Goal: Transaction & Acquisition: Book appointment/travel/reservation

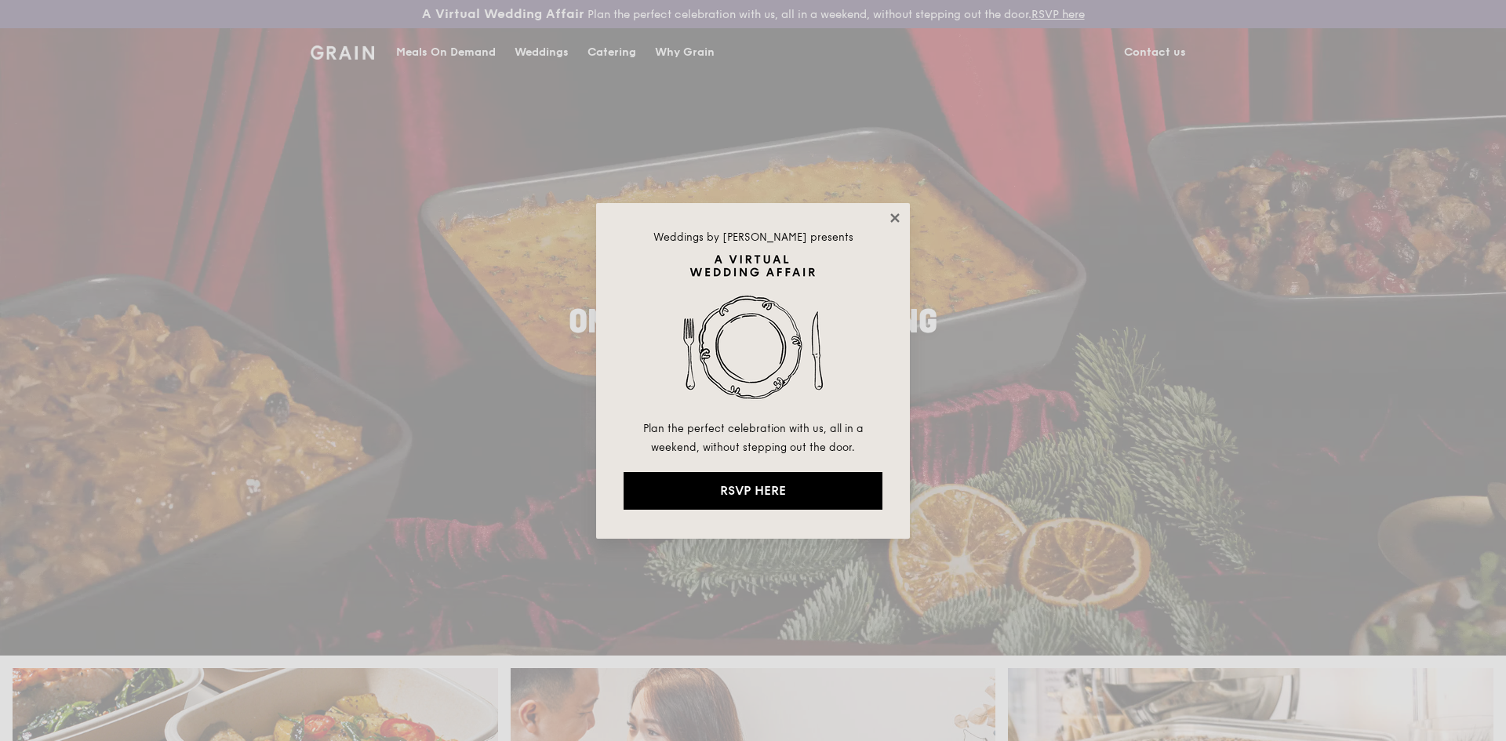
click at [896, 218] on icon at bounding box center [894, 217] width 9 height 9
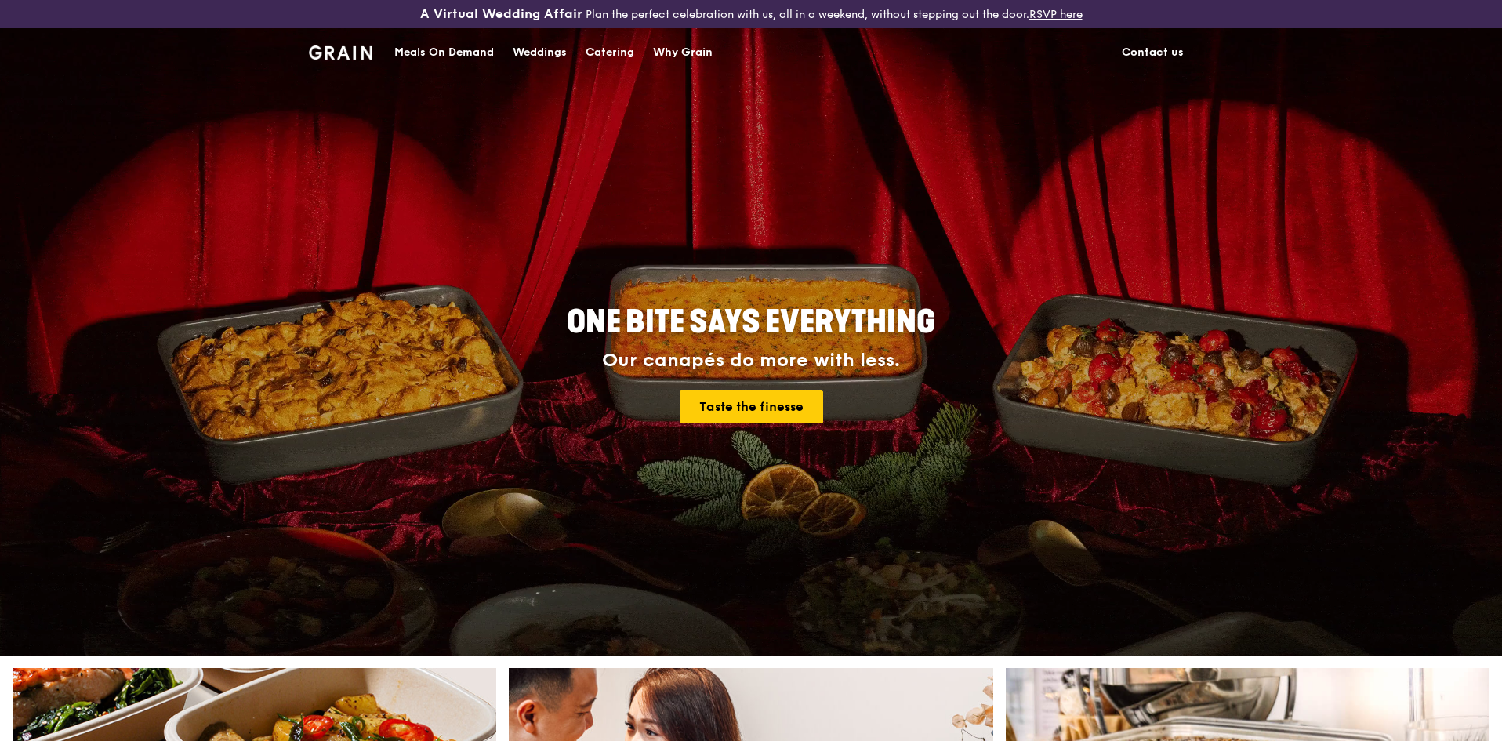
click at [449, 51] on div "Meals On Demand" at bounding box center [444, 52] width 100 height 47
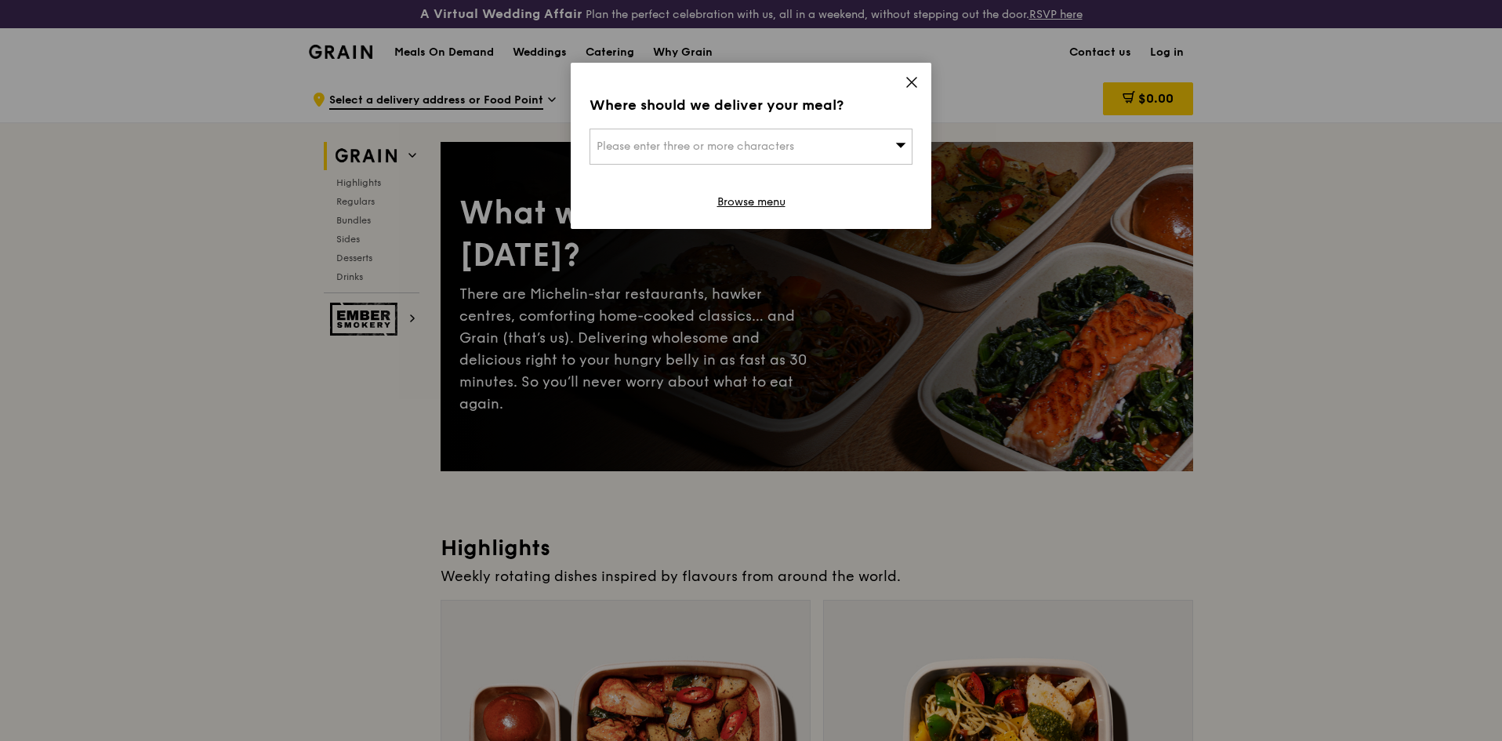
click at [910, 85] on icon at bounding box center [911, 82] width 9 height 9
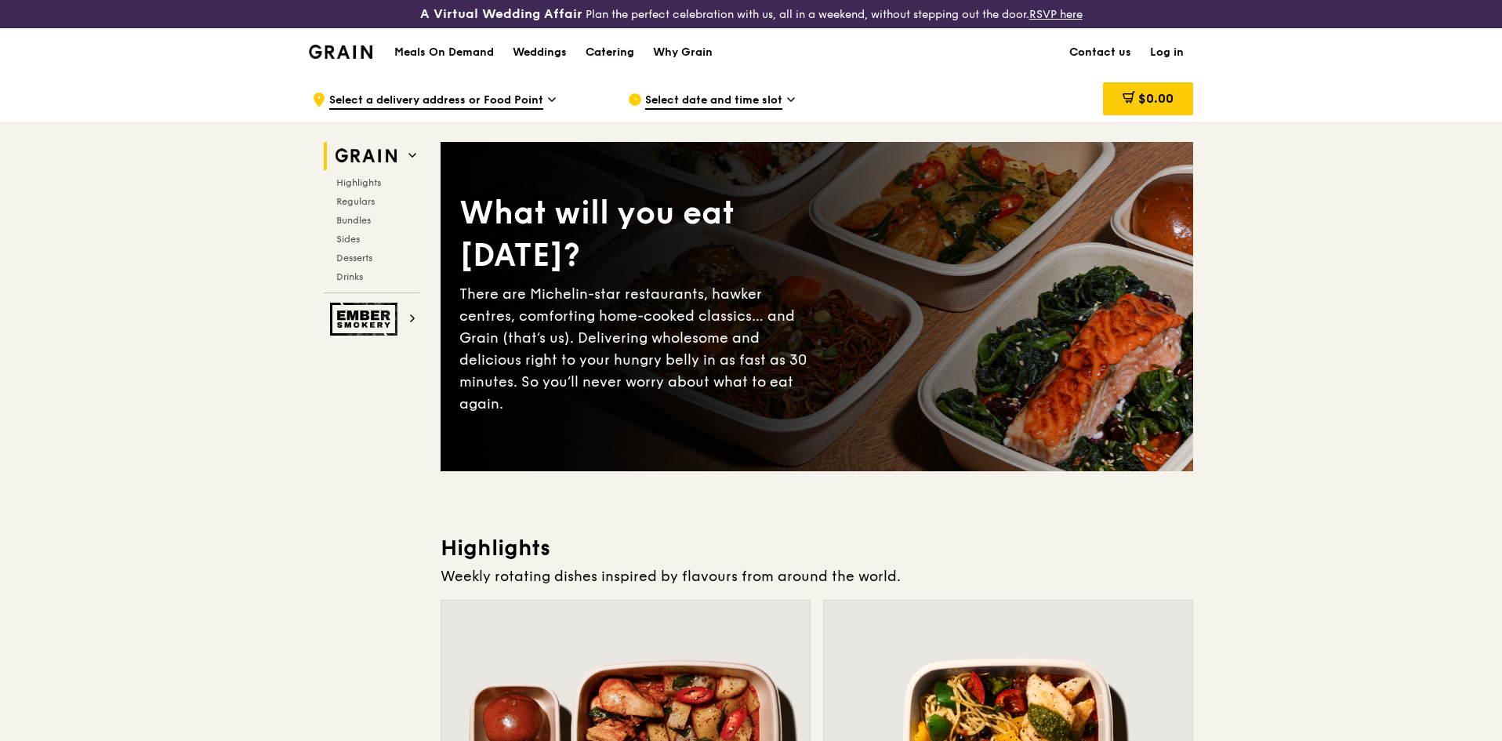
click at [604, 56] on div "Catering" at bounding box center [610, 52] width 49 height 47
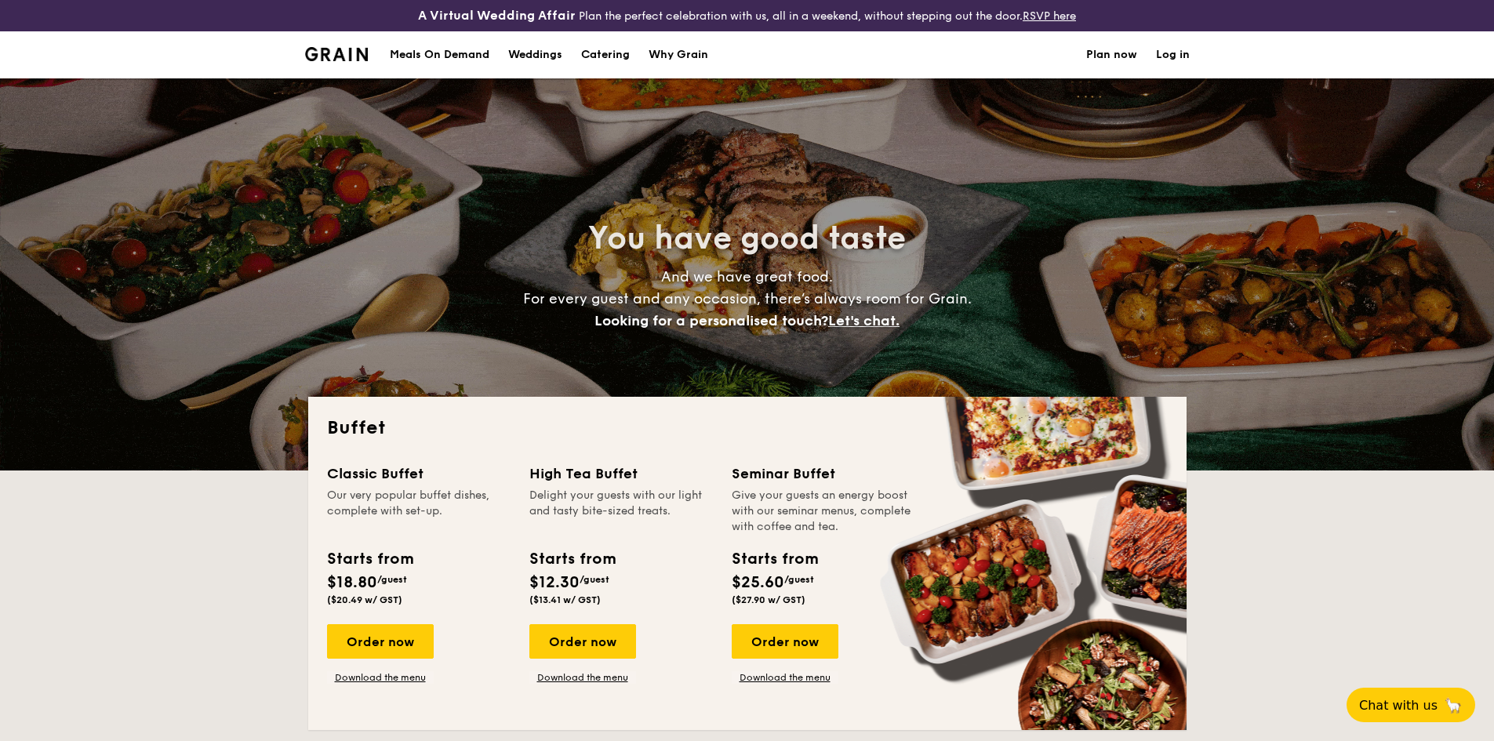
select select
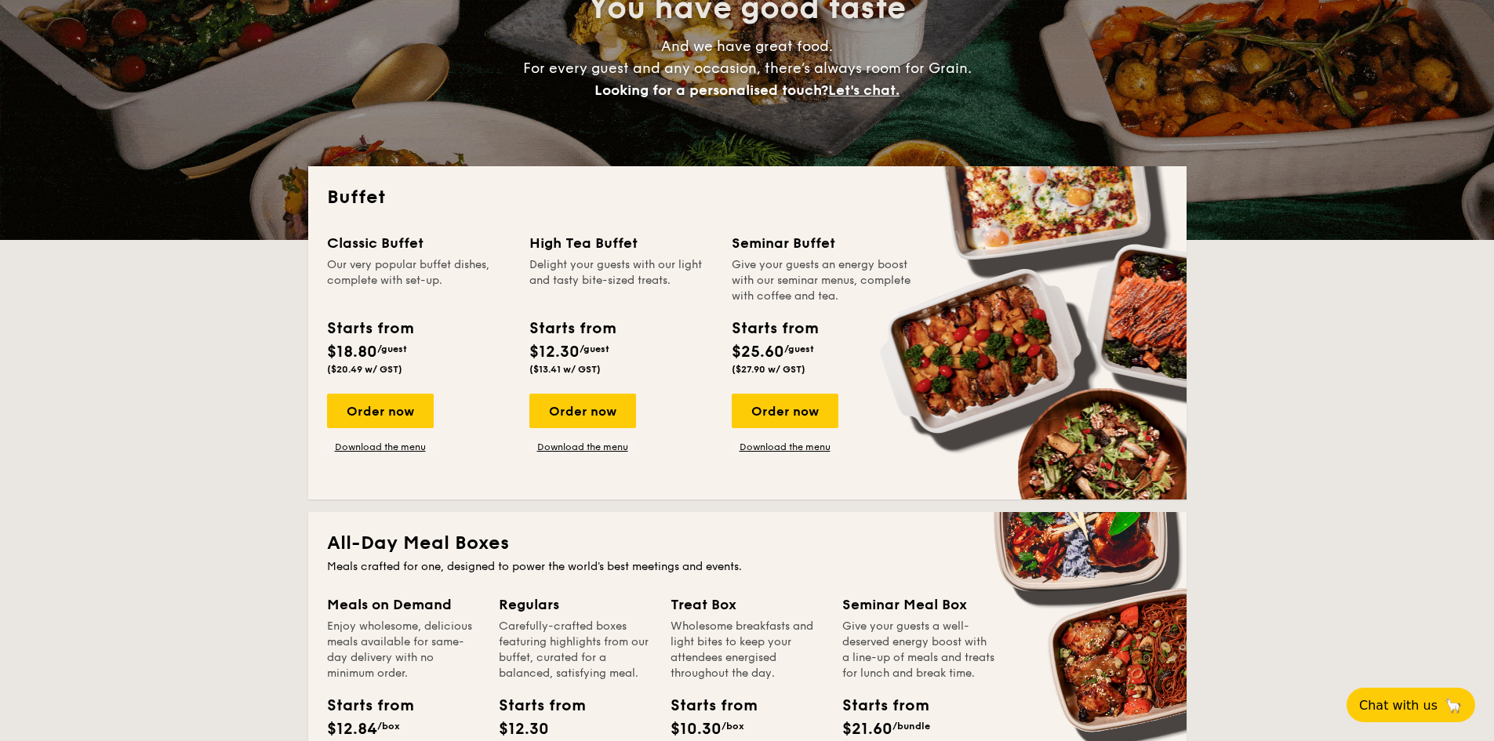
scroll to position [392, 0]
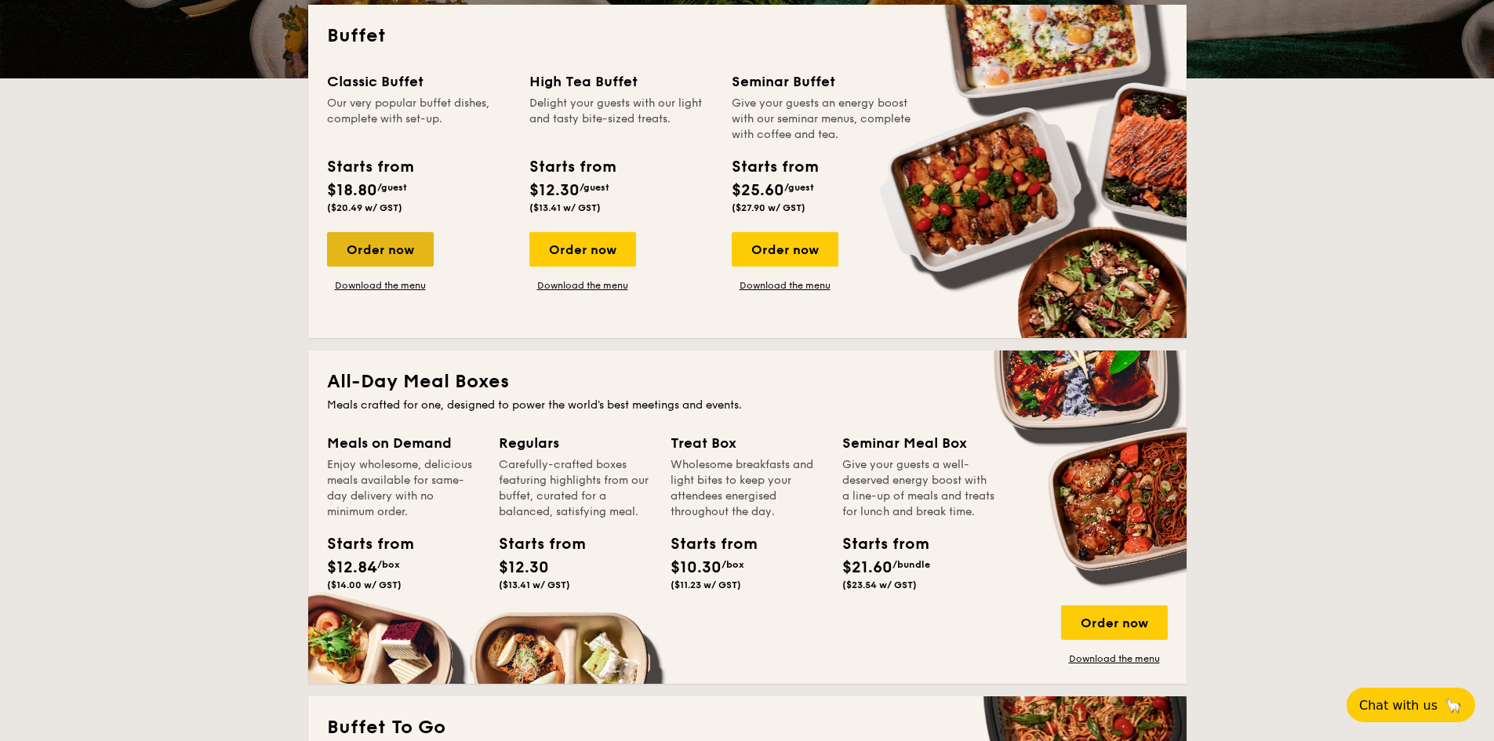
click at [414, 244] on div "Order now" at bounding box center [380, 249] width 107 height 35
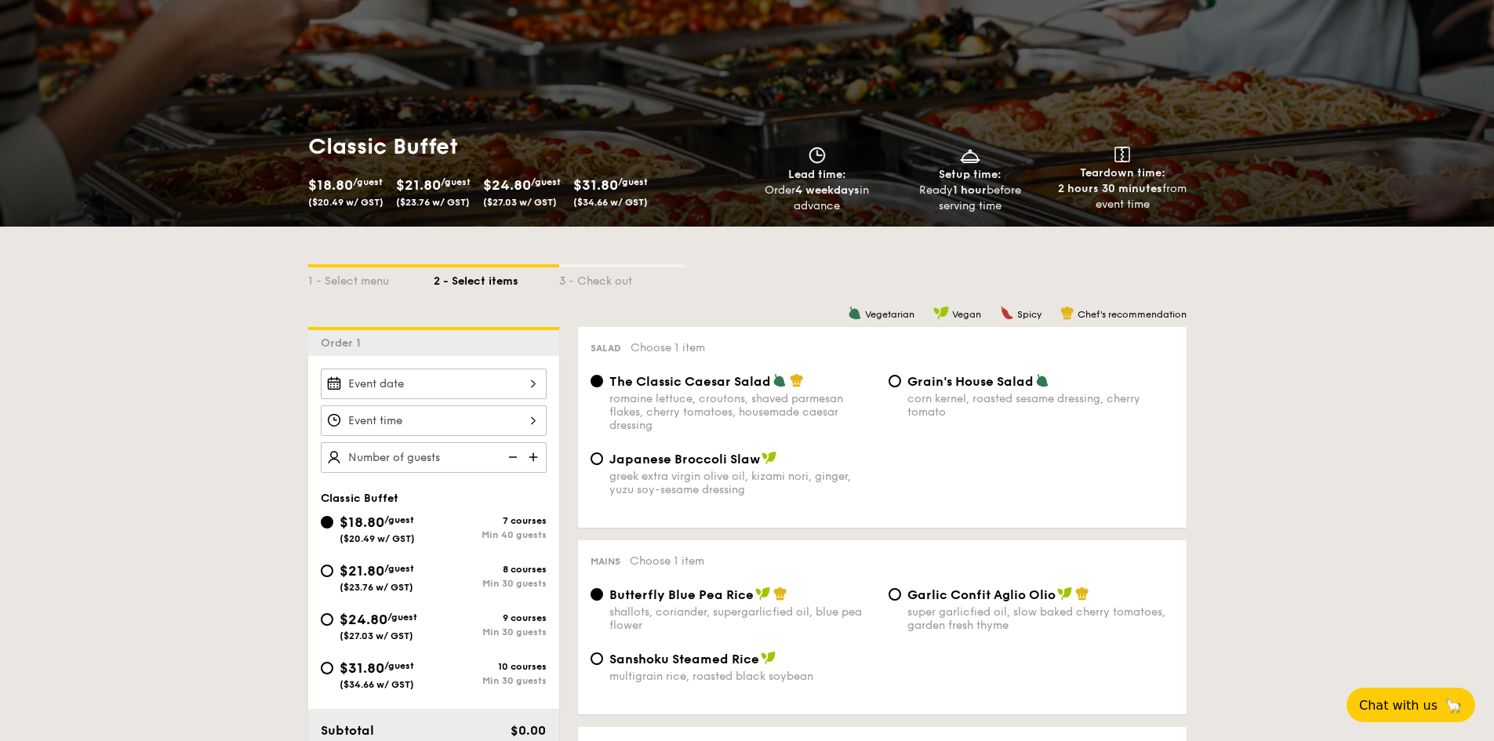
scroll to position [392, 0]
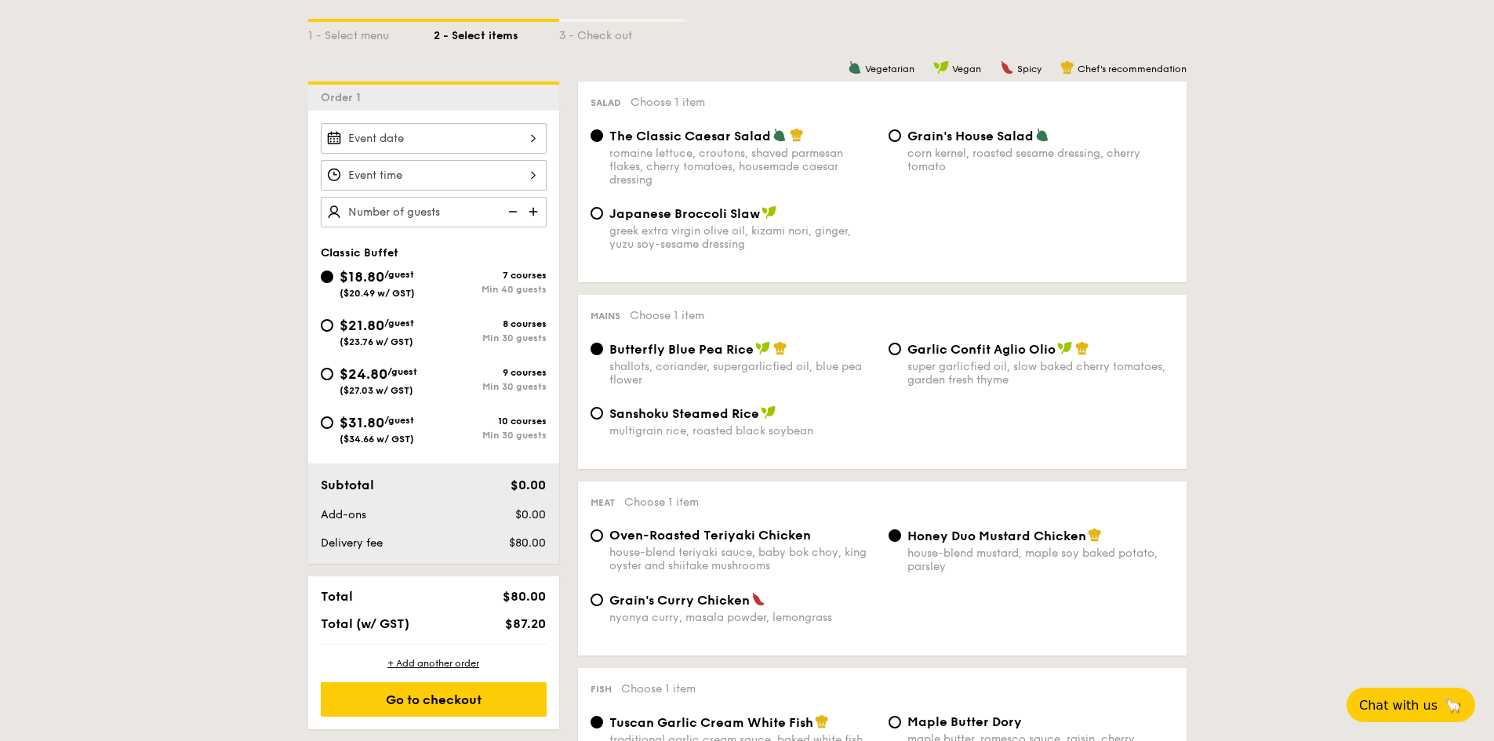
click at [357, 326] on span "$21.80" at bounding box center [362, 325] width 45 height 17
click at [333, 326] on input "$21.80 /guest ($23.76 w/ GST) 8 courses Min 30 guests" at bounding box center [327, 325] width 13 height 13
radio input "true"
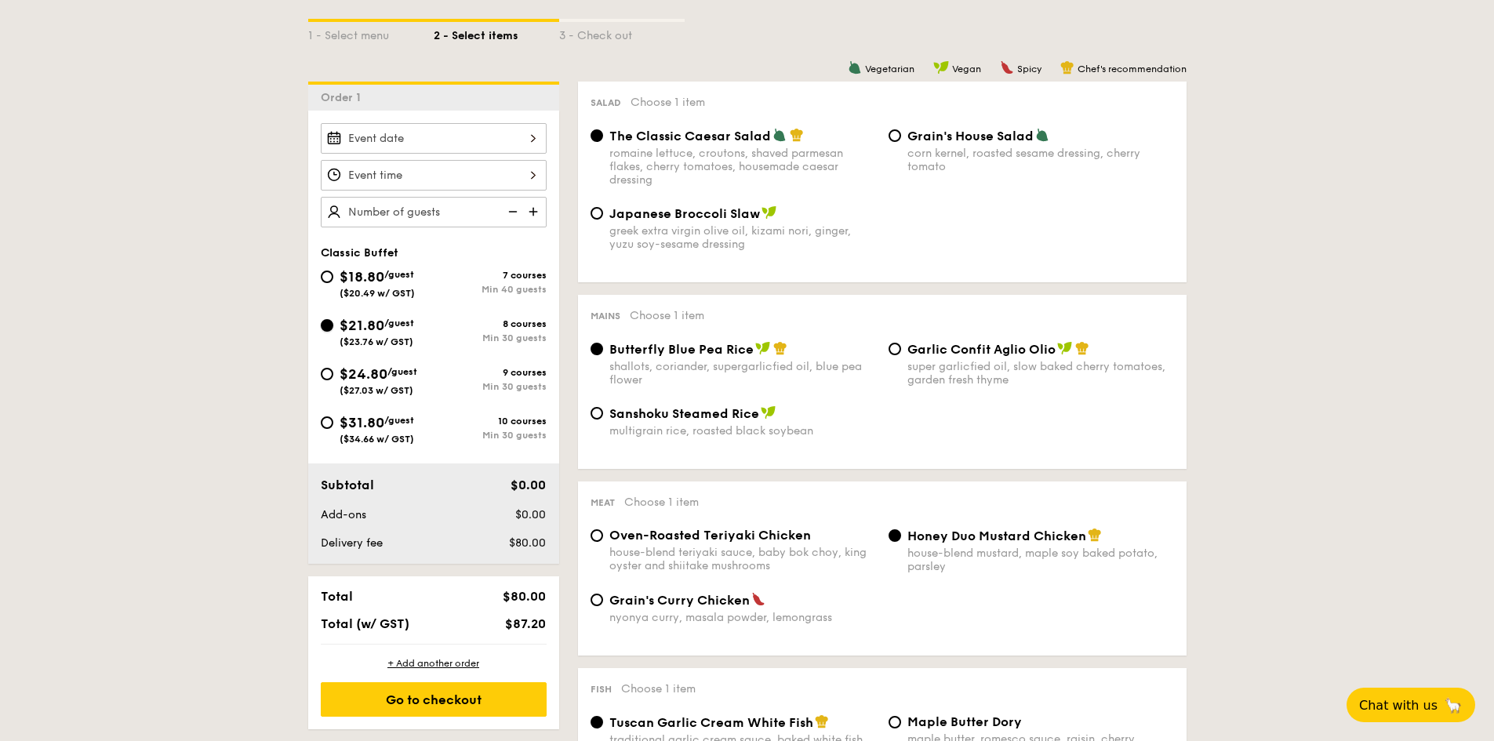
radio input "true"
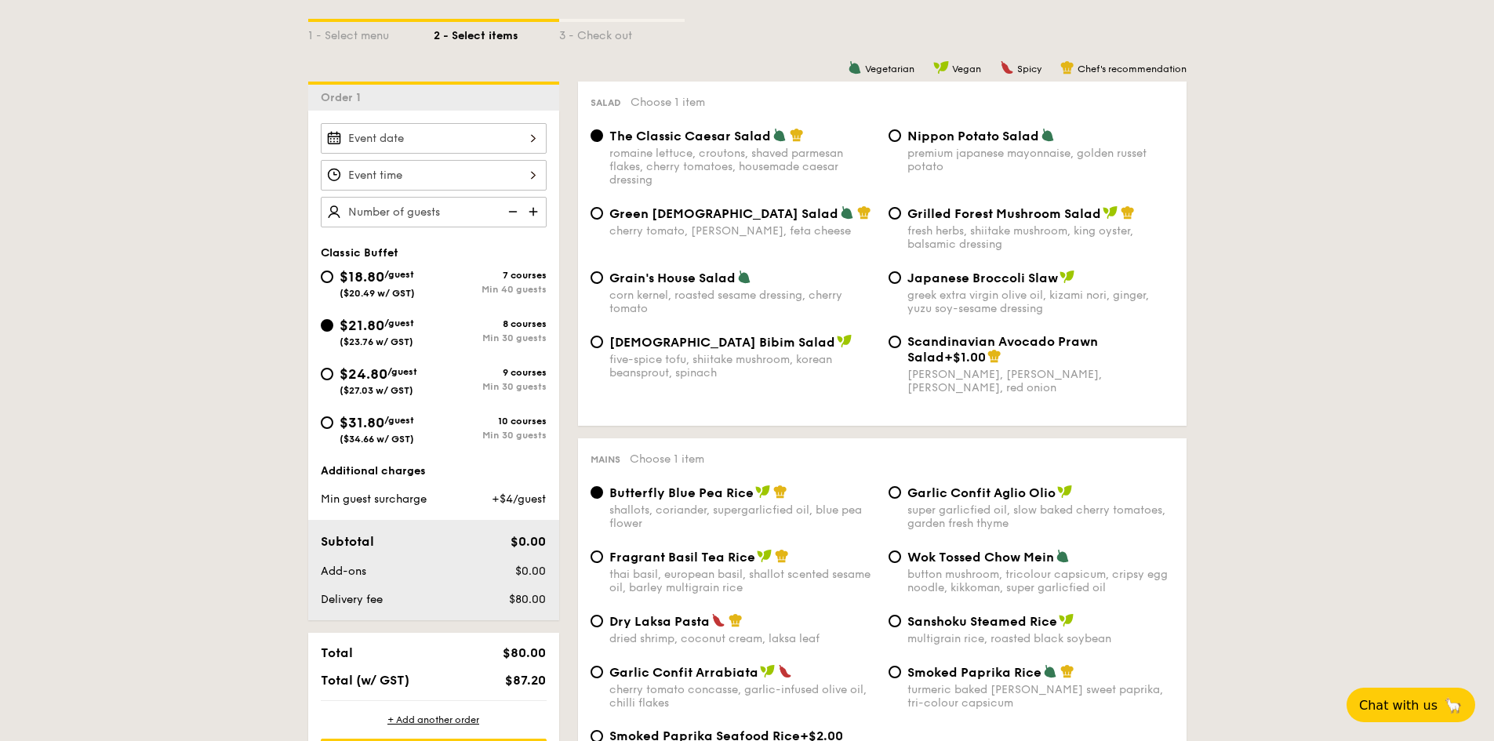
click at [376, 383] on div "$24.80 /guest ($27.03 w/ GST)" at bounding box center [379, 379] width 78 height 33
click at [333, 380] on input "$24.80 /guest ($27.03 w/ GST) 9 courses Min 30 guests" at bounding box center [327, 374] width 13 height 13
radio input "true"
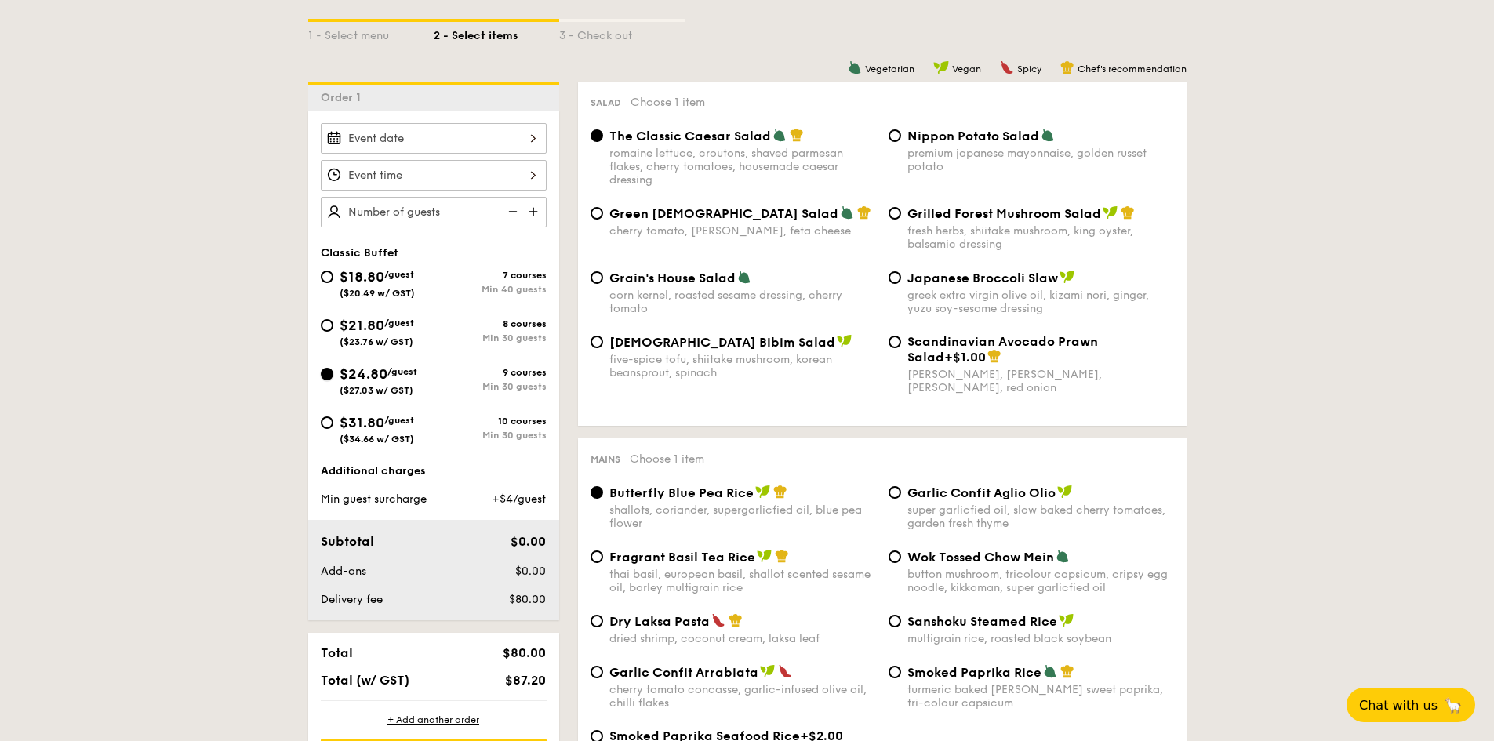
radio input "true"
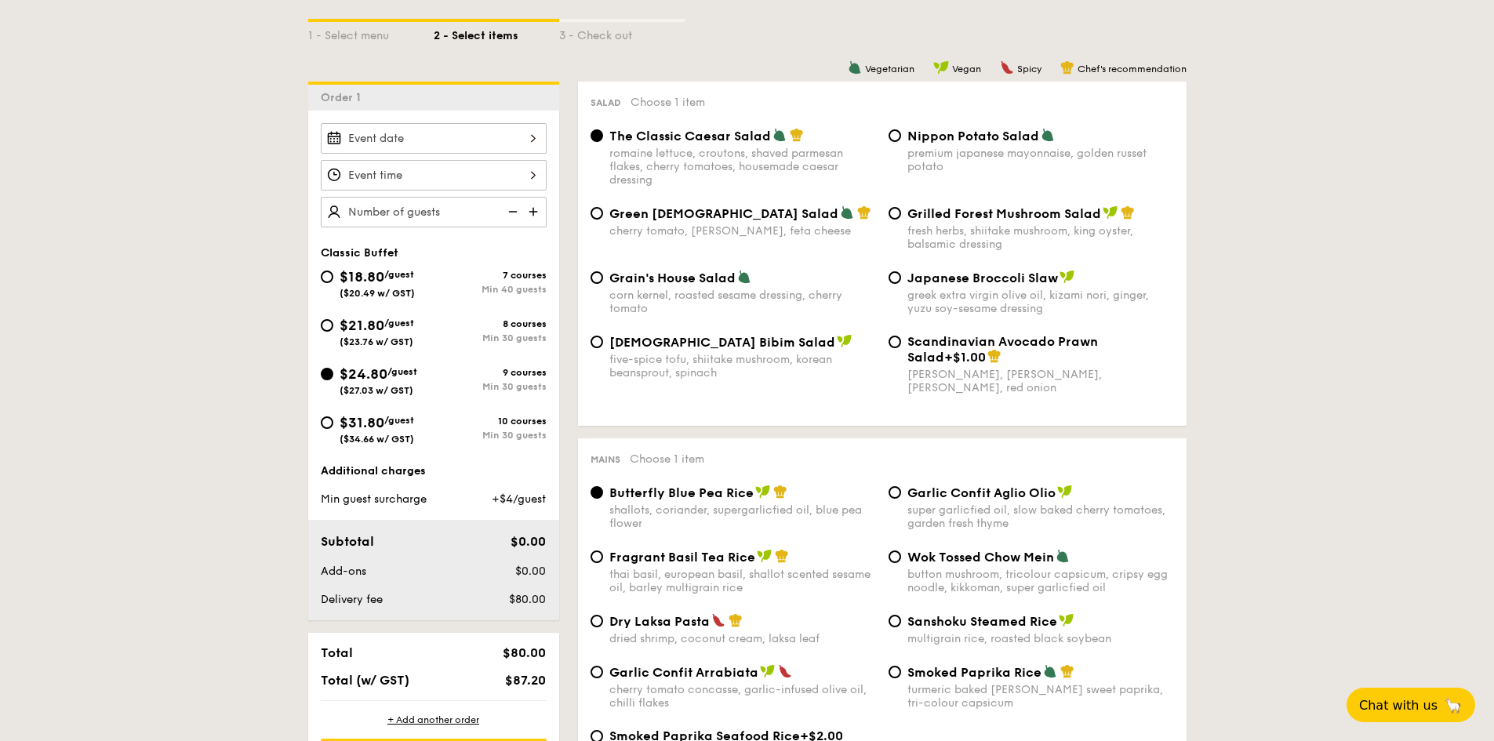
click at [383, 318] on span "$21.80" at bounding box center [362, 325] width 45 height 17
click at [333, 319] on input "$21.80 /guest ($23.76 w/ GST) 8 courses Min 30 guests" at bounding box center [327, 325] width 13 height 13
radio input "true"
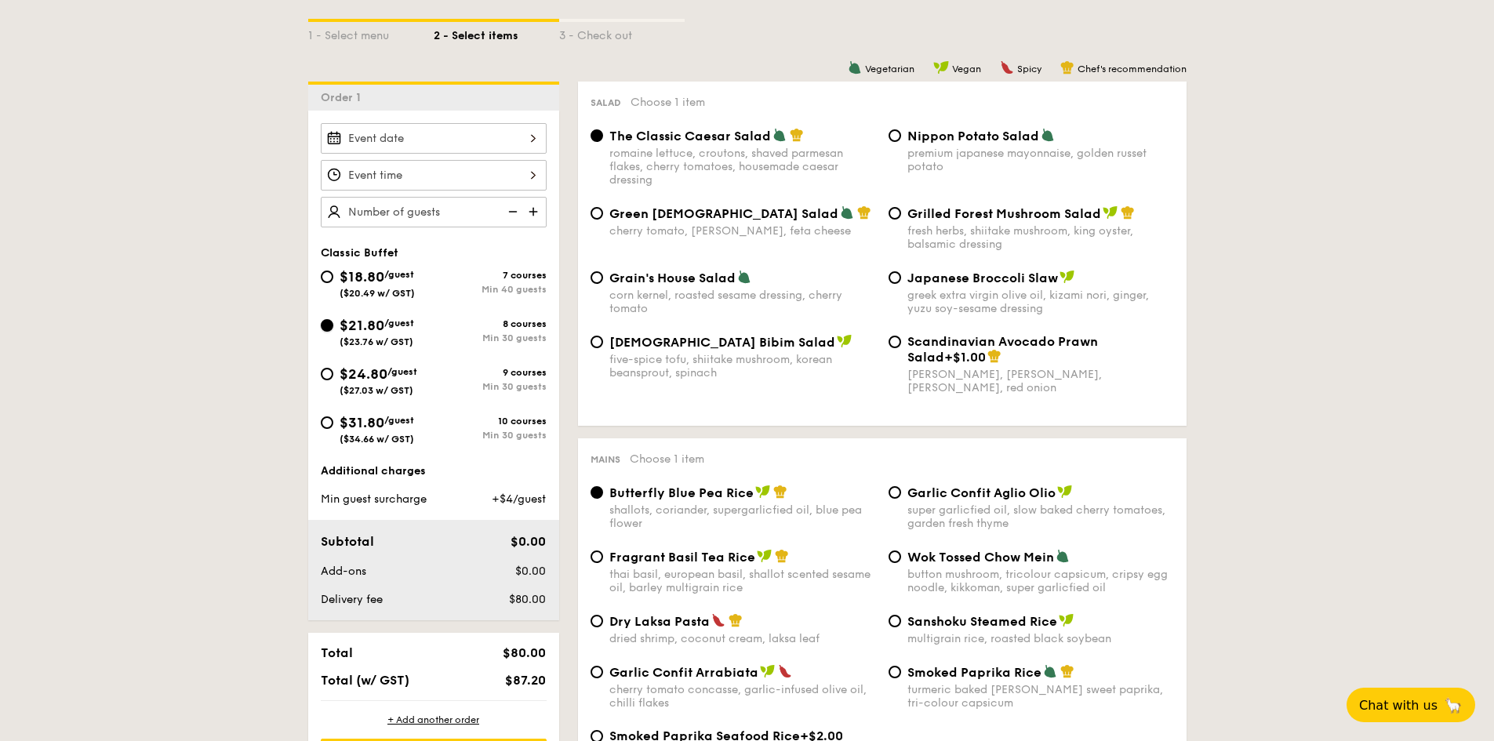
radio input "true"
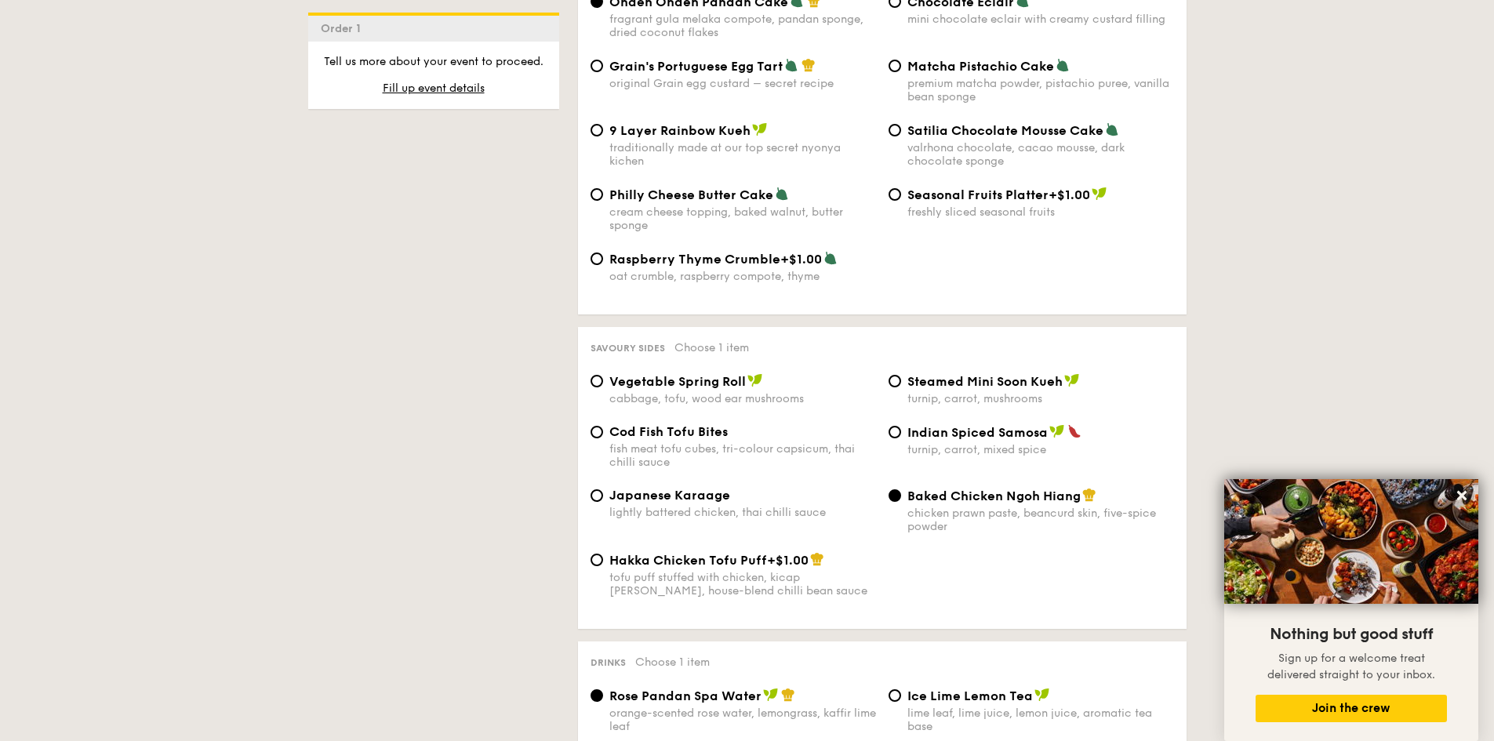
scroll to position [2745, 0]
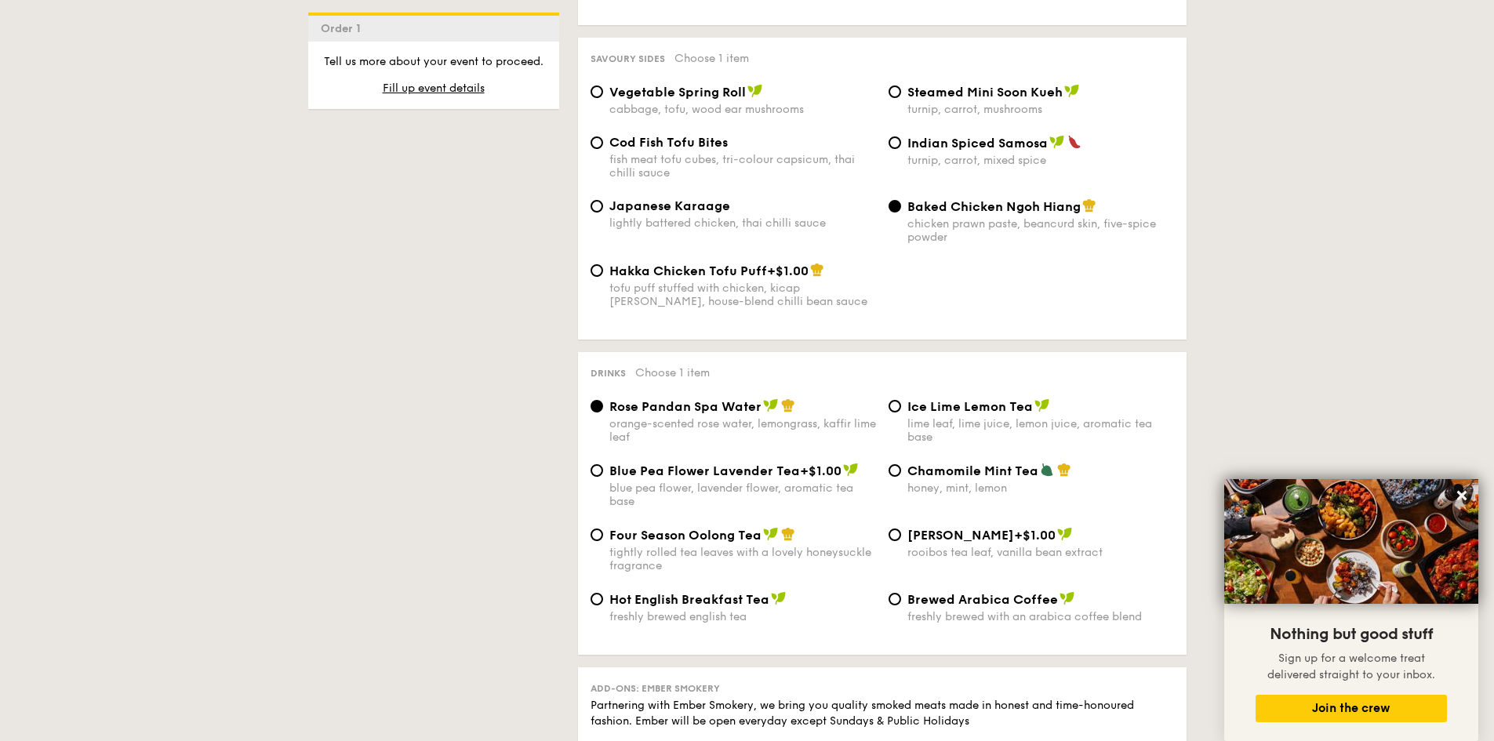
click at [908, 401] on div "Ice Lime Lemon Tea lime leaf, lime juice, lemon juice, aromatic tea base" at bounding box center [1040, 420] width 267 height 45
click at [901, 401] on input "Ice Lime Lemon Tea lime leaf, lime juice, lemon juice, aromatic tea base" at bounding box center [894, 406] width 13 height 13
radio input "true"
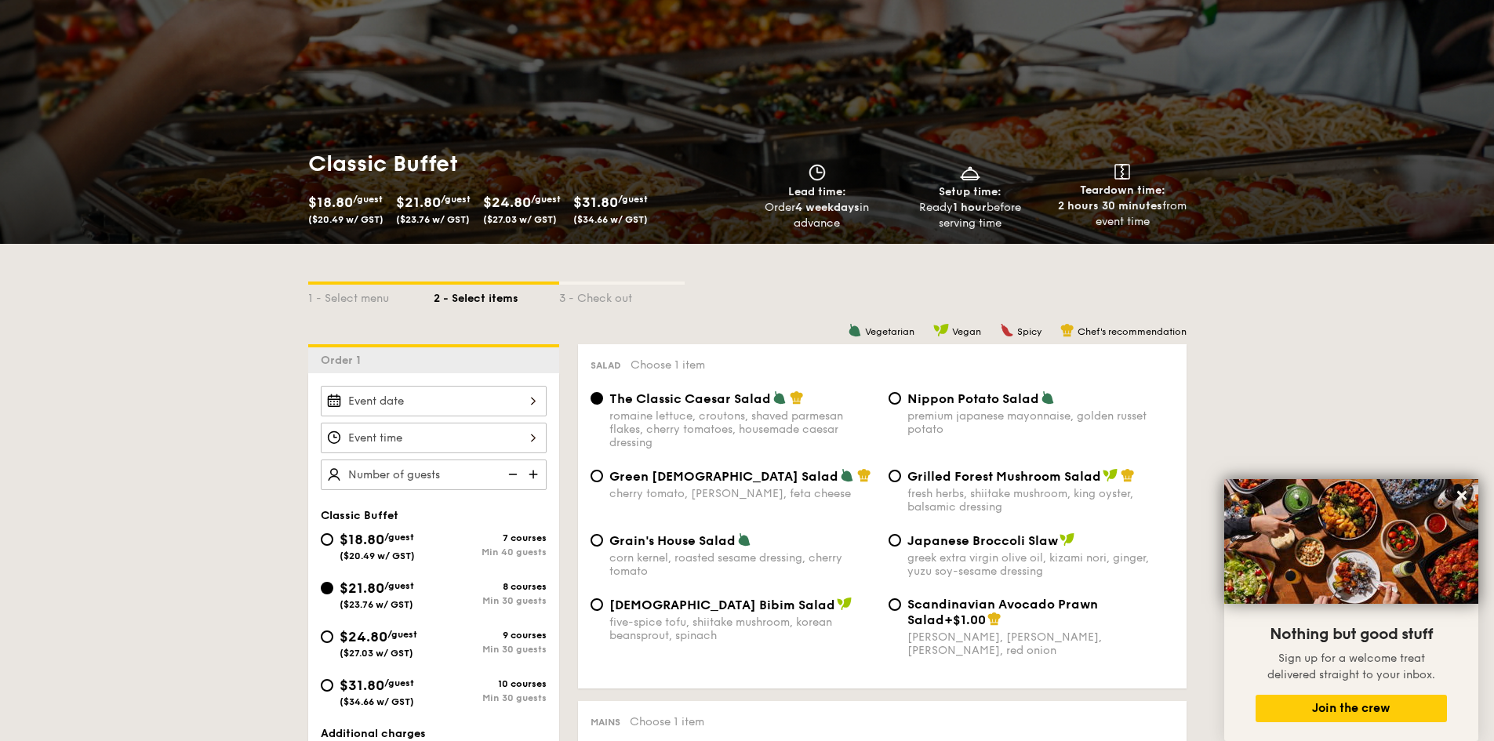
scroll to position [314, 0]
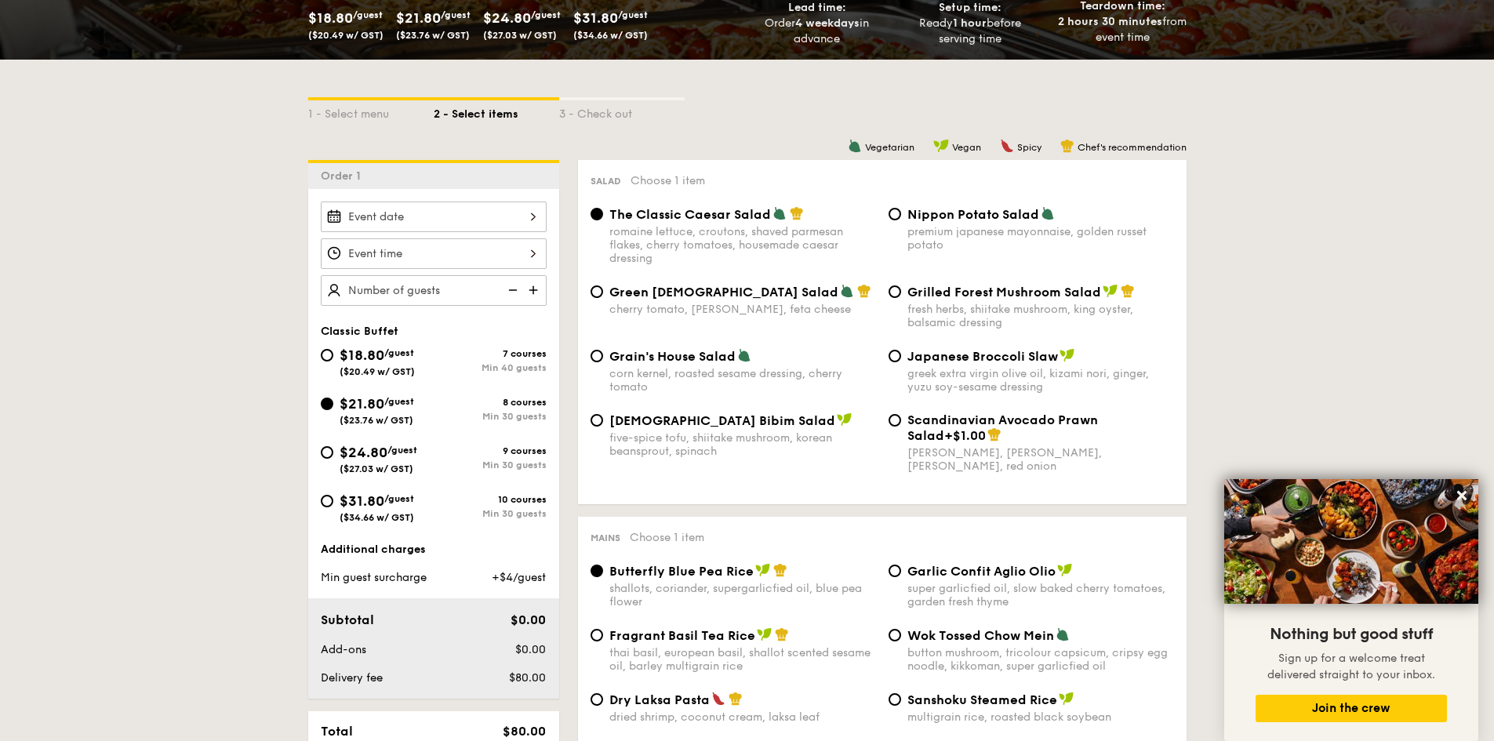
click at [390, 351] on span "/guest" at bounding box center [399, 352] width 30 height 11
click at [333, 351] on input "$18.80 /guest ($20.49 w/ GST) 7 courses Min 40 guests" at bounding box center [327, 355] width 13 height 13
radio input "true"
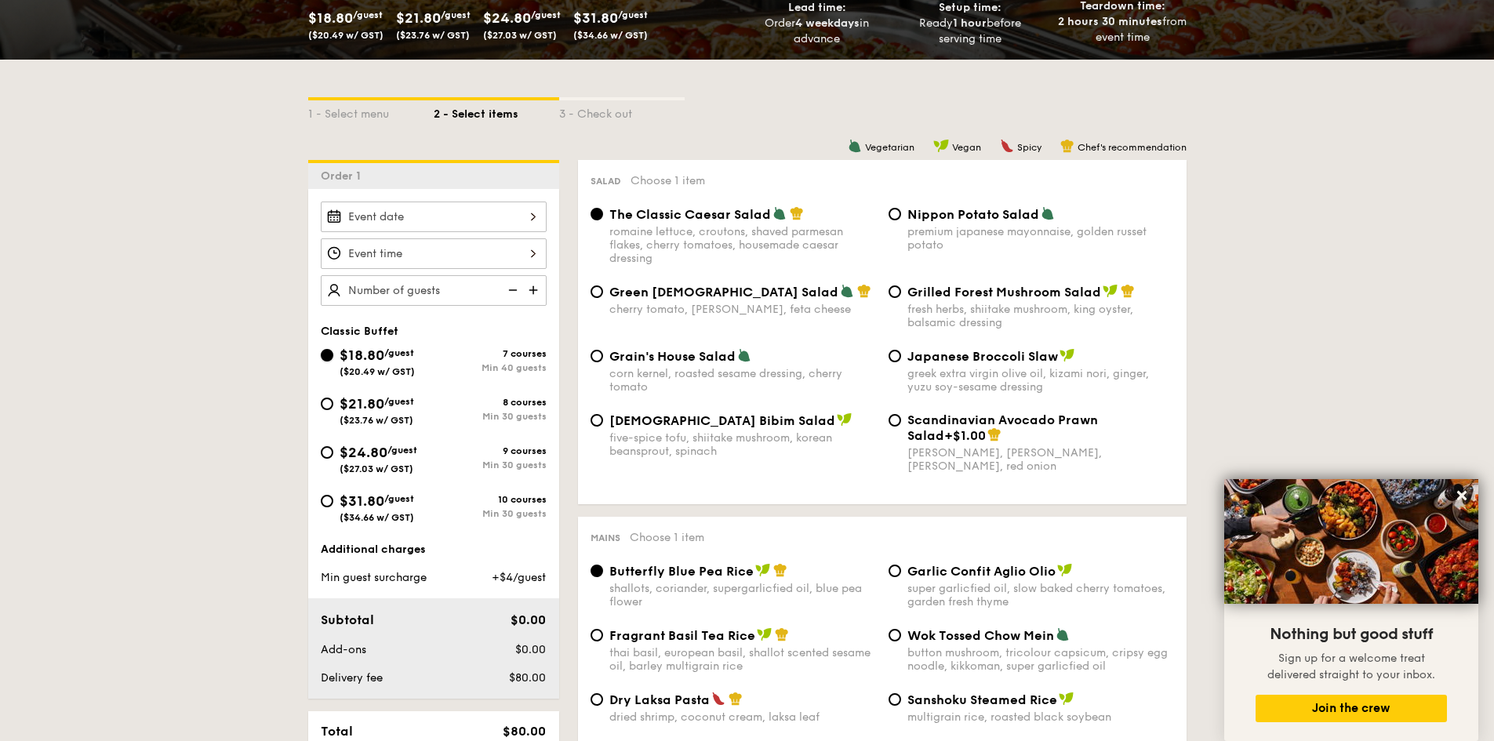
radio input "true"
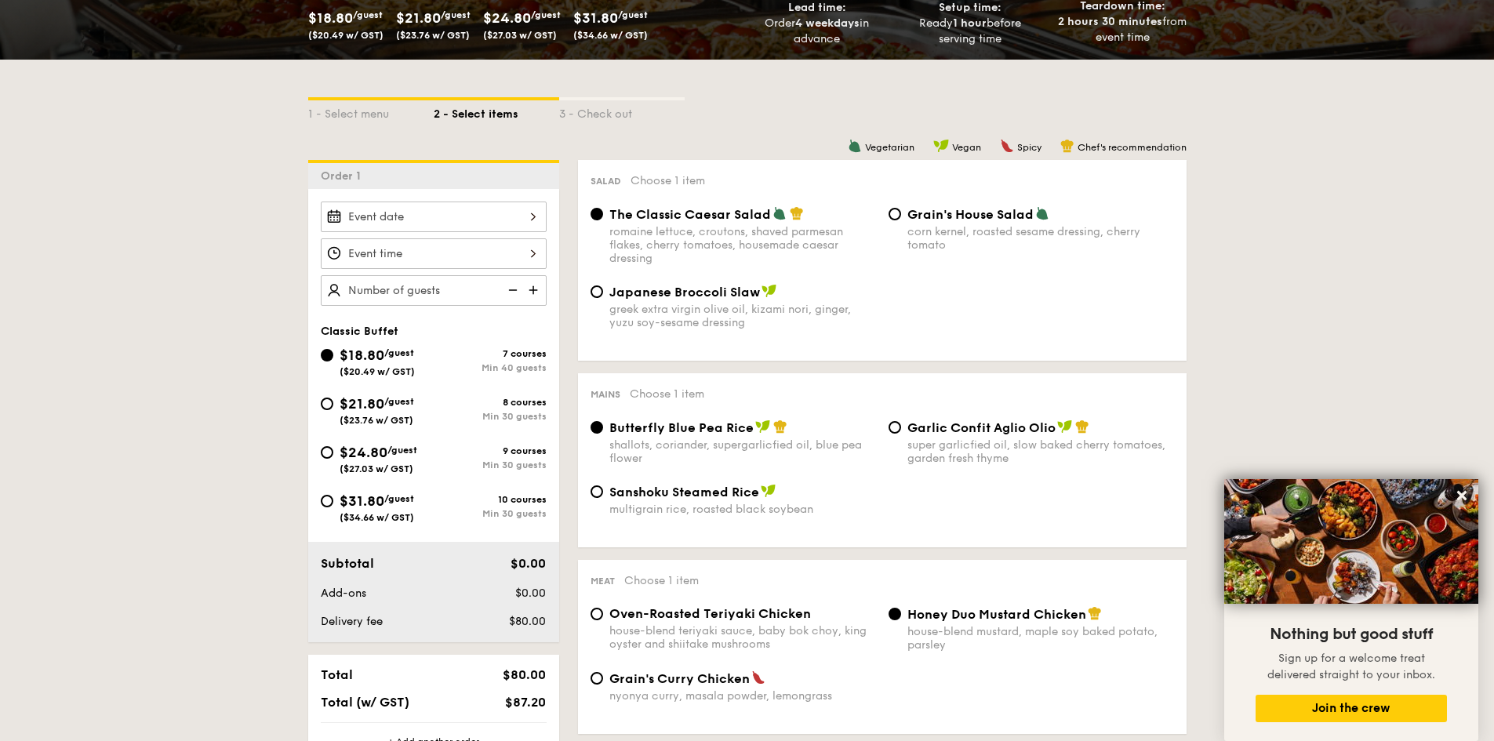
click at [1034, 223] on div "Grain's House Salad corn kernel, roasted sesame dressing, cherry tomato" at bounding box center [1040, 228] width 267 height 45
click at [901, 220] on input "Grain's House Salad corn kernel, roasted sesame dressing, cherry tomato" at bounding box center [894, 214] width 13 height 13
radio input "true"
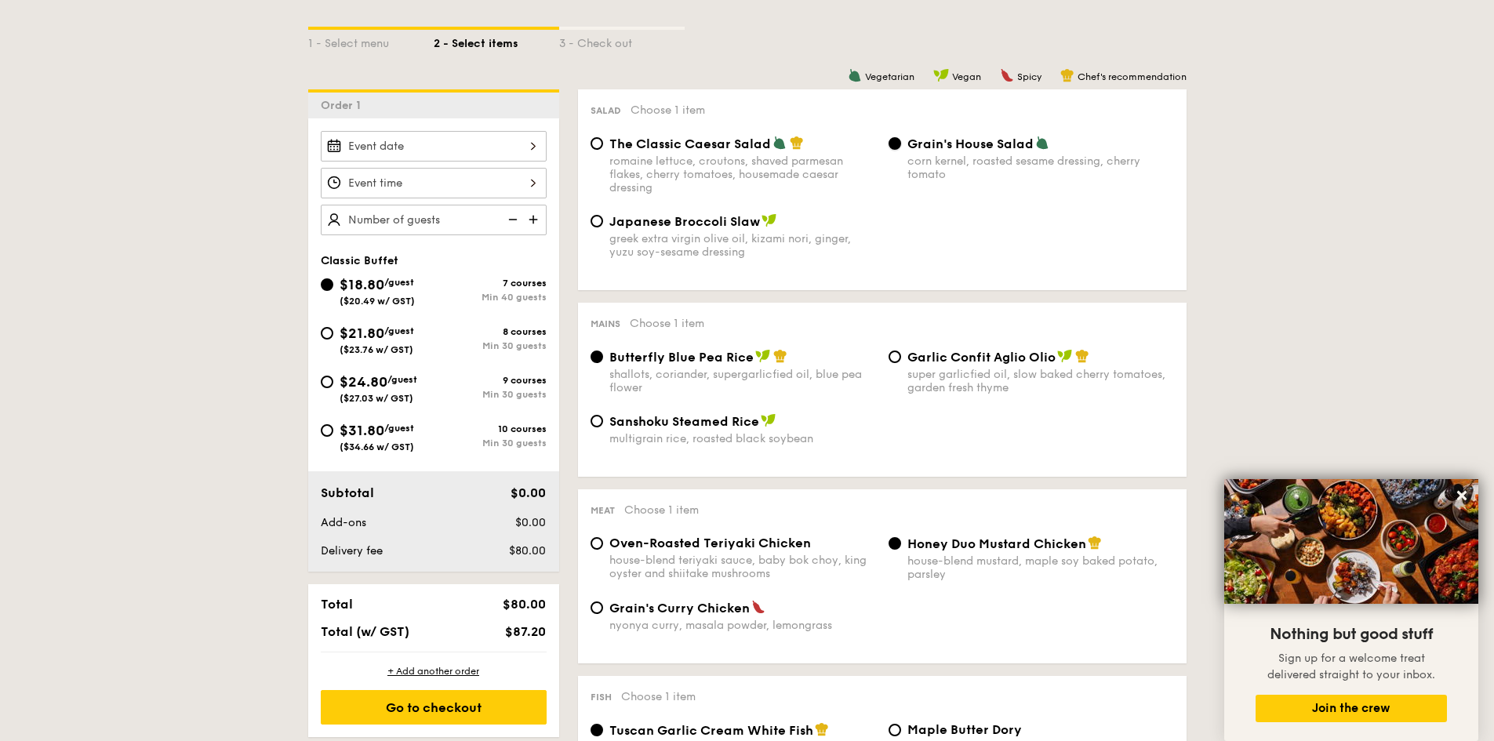
scroll to position [471, 0]
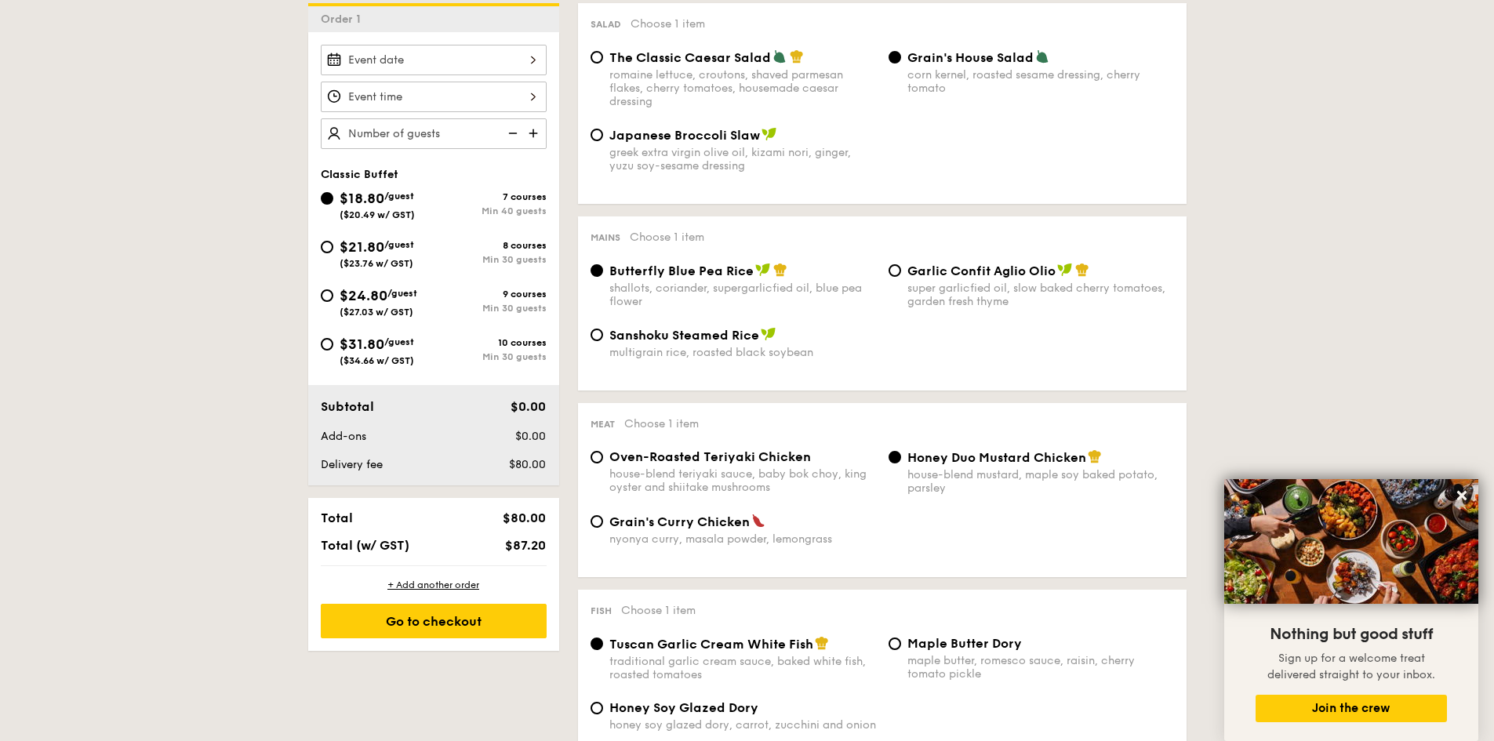
click at [1019, 474] on div "house-blend mustard, maple soy baked potato, parsley" at bounding box center [1040, 481] width 267 height 27
click at [901, 463] on input "Honey Duo Mustard Chicken house-blend mustard, maple soy baked potato, parsley" at bounding box center [894, 457] width 13 height 13
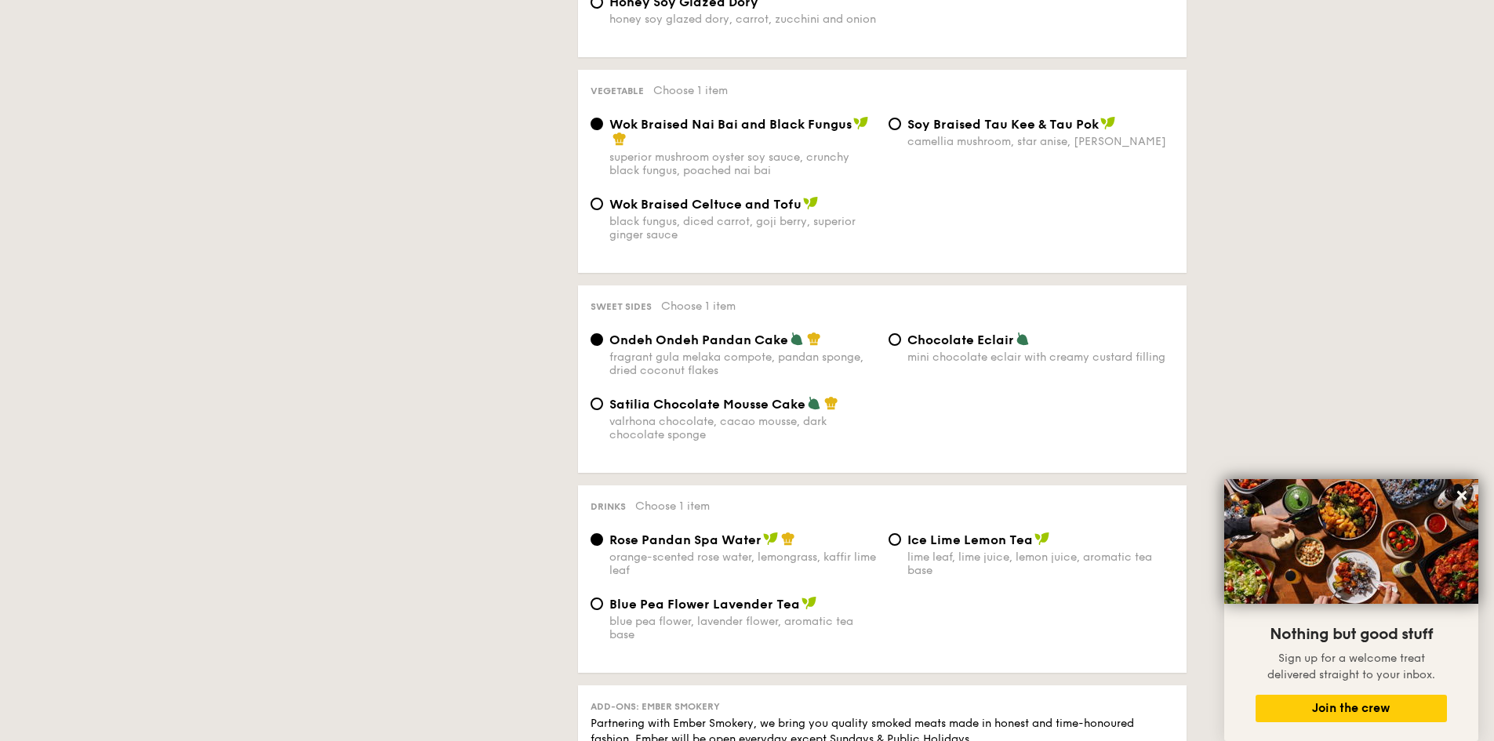
scroll to position [627, 0]
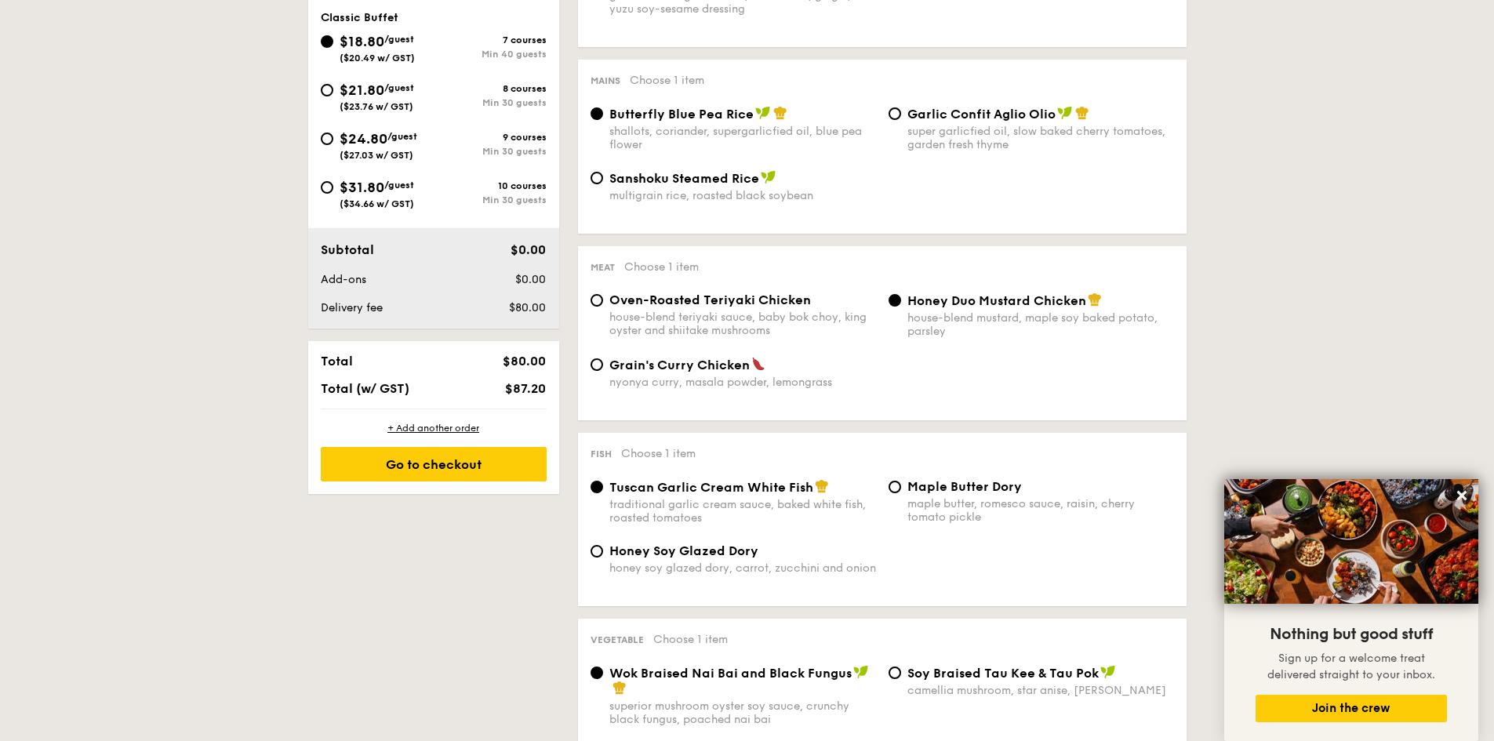
click at [384, 103] on span "($23.76 w/ GST)" at bounding box center [377, 106] width 74 height 11
click at [333, 96] on input "$21.80 /guest ($23.76 w/ GST) 8 courses Min 30 guests" at bounding box center [327, 90] width 13 height 13
radio input "true"
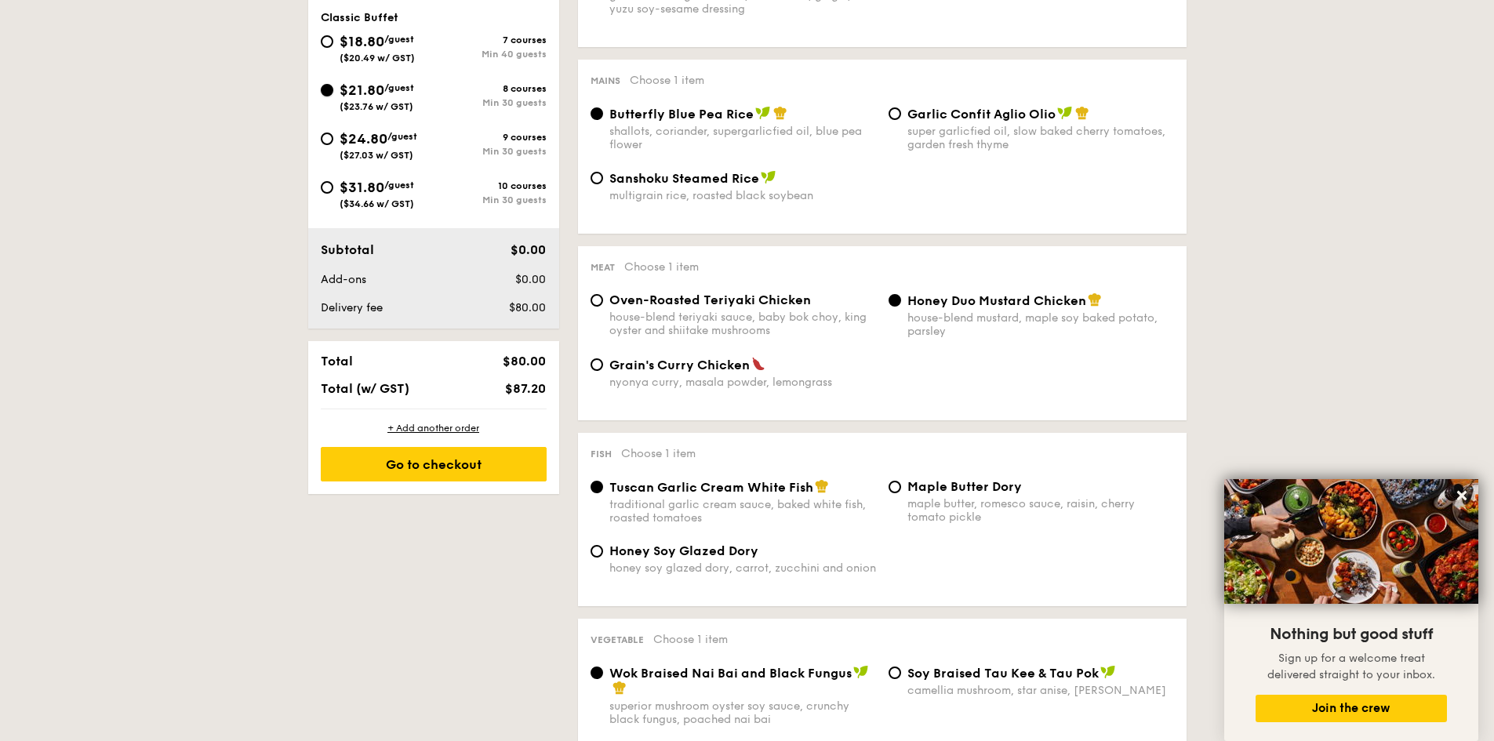
radio input "true"
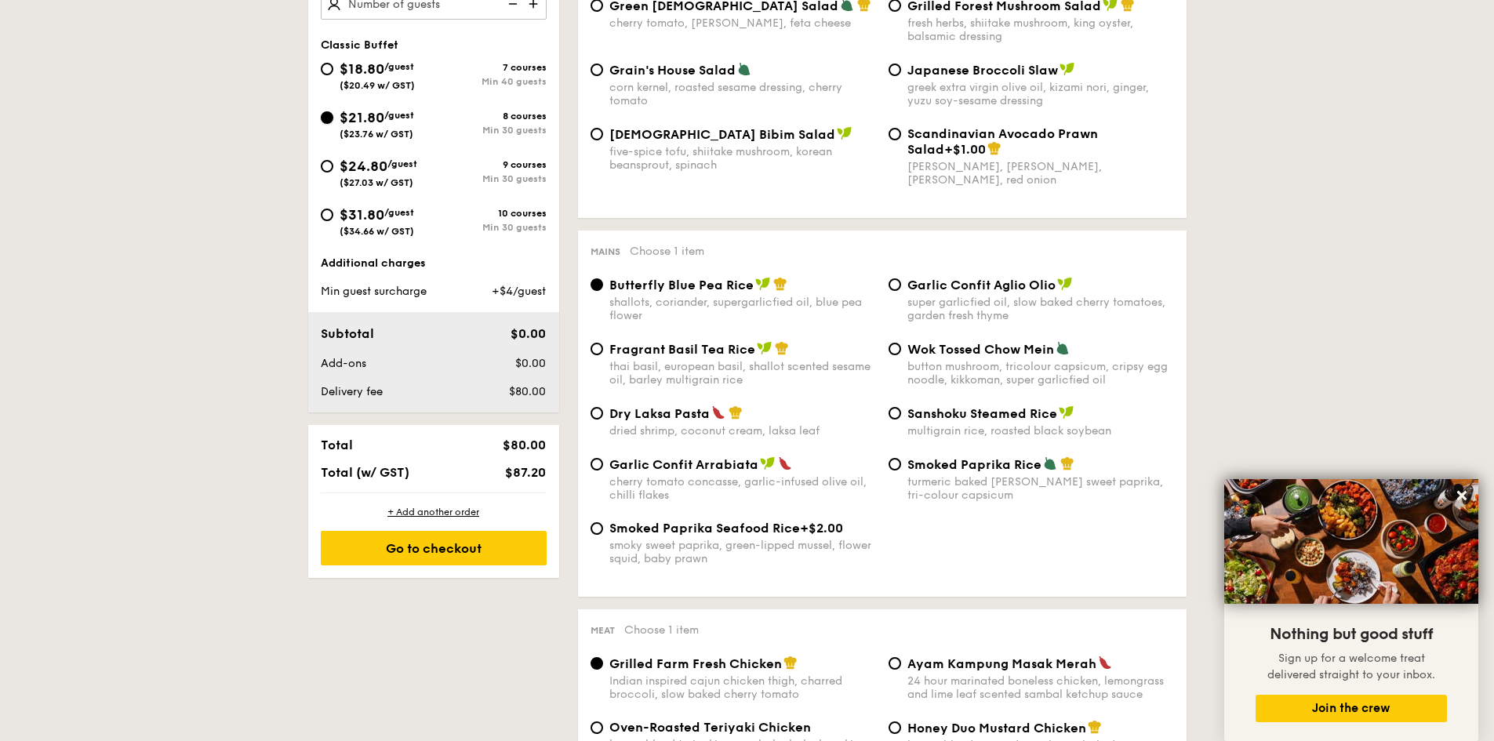
scroll to position [314, 0]
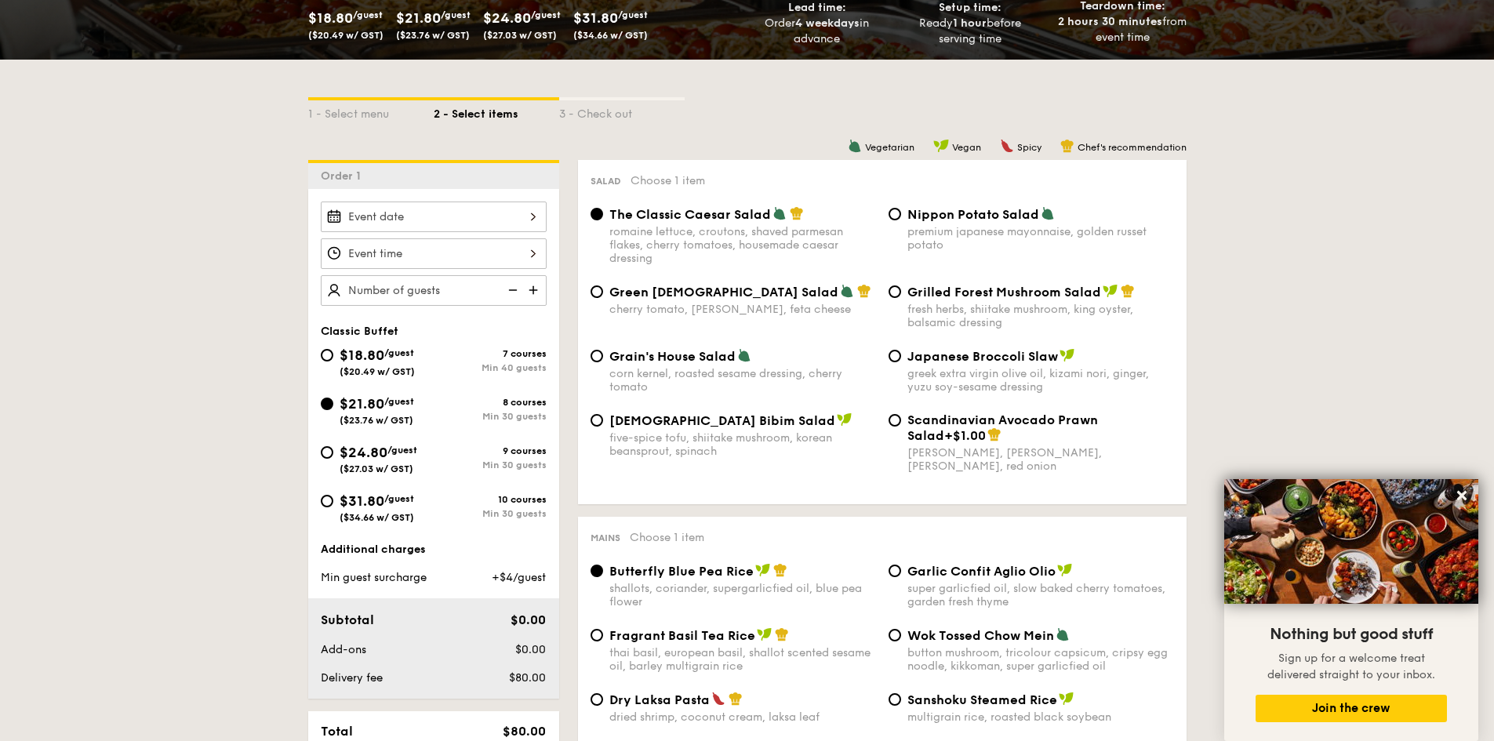
click at [667, 372] on div "corn kernel, roasted sesame dressing, cherry tomato" at bounding box center [742, 380] width 267 height 27
click at [603, 362] on input "Grain's House Salad corn kernel, roasted sesame dressing, cherry tomato" at bounding box center [596, 356] width 13 height 13
radio input "true"
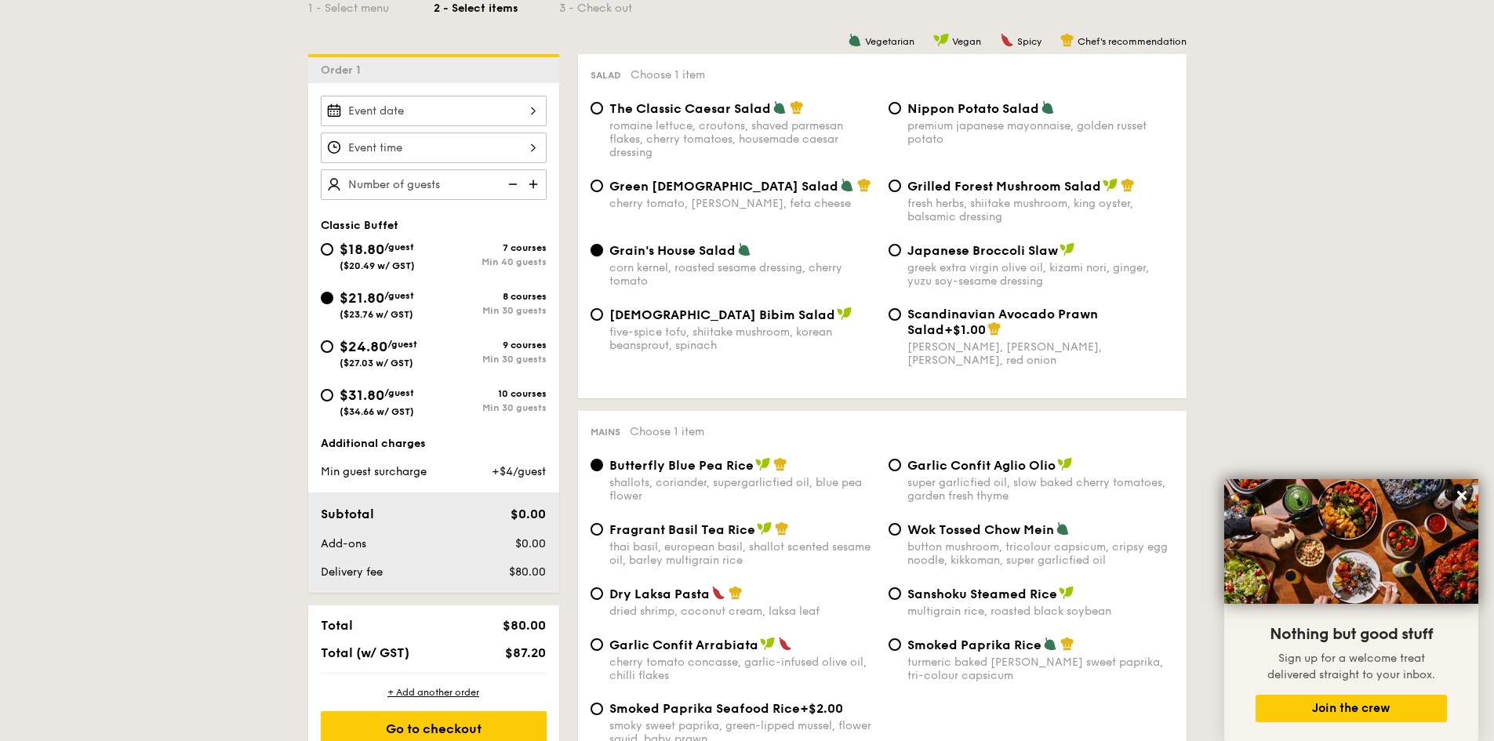
scroll to position [392, 0]
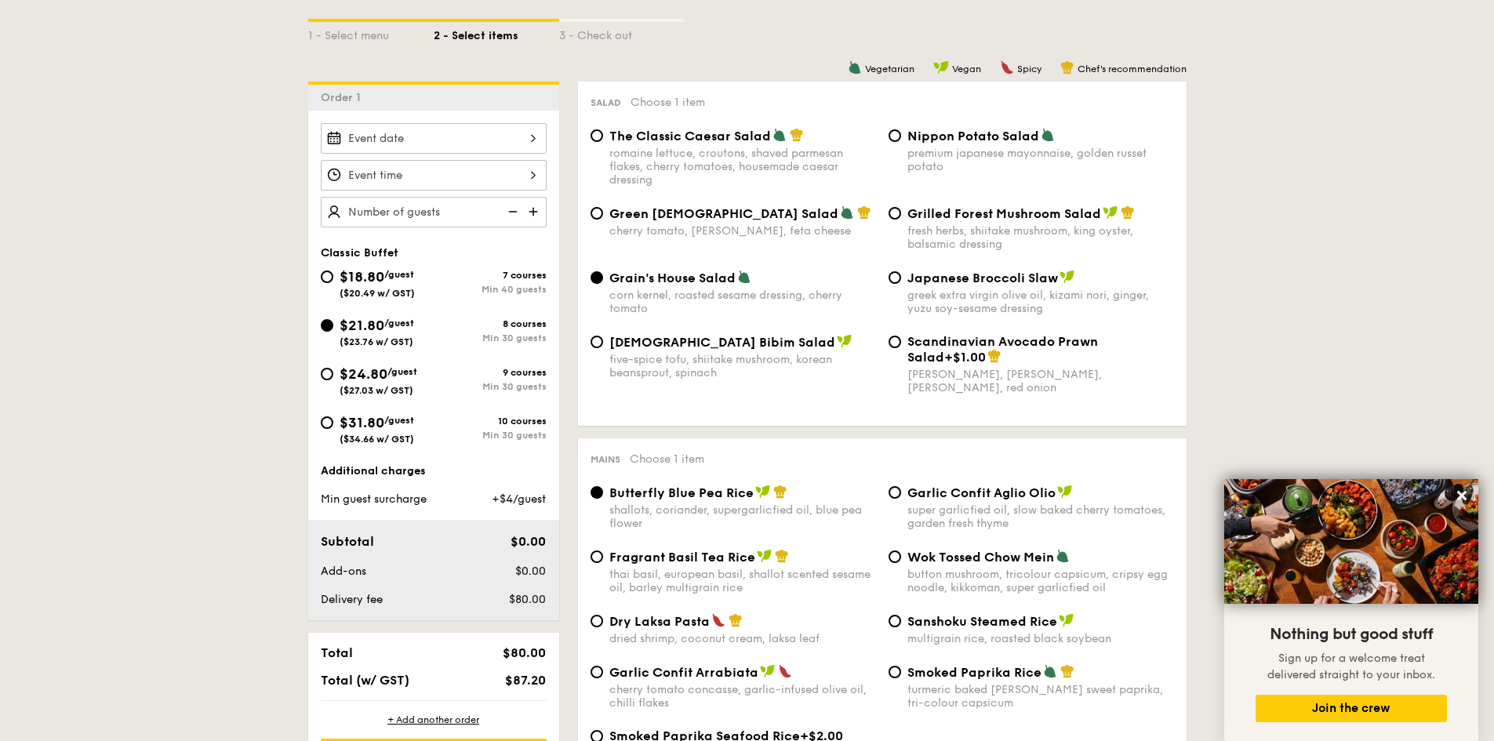
click at [959, 228] on div "fresh herbs, shiitake mushroom, king oyster, balsamic dressing" at bounding box center [1040, 237] width 267 height 27
click at [901, 220] on input "Grilled Forest Mushroom Salad fresh herbs, shiitake mushroom, king oyster, bals…" at bounding box center [894, 213] width 13 height 13
radio input "true"
click at [681, 305] on div "corn kernel, roasted sesame dressing, cherry tomato" at bounding box center [742, 302] width 267 height 27
click at [603, 284] on input "Grain's House Salad corn kernel, roasted sesame dressing, cherry tomato" at bounding box center [596, 277] width 13 height 13
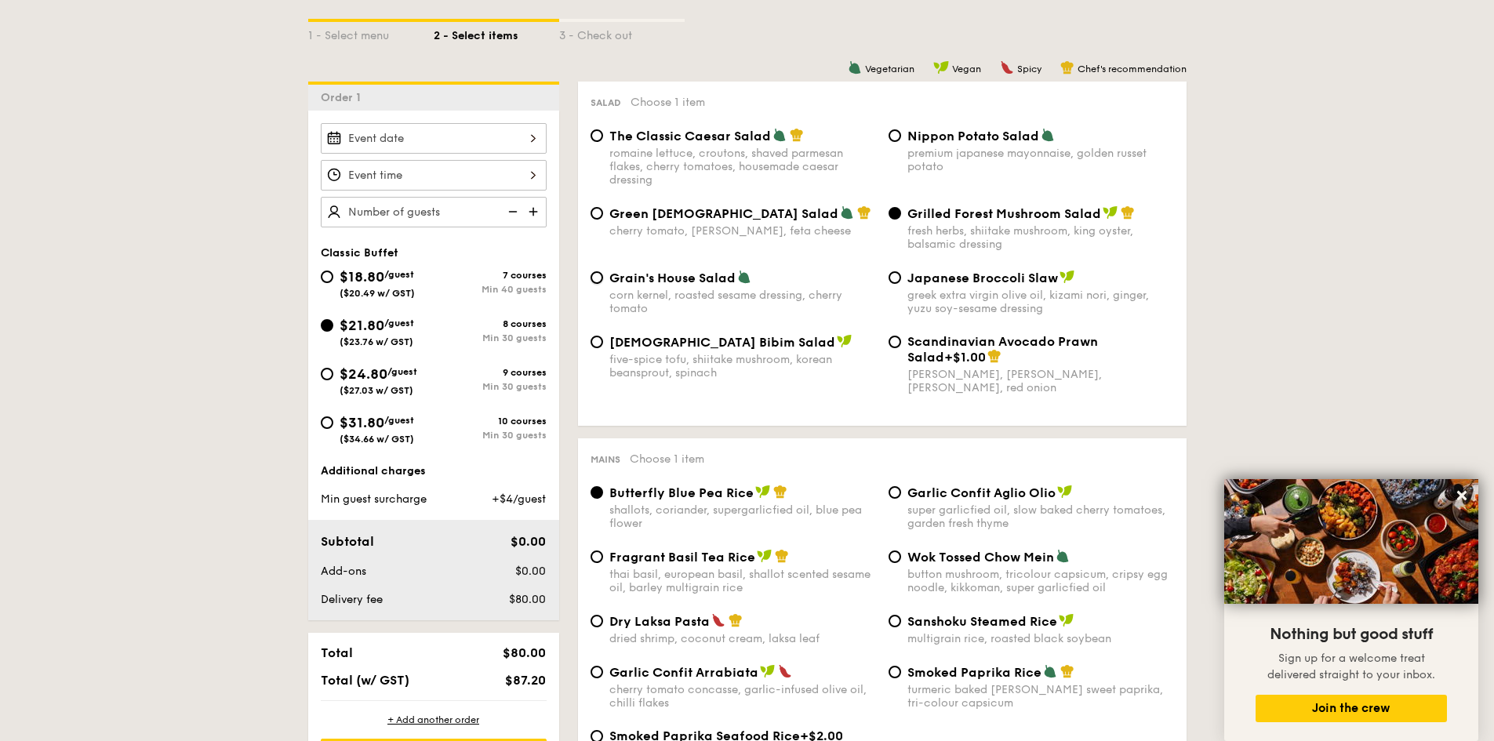
radio input "true"
click at [954, 233] on div "fresh herbs, shiitake mushroom, king oyster, balsamic dressing" at bounding box center [1040, 237] width 267 height 27
click at [901, 220] on input "Grilled Forest Mushroom Salad fresh herbs, shiitake mushroom, king oyster, bals…" at bounding box center [894, 213] width 13 height 13
radio input "true"
click at [704, 284] on span "Grain's House Salad" at bounding box center [672, 278] width 126 height 15
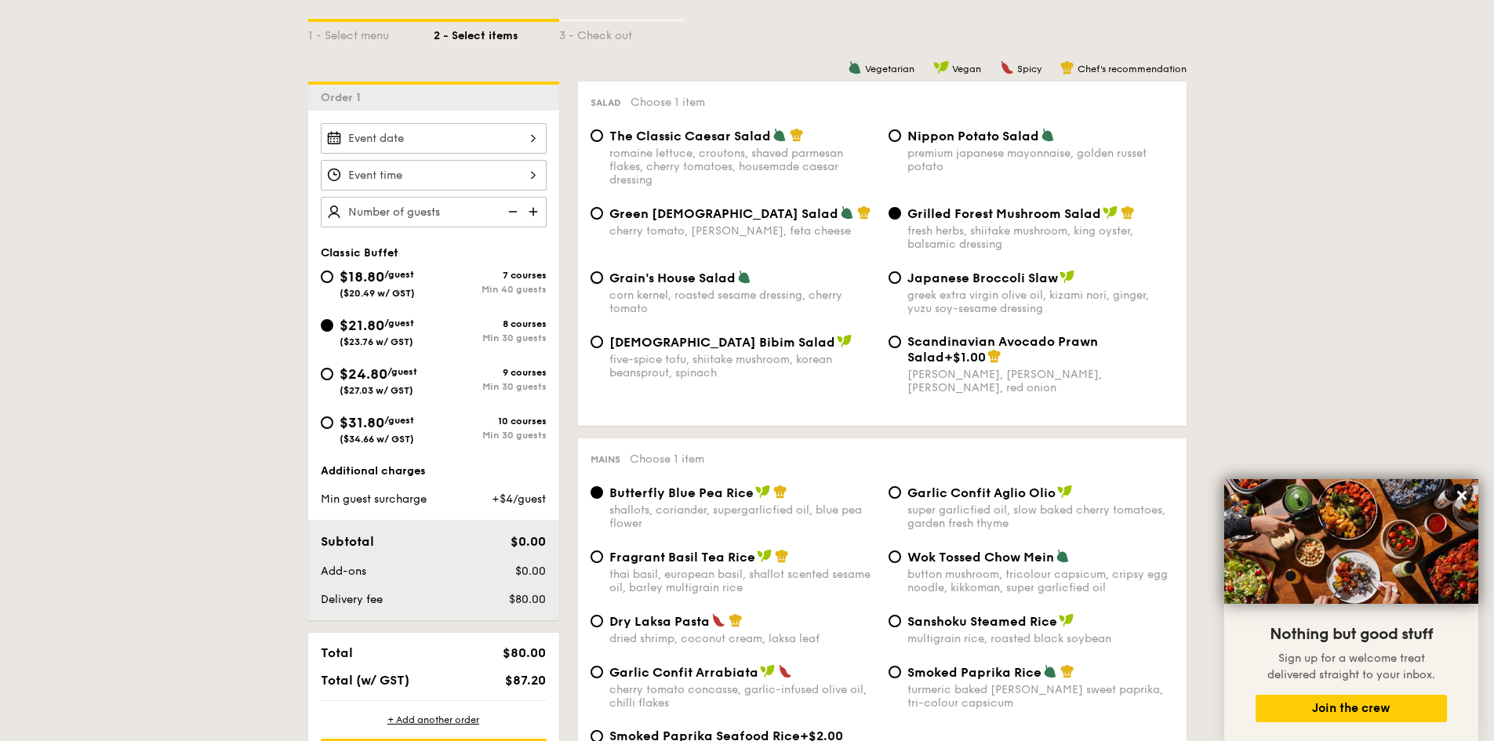
click at [603, 284] on input "Grain's House Salad corn kernel, roasted sesame dressing, cherry tomato" at bounding box center [596, 277] width 13 height 13
radio input "true"
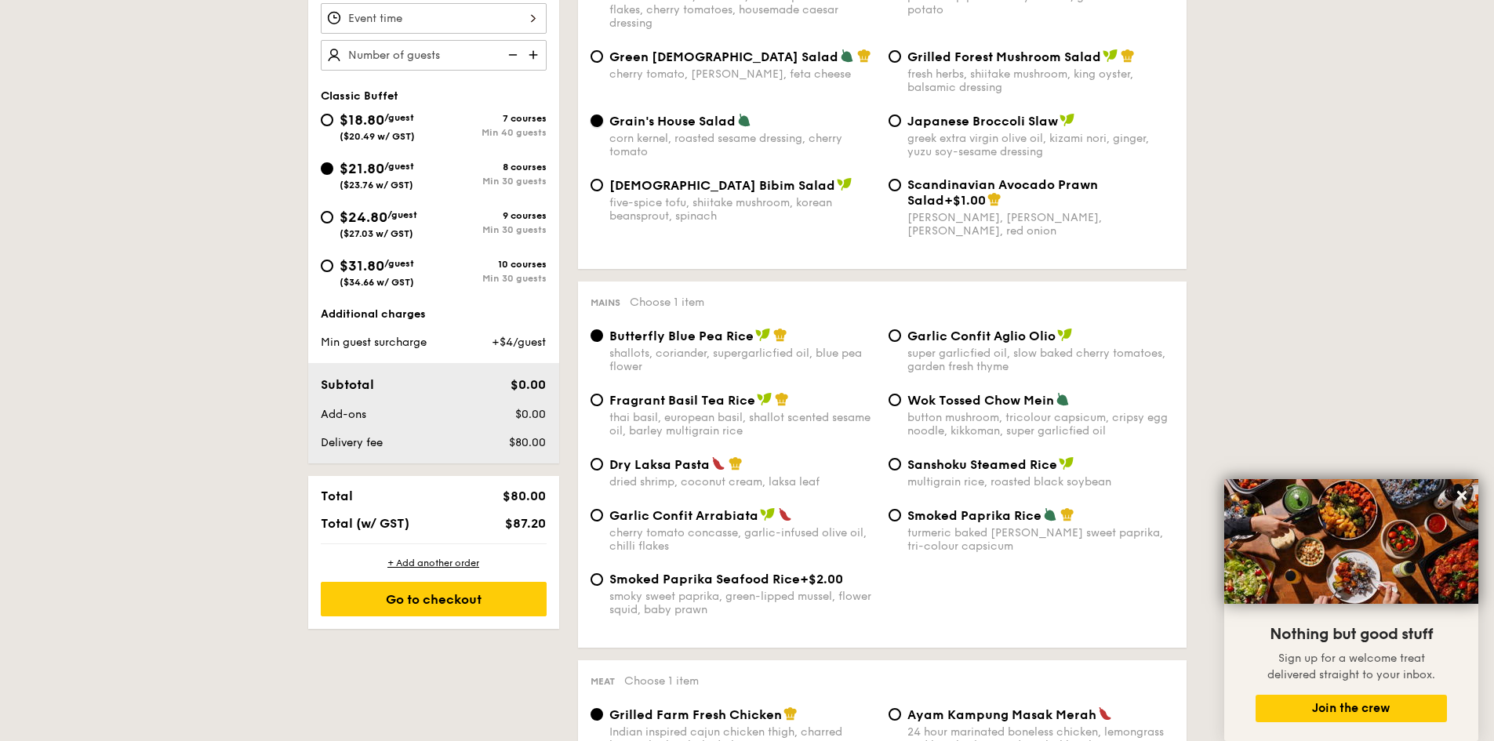
scroll to position [471, 0]
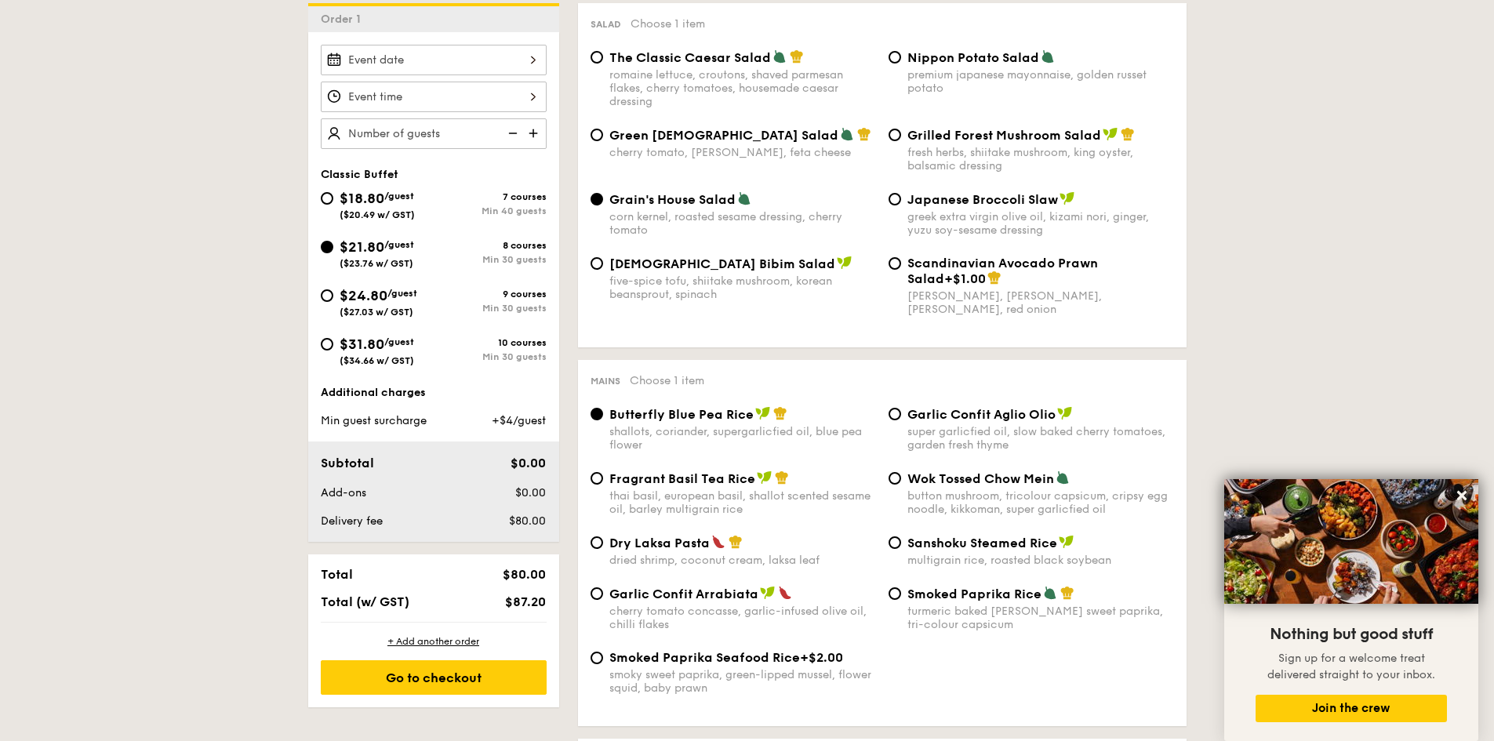
click at [996, 144] on div "Grilled Forest Mushroom Salad fresh herbs, shiitake mushroom, king oyster, bals…" at bounding box center [1040, 149] width 267 height 45
click at [901, 141] on input "Grilled Forest Mushroom Salad fresh herbs, shiitake mushroom, king oyster, bals…" at bounding box center [894, 135] width 13 height 13
radio input "true"
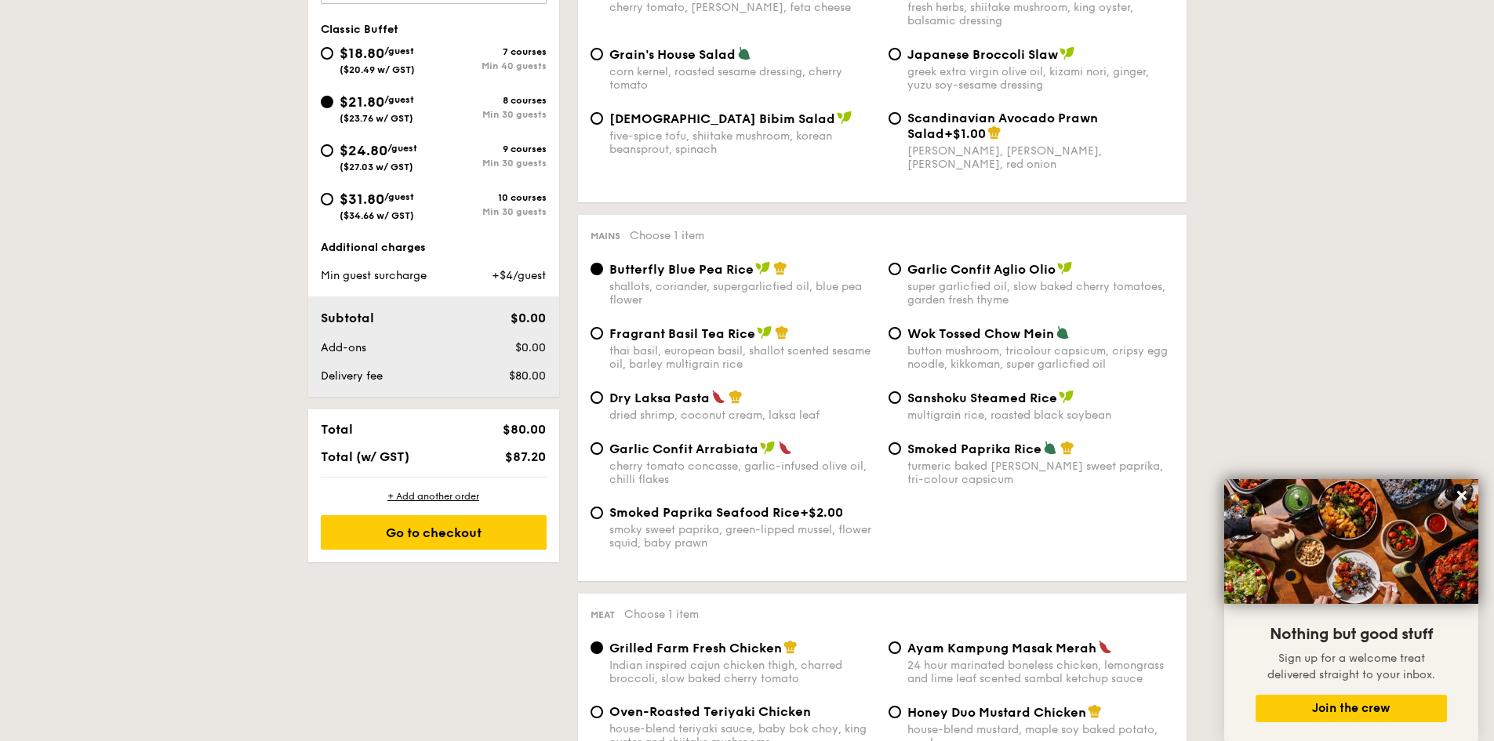
scroll to position [627, 0]
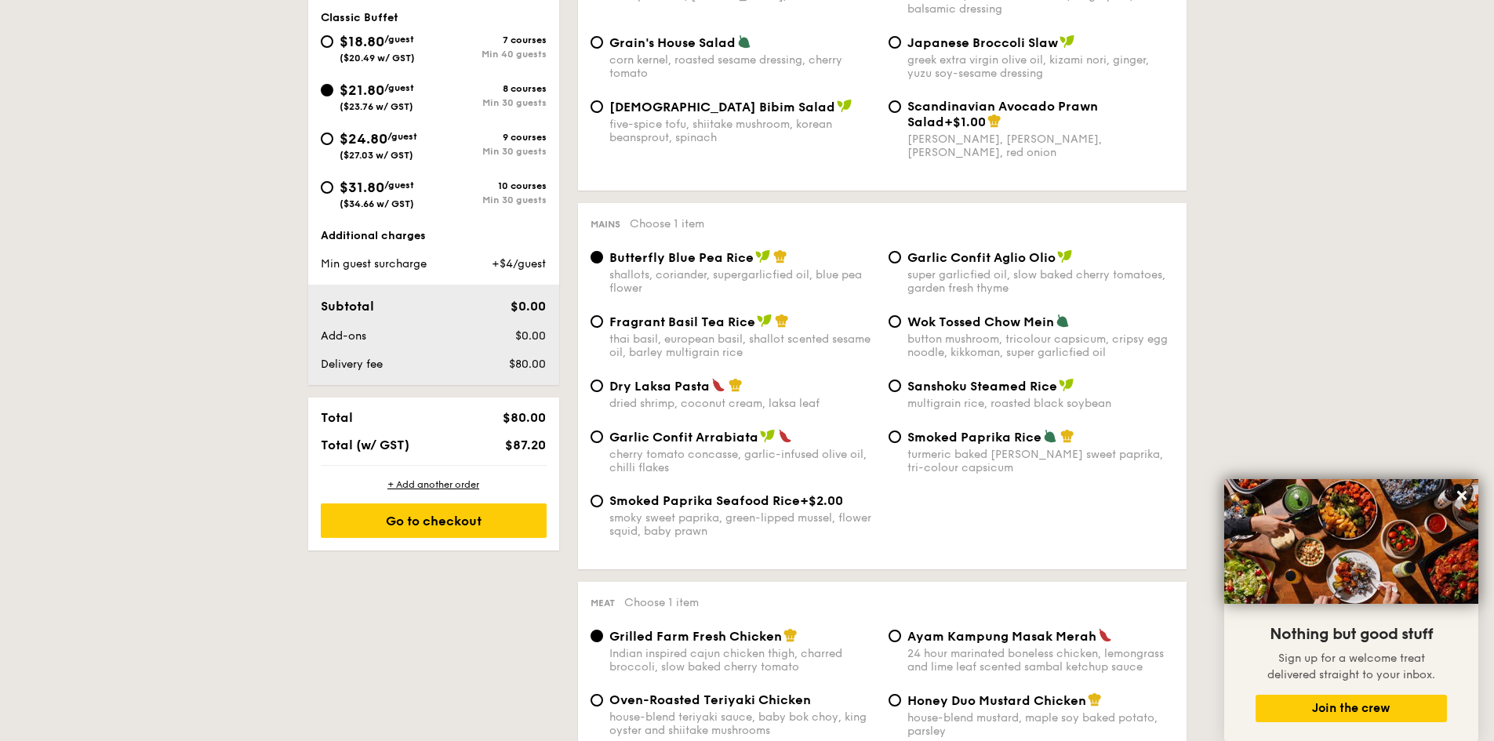
click at [689, 391] on span "Dry Laksa Pasta" at bounding box center [659, 386] width 100 height 15
click at [603, 391] on input "Dry Laksa Pasta dried shrimp, coconut cream, laksa leaf" at bounding box center [596, 386] width 13 height 13
radio input "true"
click at [711, 273] on div "shallots, coriander, supergarlicfied oil, blue pea flower" at bounding box center [742, 281] width 267 height 27
click at [603, 263] on input "Butterfly Blue Pea Rice shallots, coriander, supergarlicfied oil, blue pea flow…" at bounding box center [596, 257] width 13 height 13
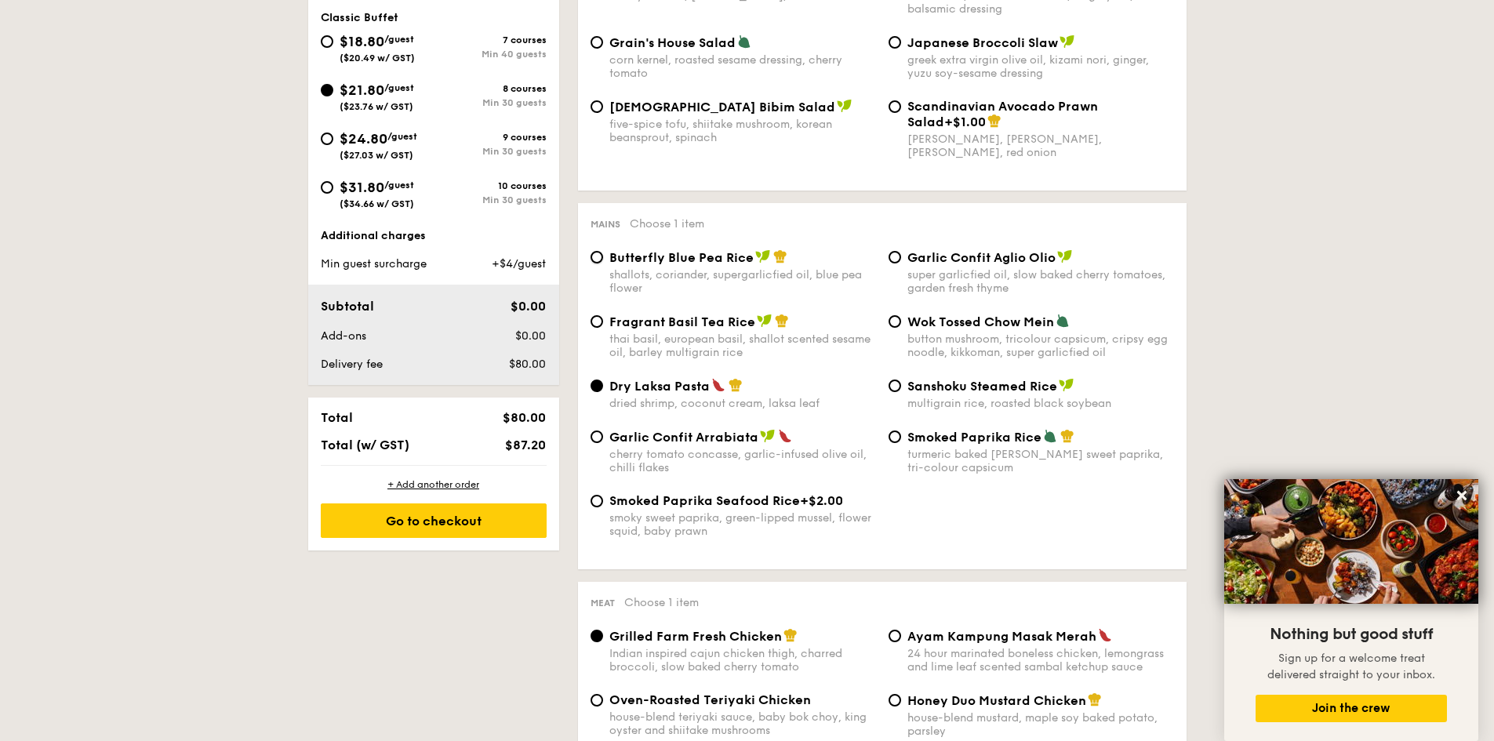
radio input "true"
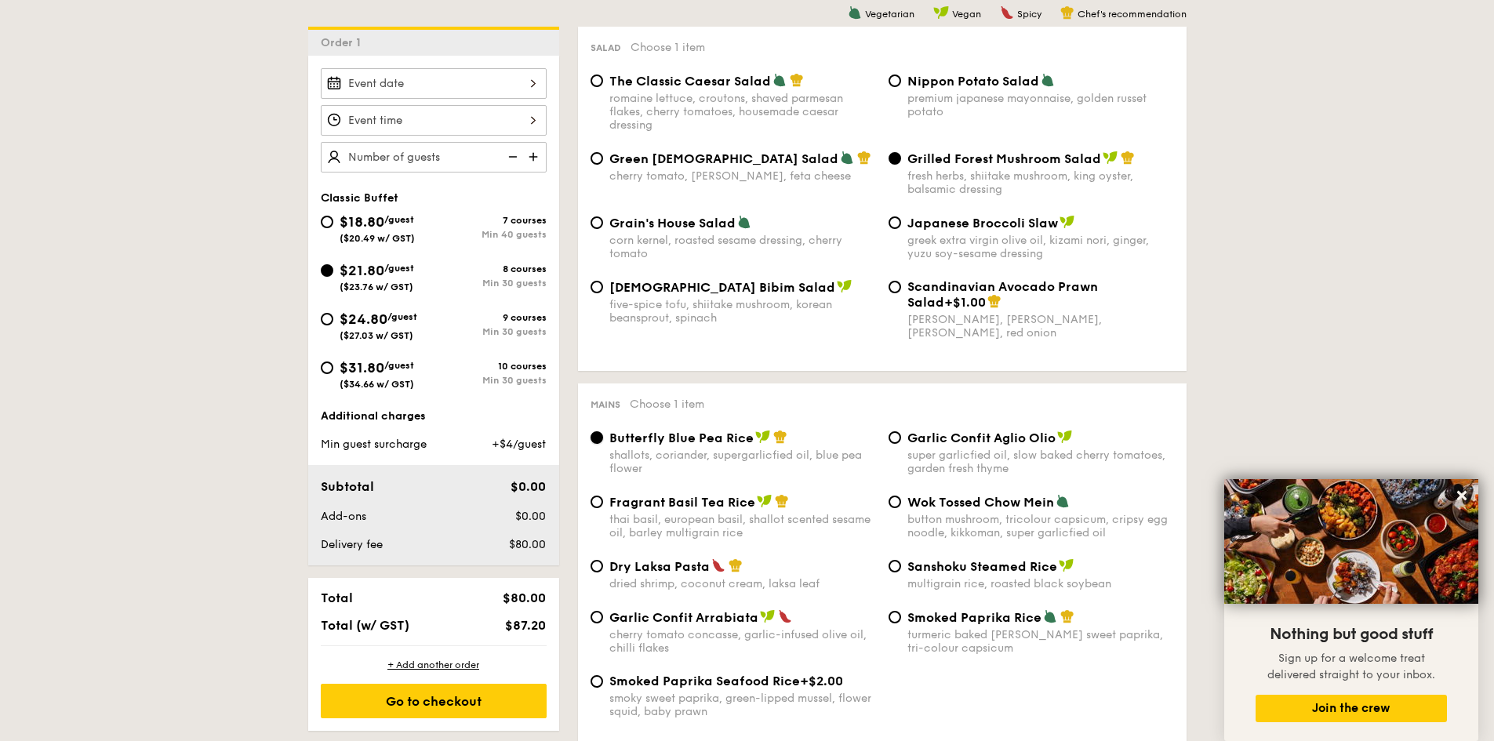
scroll to position [314, 0]
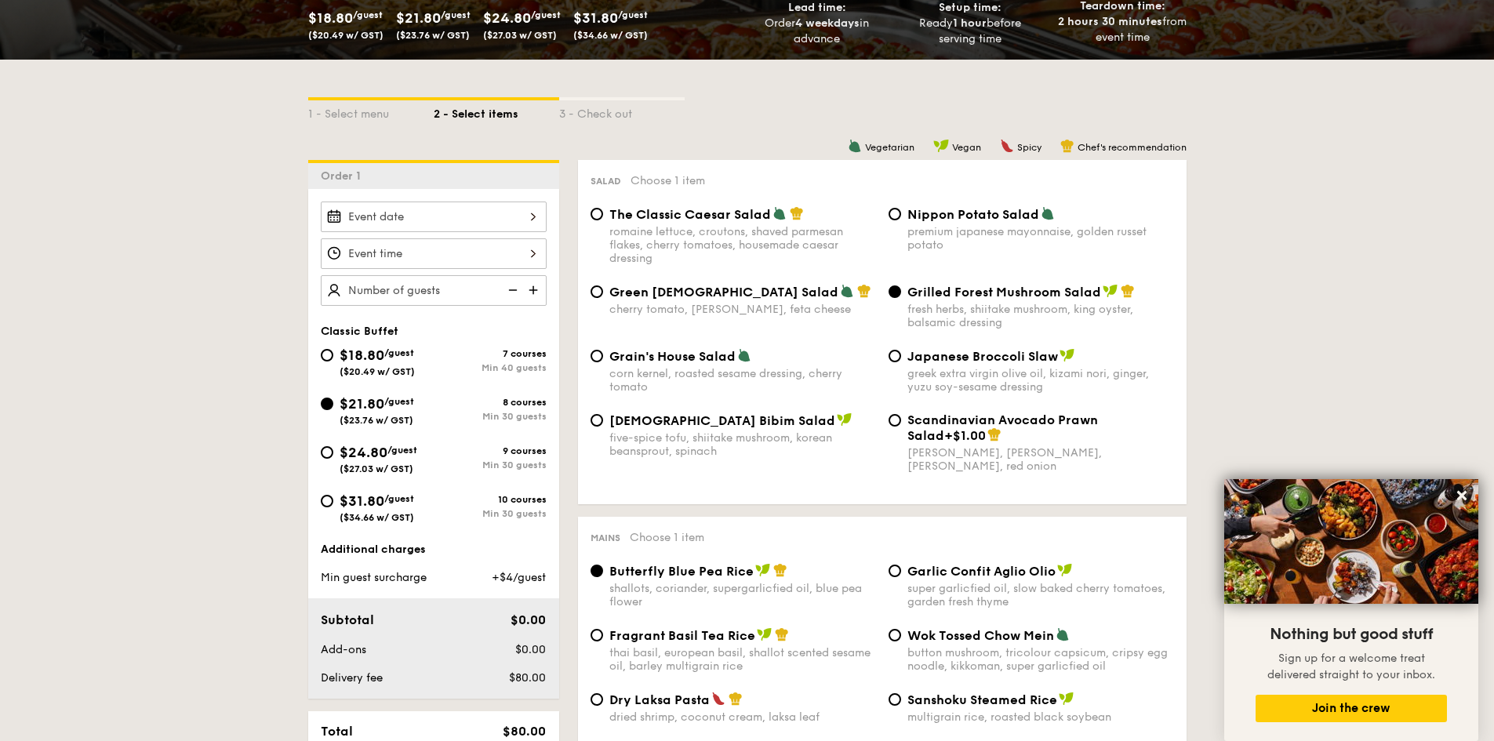
click at [395, 368] on span "($20.49 w/ GST)" at bounding box center [377, 371] width 75 height 11
click at [333, 362] on input "$18.80 /guest ($20.49 w/ GST) 7 courses Min 40 guests" at bounding box center [327, 355] width 13 height 13
radio input "true"
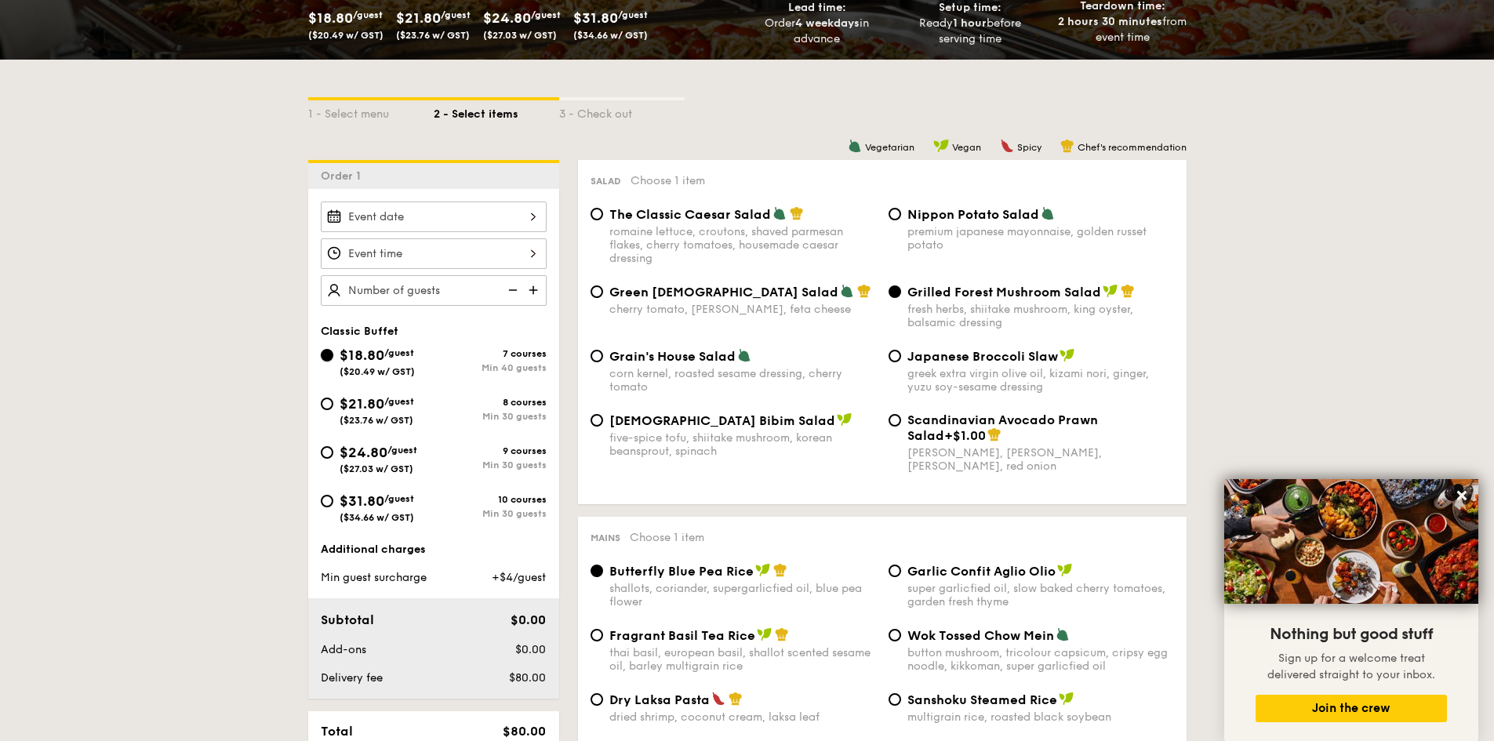
radio input "true"
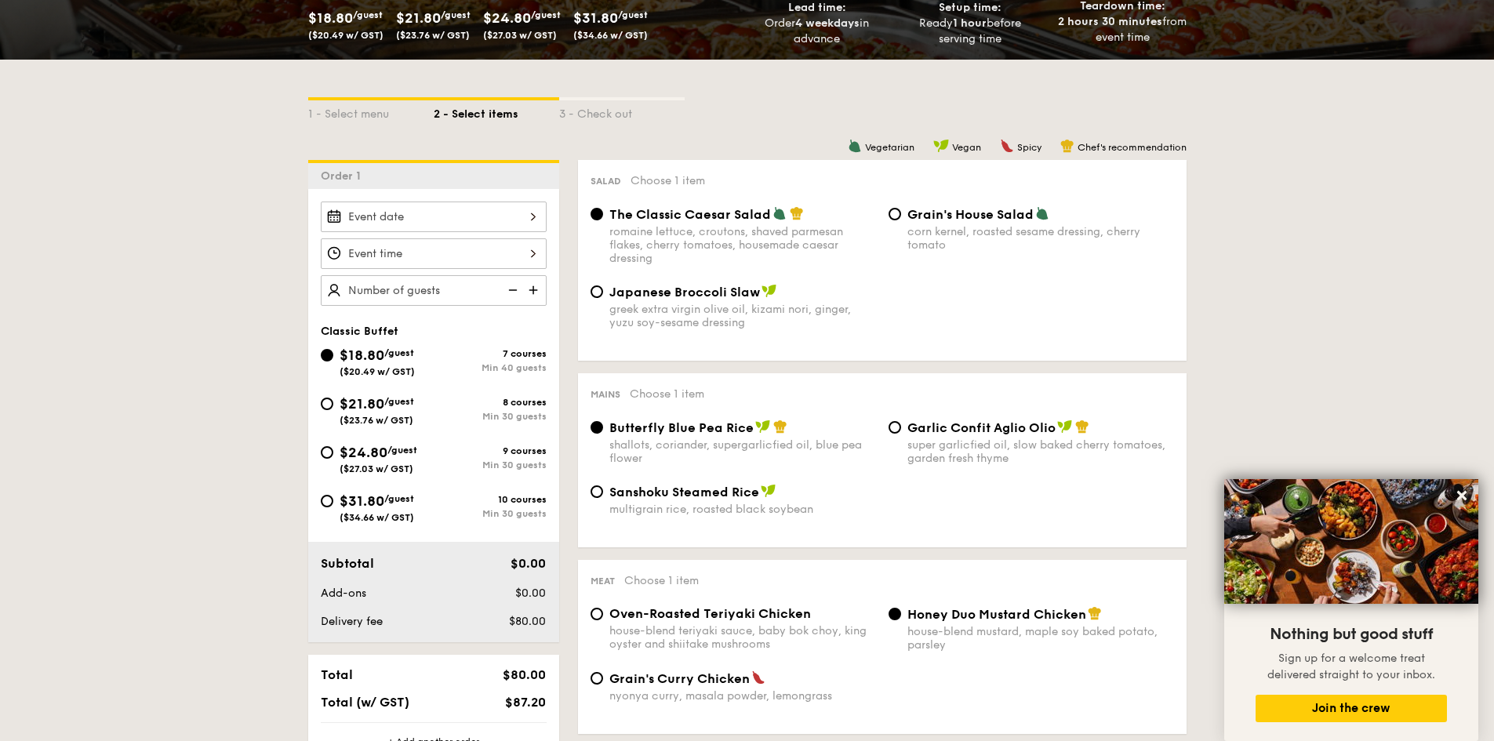
click at [372, 399] on span "$21.80" at bounding box center [362, 403] width 45 height 17
click at [333, 399] on input "$21.80 /guest ($23.76 w/ GST) 8 courses Min 30 guests" at bounding box center [327, 404] width 13 height 13
radio input "true"
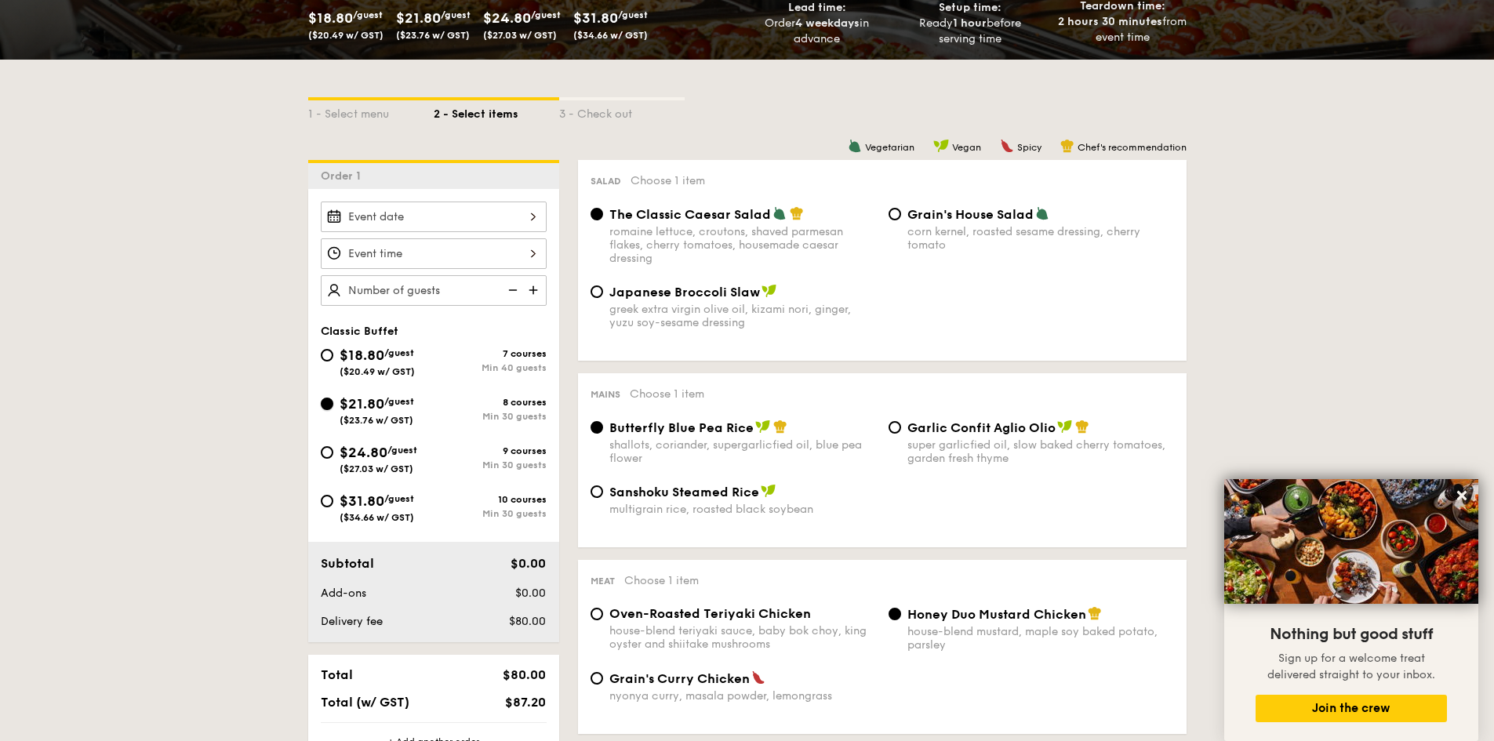
radio input "true"
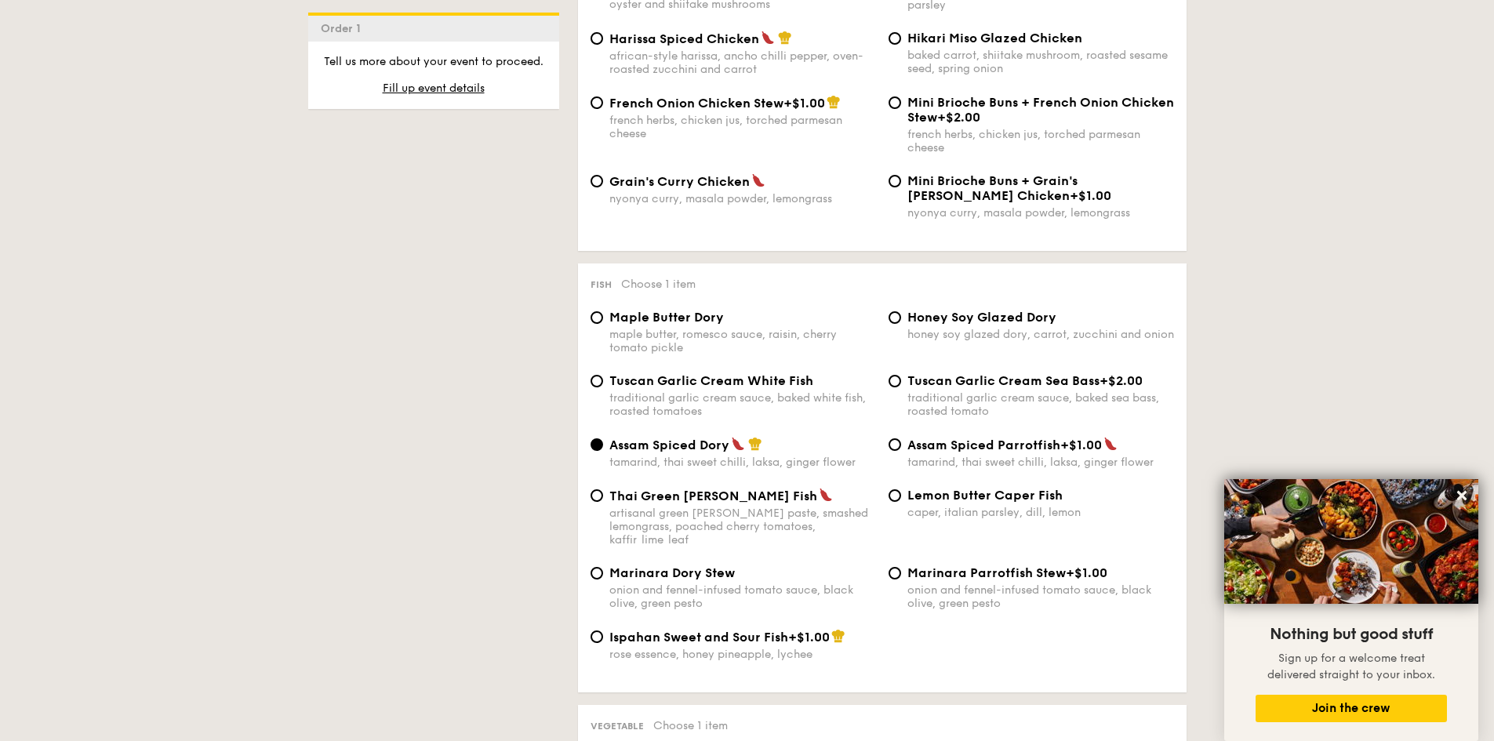
scroll to position [1412, 0]
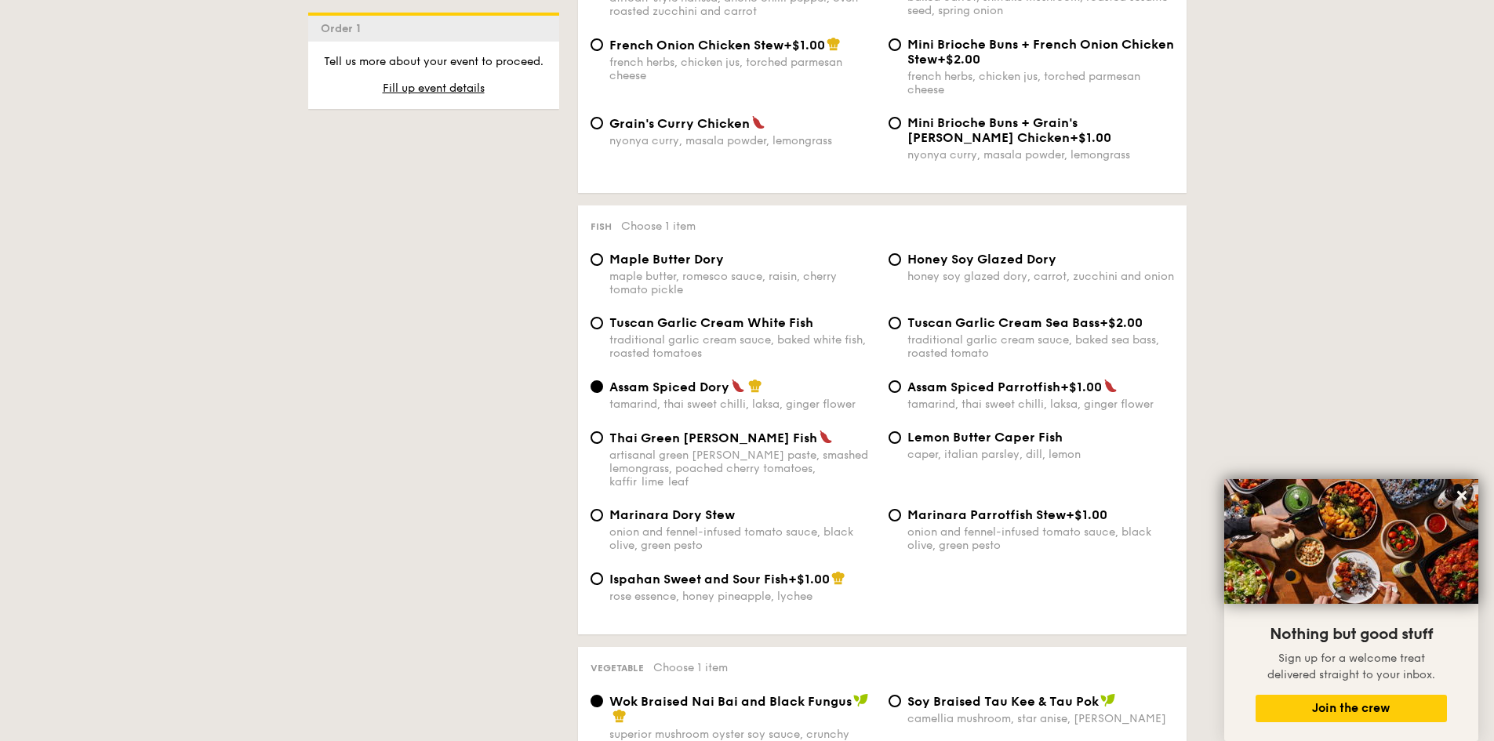
click at [670, 326] on span "Tuscan Garlic Cream White Fish" at bounding box center [711, 322] width 204 height 15
click at [603, 326] on input "Tuscan Garlic Cream White Fish traditional garlic cream sauce, baked white fish…" at bounding box center [596, 323] width 13 height 13
radio input "true"
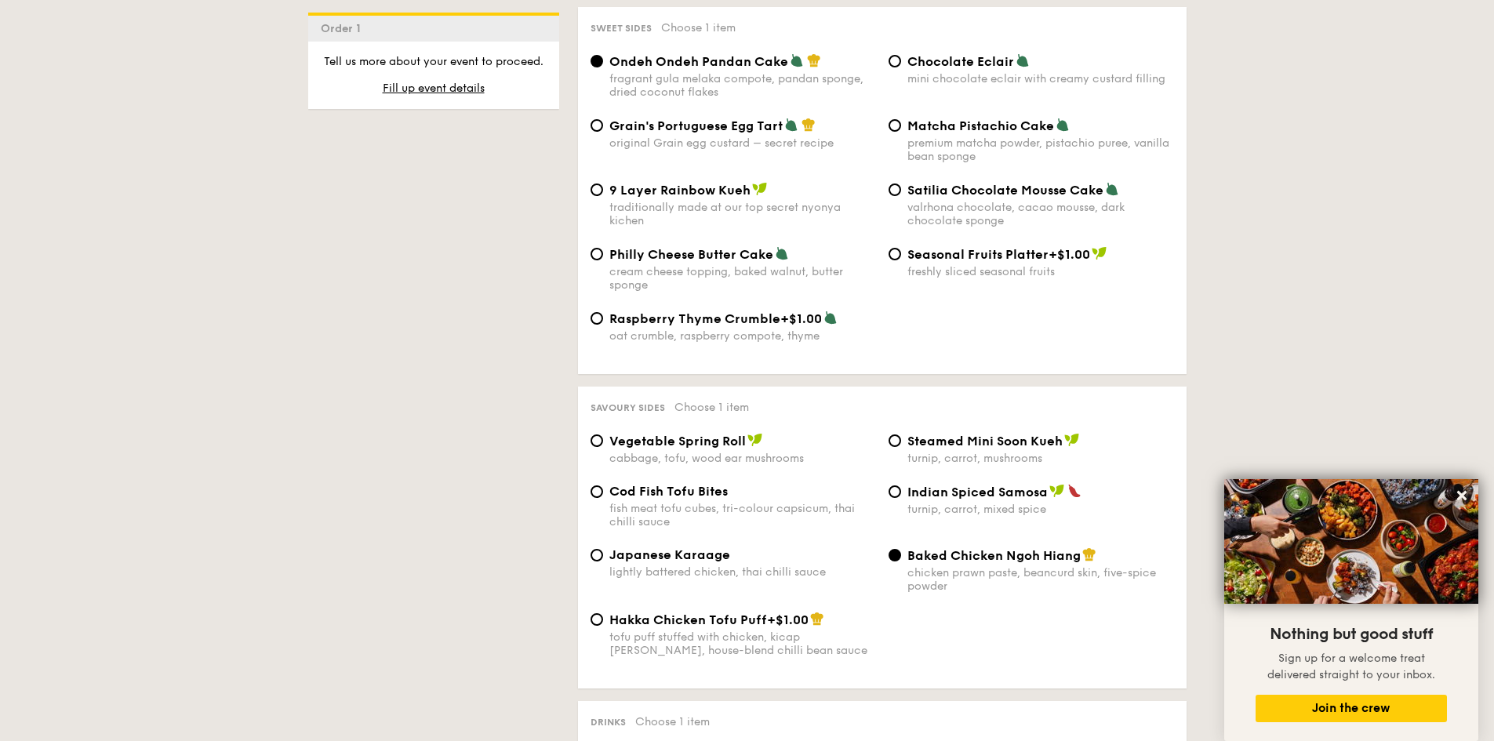
scroll to position [2431, 0]
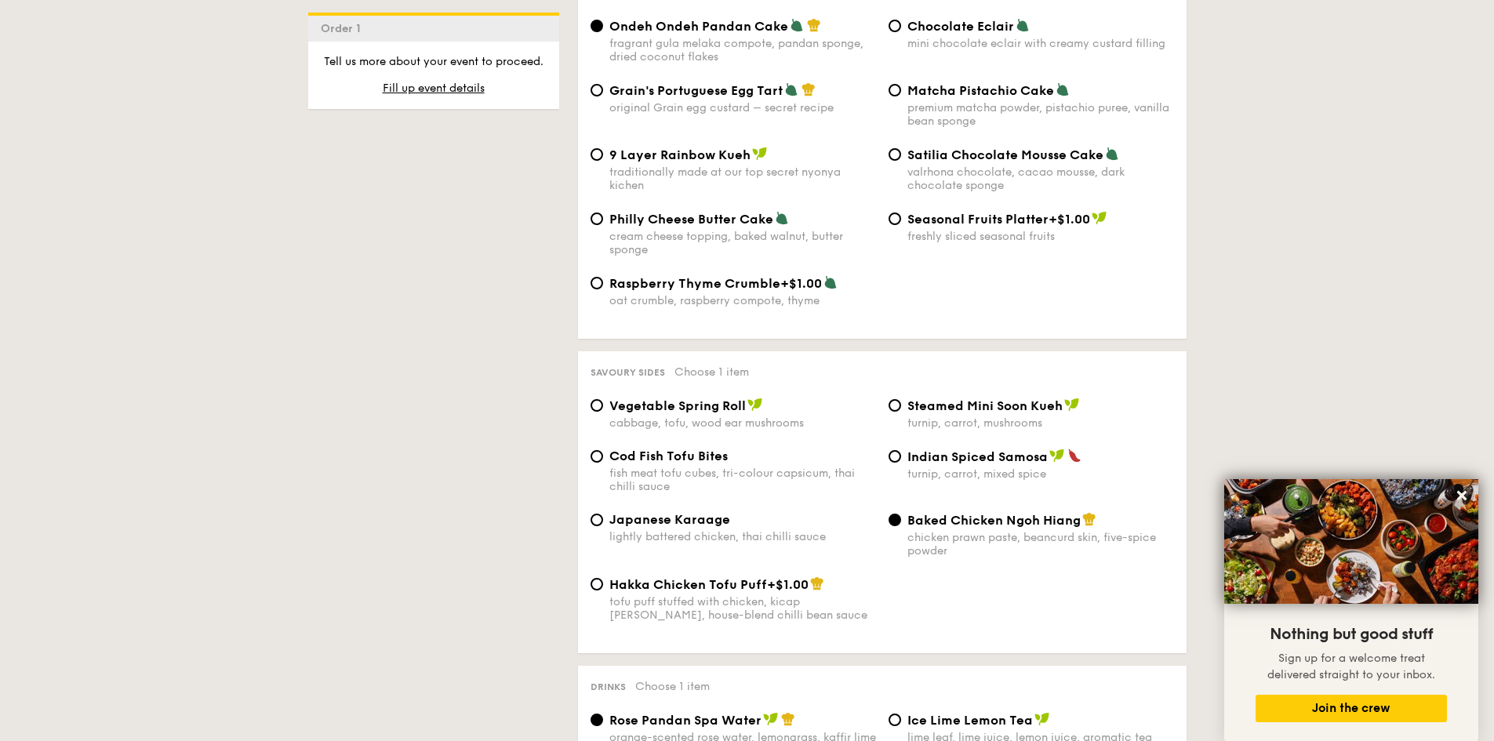
click at [958, 467] on div "turnip, carrot, mixed spice" at bounding box center [1040, 473] width 267 height 13
click at [901, 461] on input "Indian Spiced Samosa turnip, carrot, mixed spice" at bounding box center [894, 456] width 13 height 13
radio input "true"
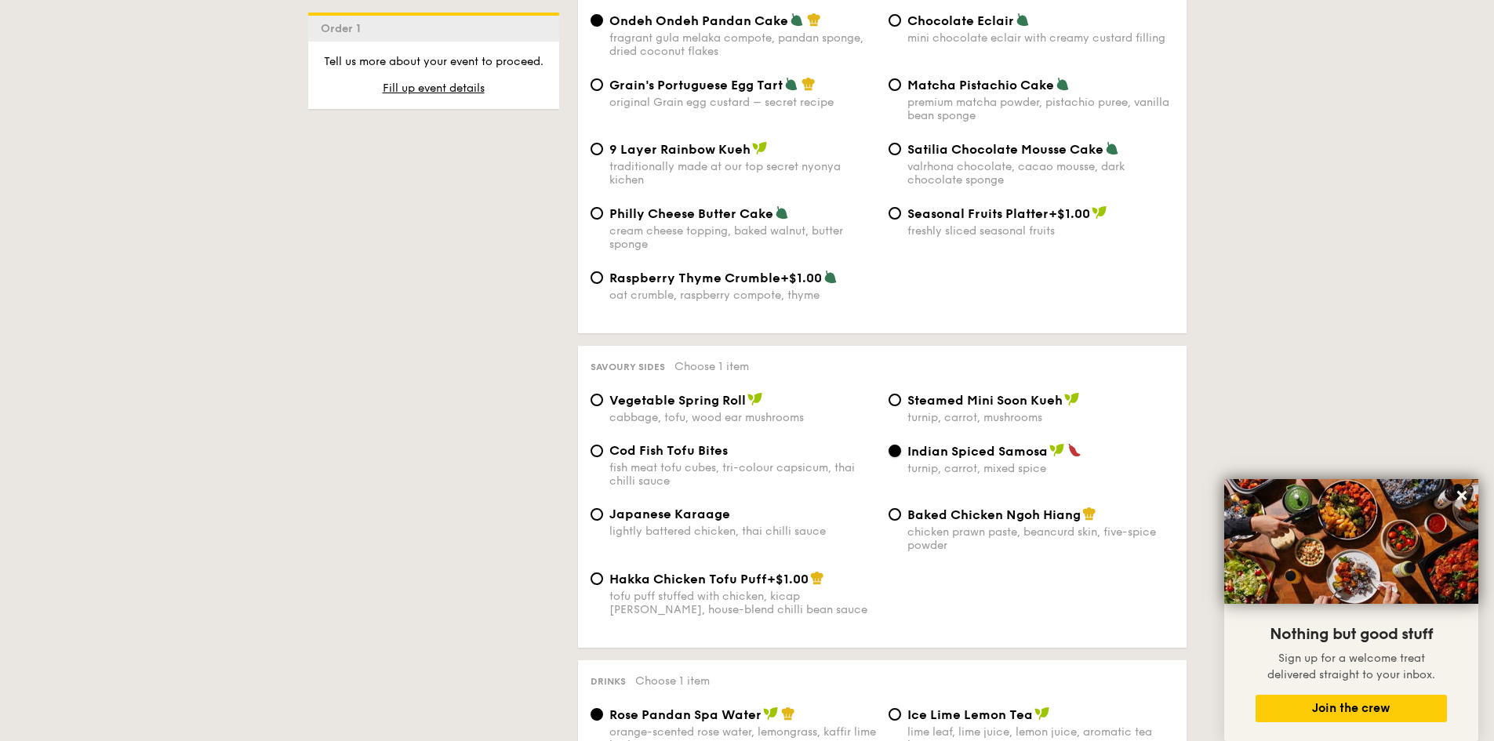
scroll to position [2745, 0]
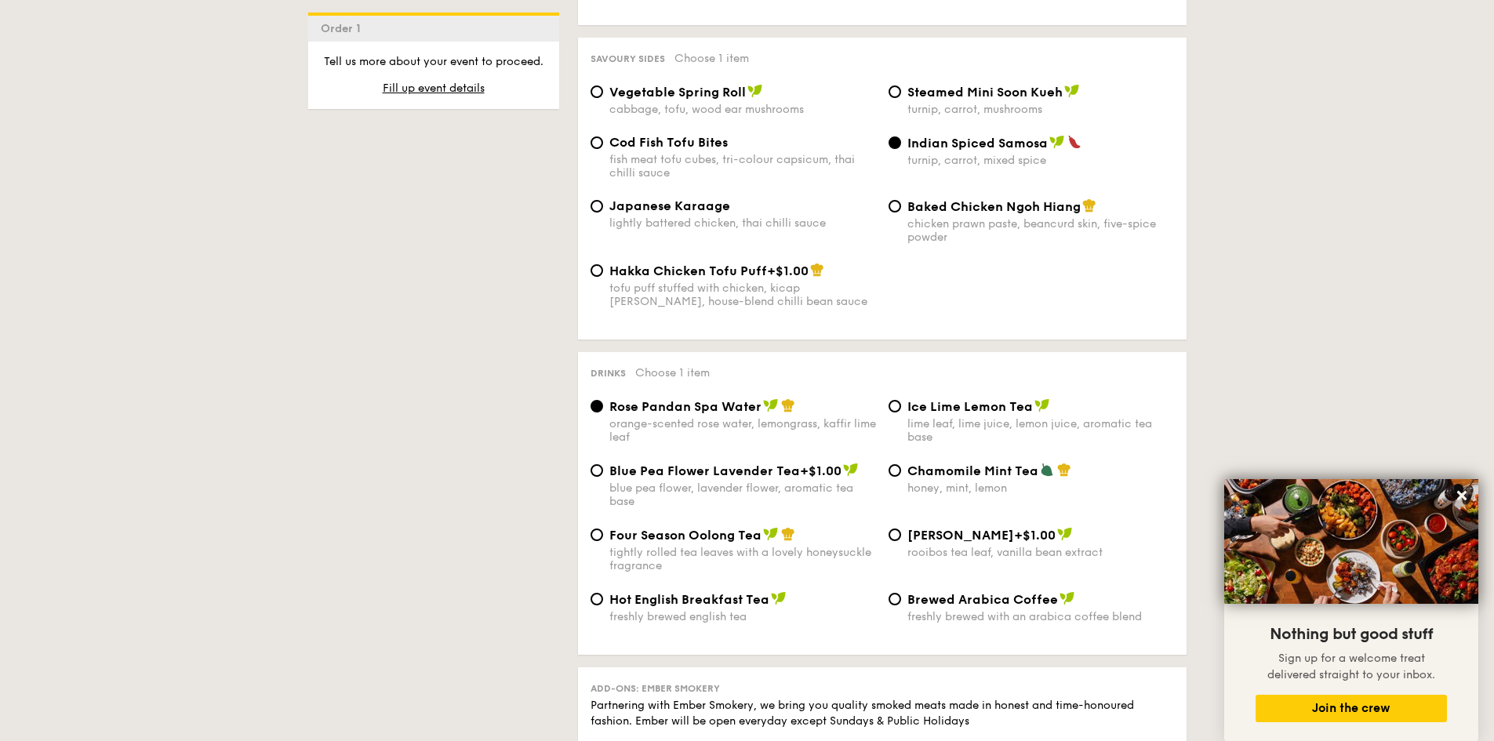
click at [936, 417] on div "lime leaf, lime juice, lemon juice, aromatic tea base" at bounding box center [1040, 430] width 267 height 27
click at [901, 409] on input "Ice Lime Lemon Tea lime leaf, lime juice, lemon juice, aromatic tea base" at bounding box center [894, 406] width 13 height 13
radio input "true"
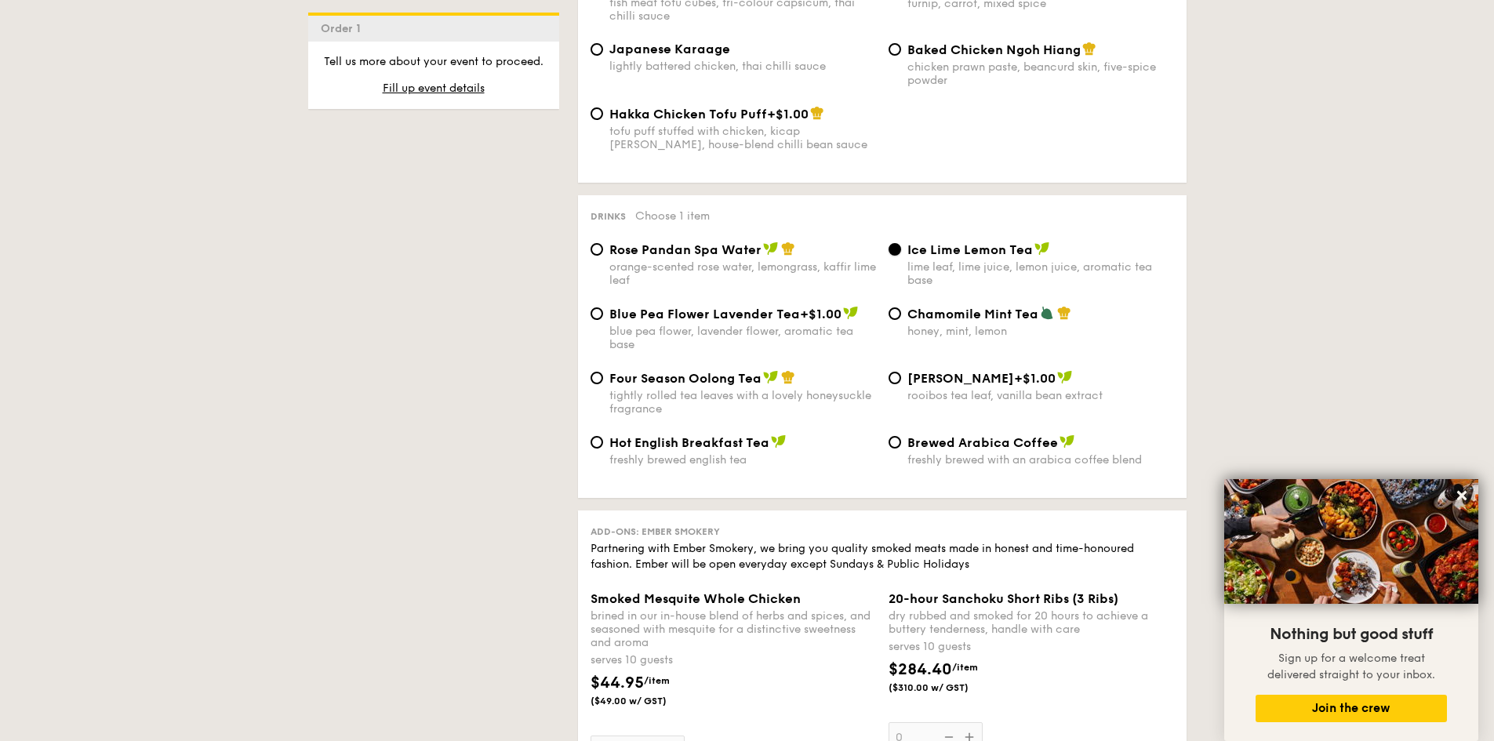
scroll to position [2980, 0]
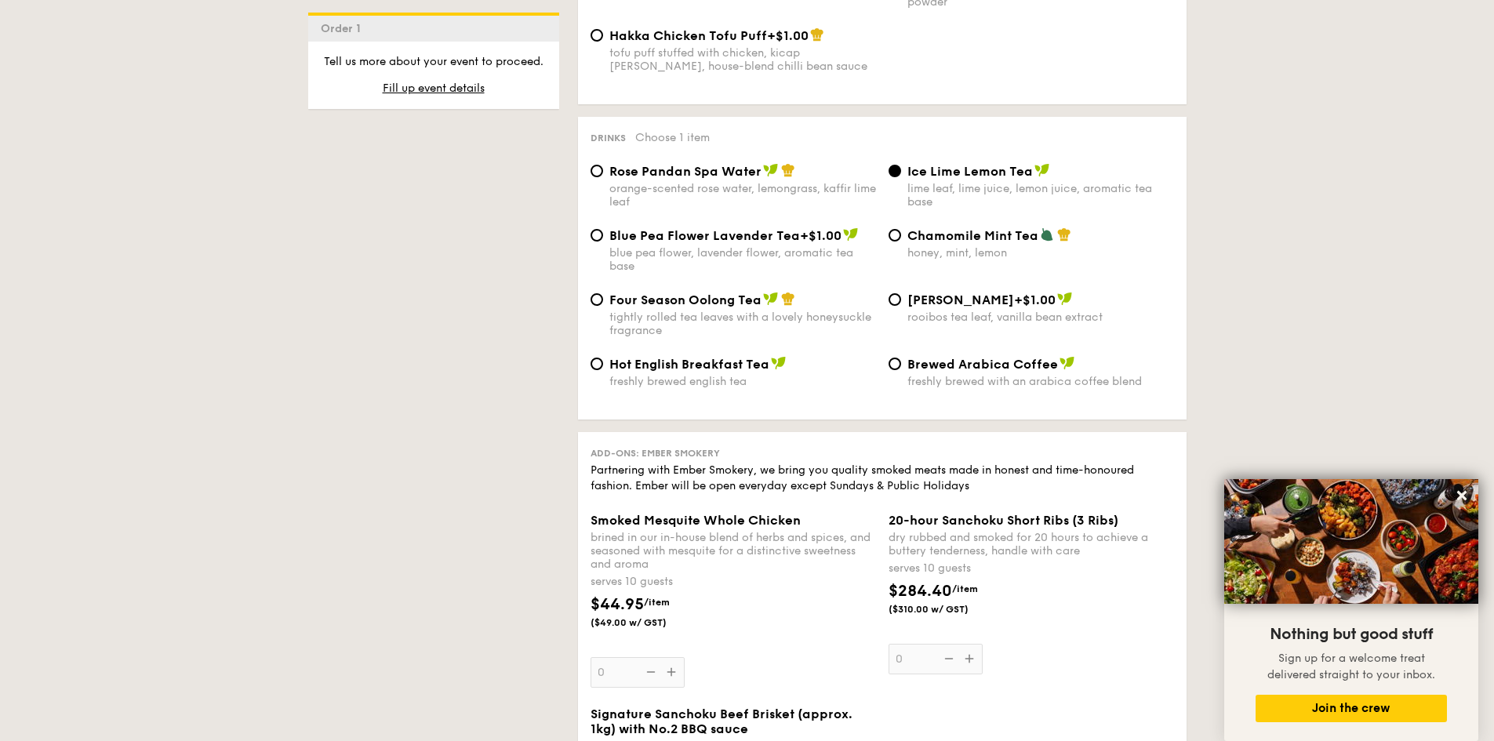
click at [662, 311] on div "tightly rolled tea leaves with a lovely honeysuckle fragrance" at bounding box center [742, 324] width 267 height 27
click at [603, 300] on input "Four Season Oolong Tea tightly rolled tea leaves with a lovely honeysuckle frag…" at bounding box center [596, 299] width 13 height 13
radio input "true"
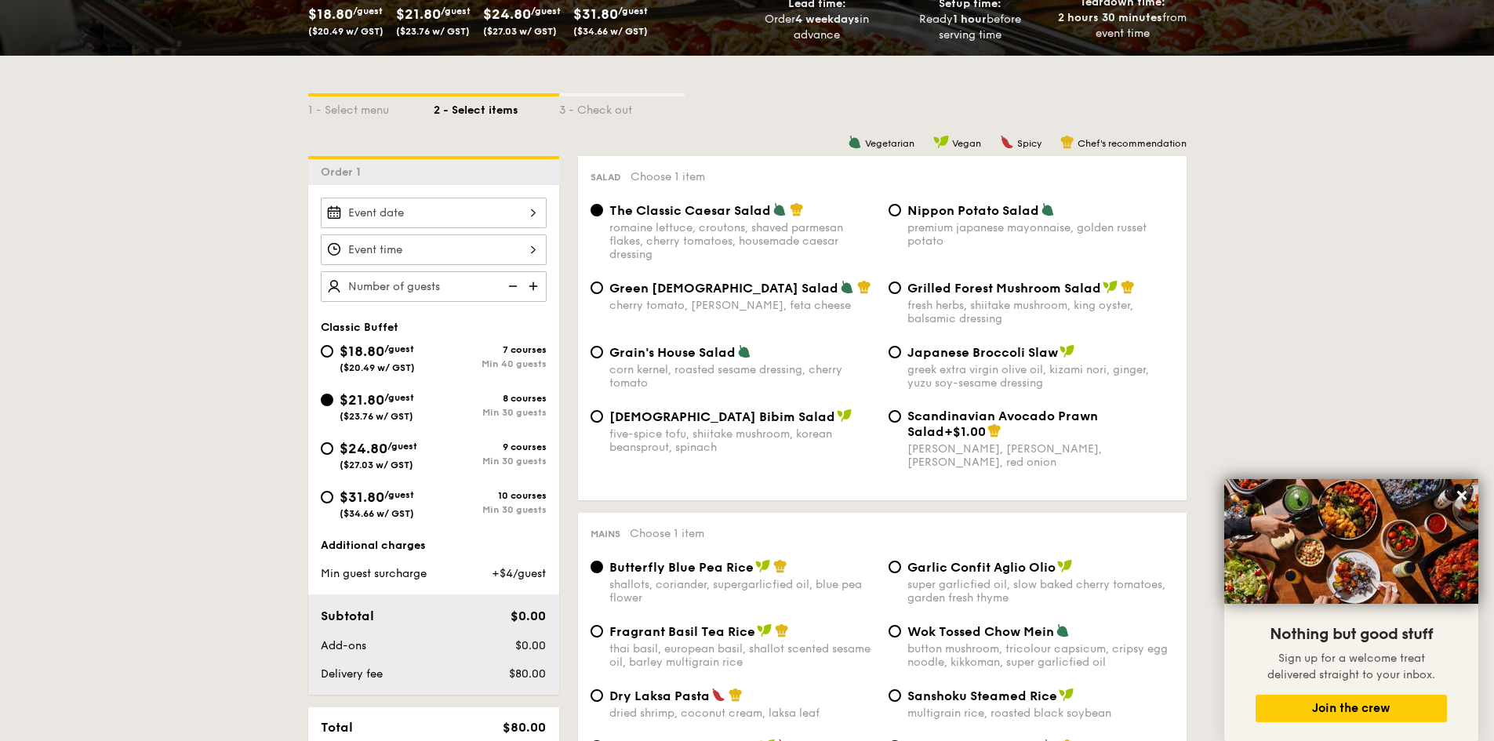
scroll to position [314, 0]
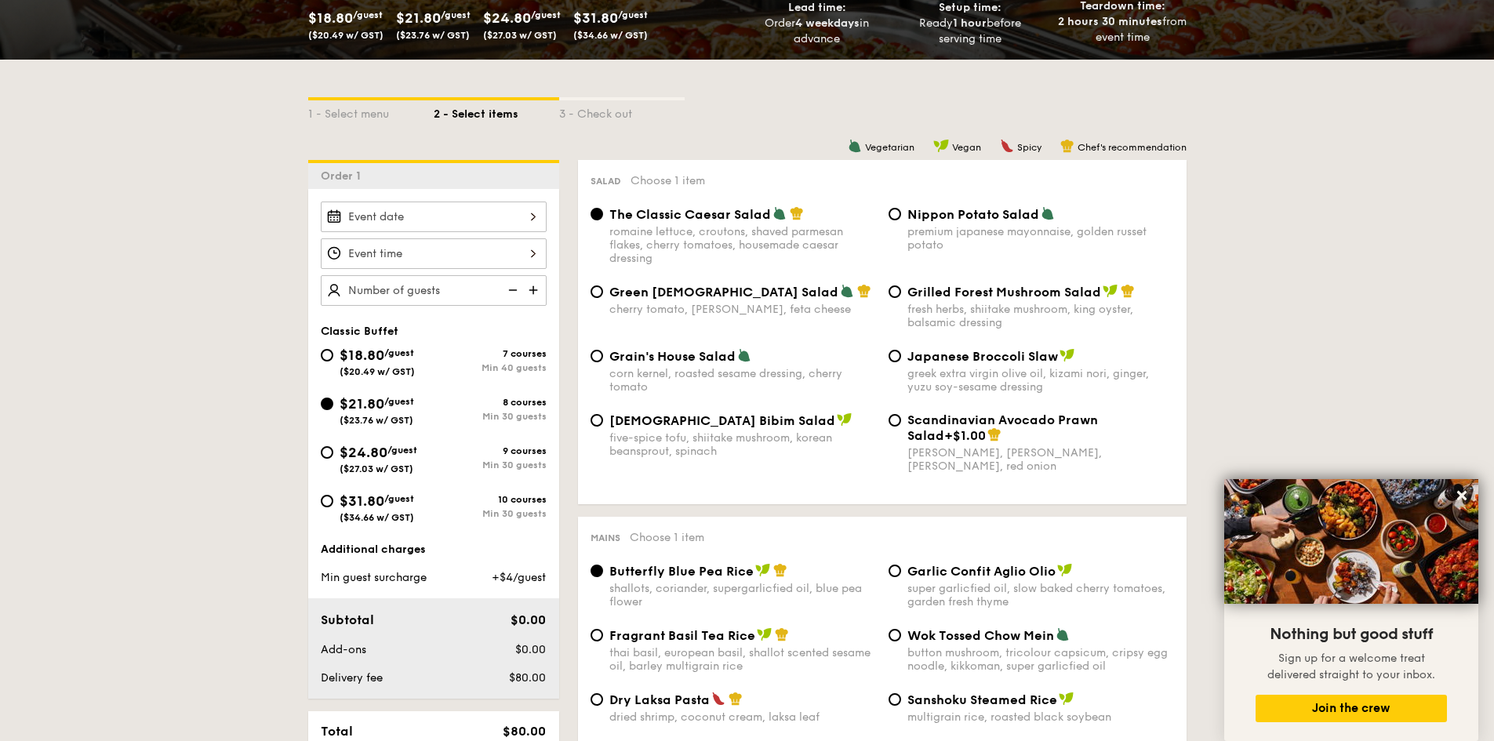
click at [670, 366] on div "Grain's House Salad corn kernel, roasted sesame dressing, cherry tomato" at bounding box center [742, 370] width 267 height 45
click at [603, 362] on input "Grain's House Salad corn kernel, roasted sesame dressing, cherry tomato" at bounding box center [596, 356] width 13 height 13
radio input "true"
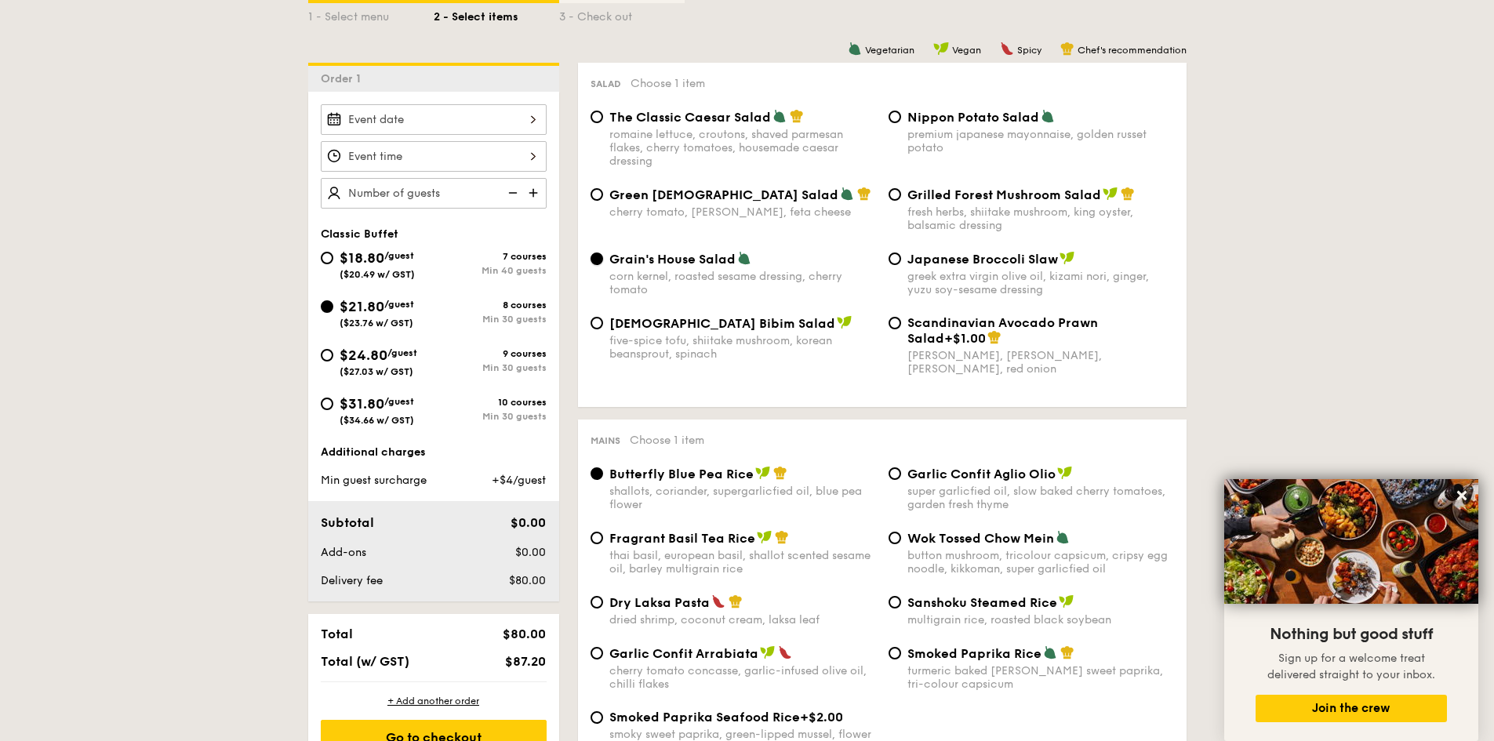
scroll to position [471, 0]
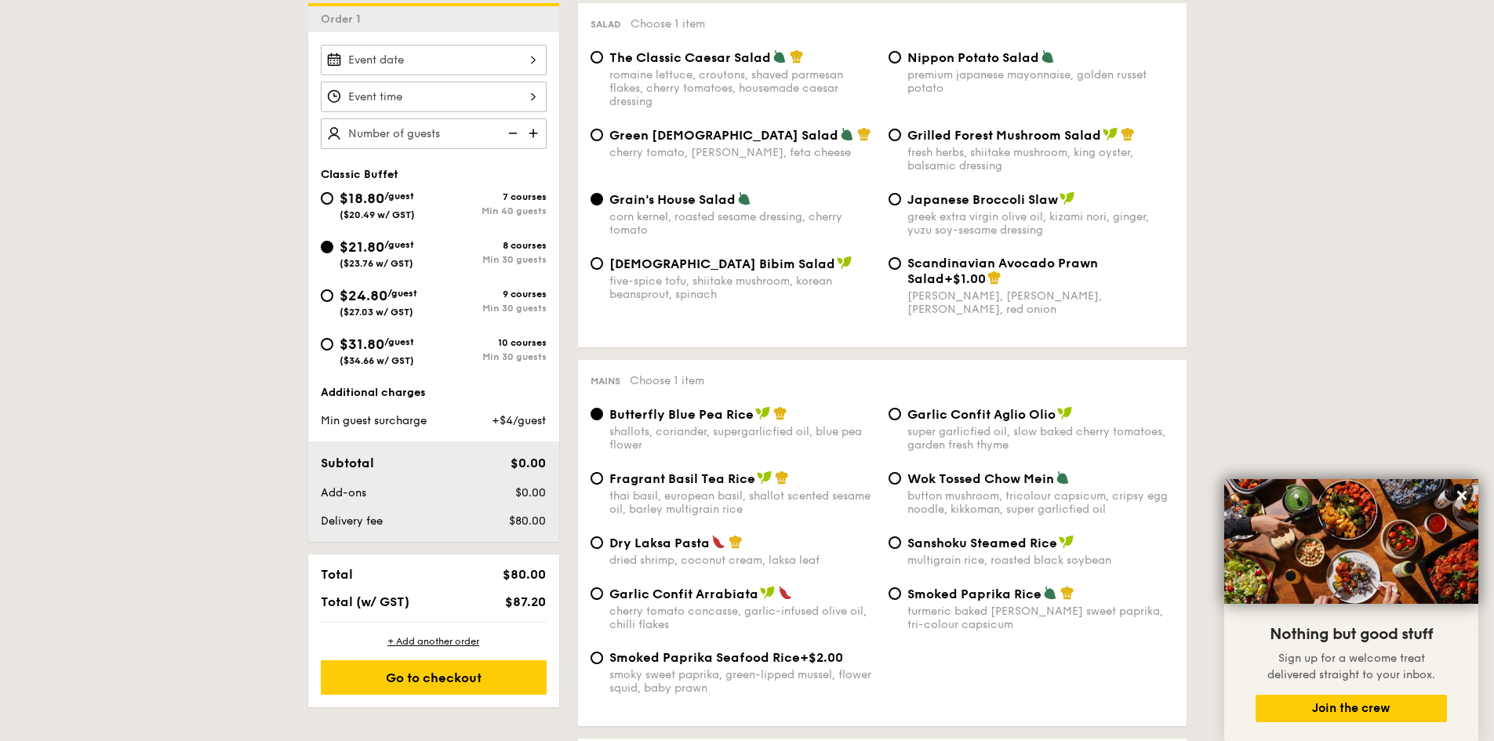
click at [678, 555] on div "dried shrimp, coconut cream, laksa leaf" at bounding box center [742, 560] width 267 height 13
click at [603, 549] on input "Dry Laksa Pasta dried shrimp, coconut cream, laksa leaf" at bounding box center [596, 542] width 13 height 13
radio input "true"
click at [500, 213] on div "Min 40 guests" at bounding box center [490, 210] width 113 height 11
click at [333, 205] on input "$18.80 /guest ($20.49 w/ GST) 7 courses Min 40 guests" at bounding box center [327, 198] width 13 height 13
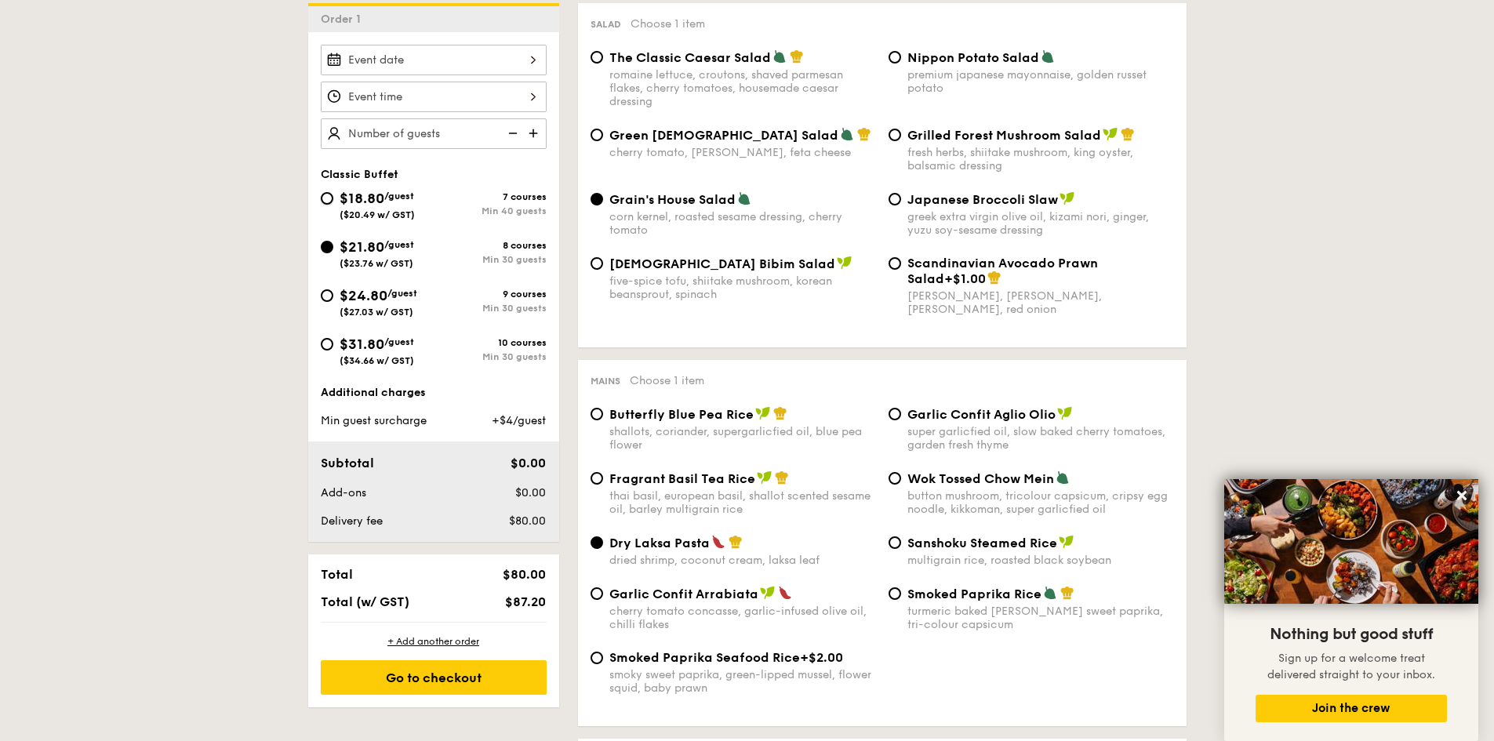
radio input "true"
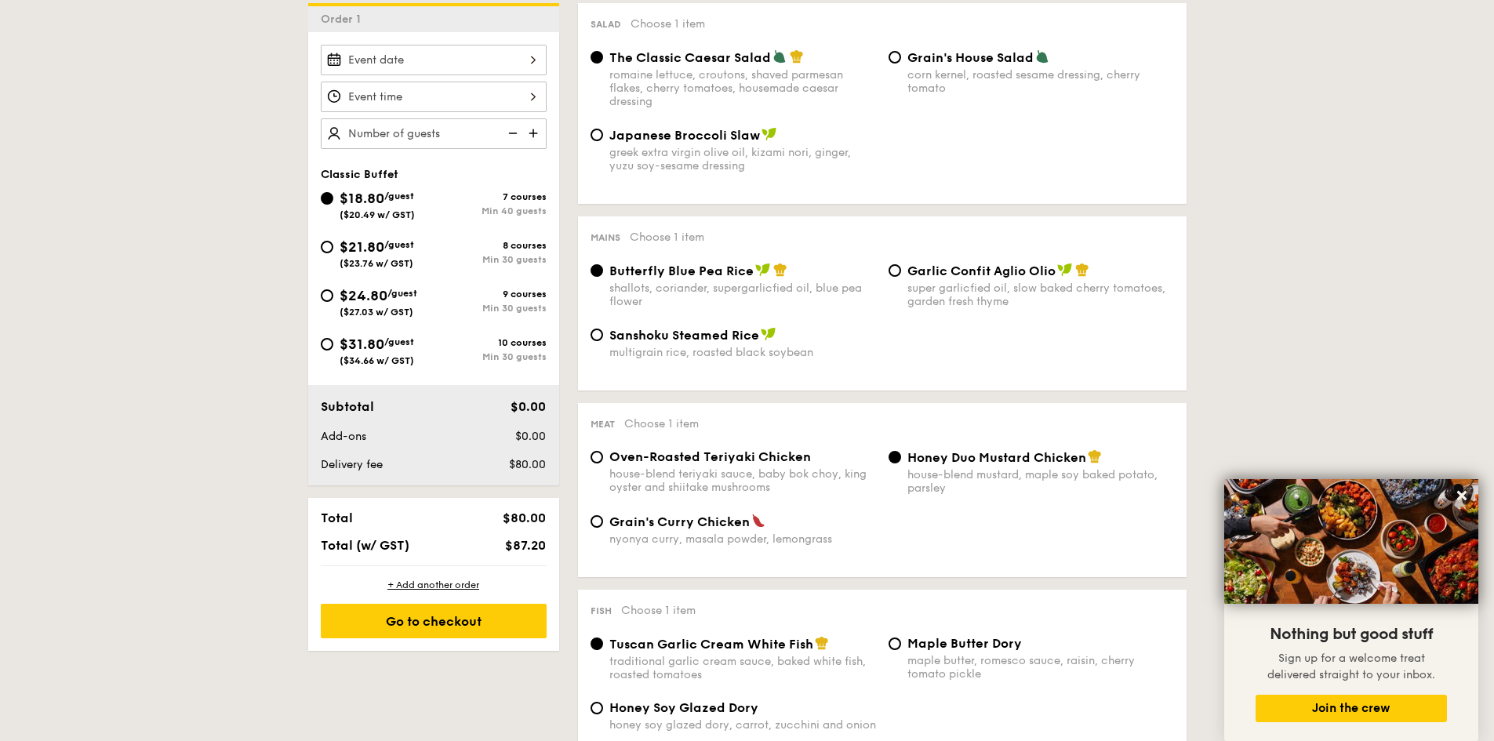
click at [999, 56] on span "Grain's House Salad" at bounding box center [970, 57] width 126 height 15
click at [901, 56] on input "Grain's House Salad corn kernel, roasted sesame dressing, cherry tomato" at bounding box center [894, 57] width 13 height 13
radio input "true"
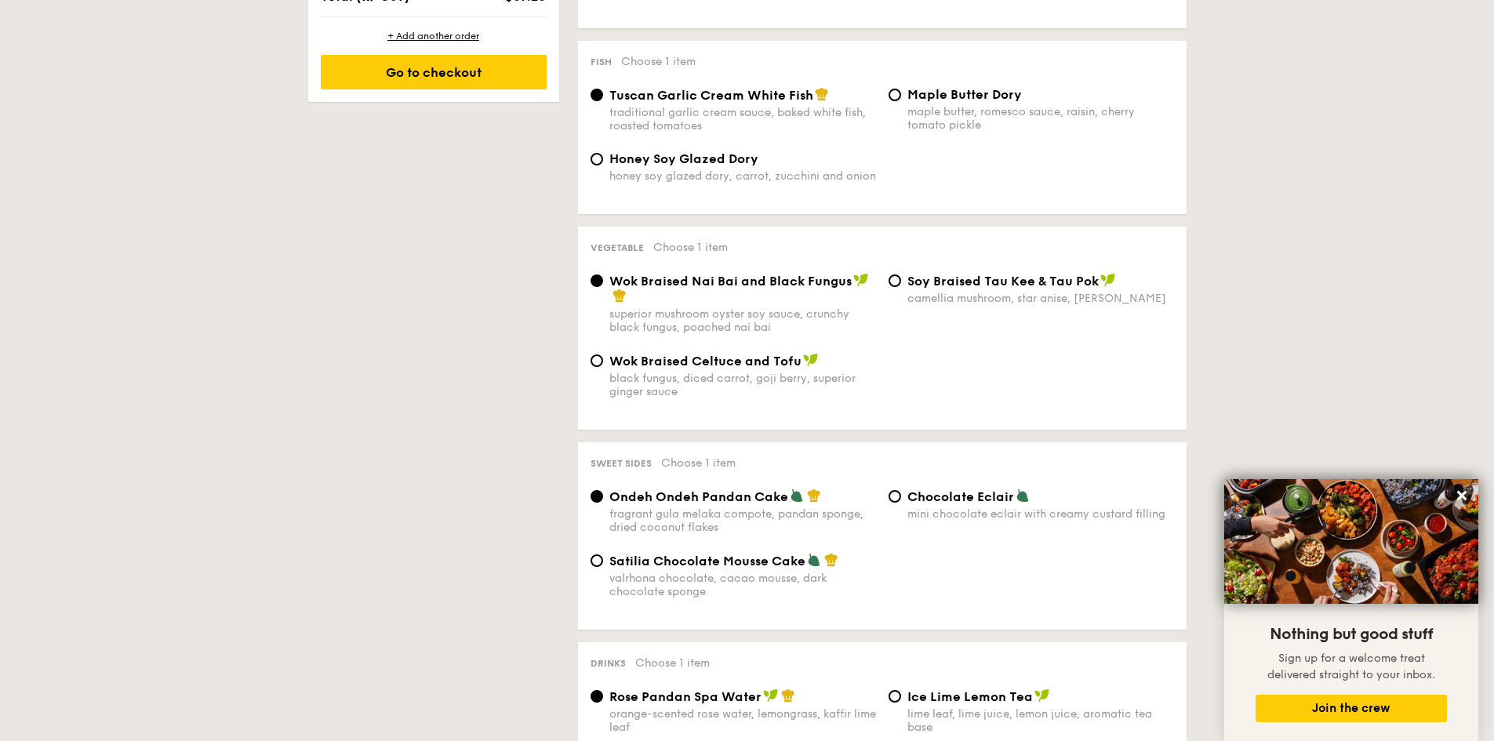
scroll to position [549, 0]
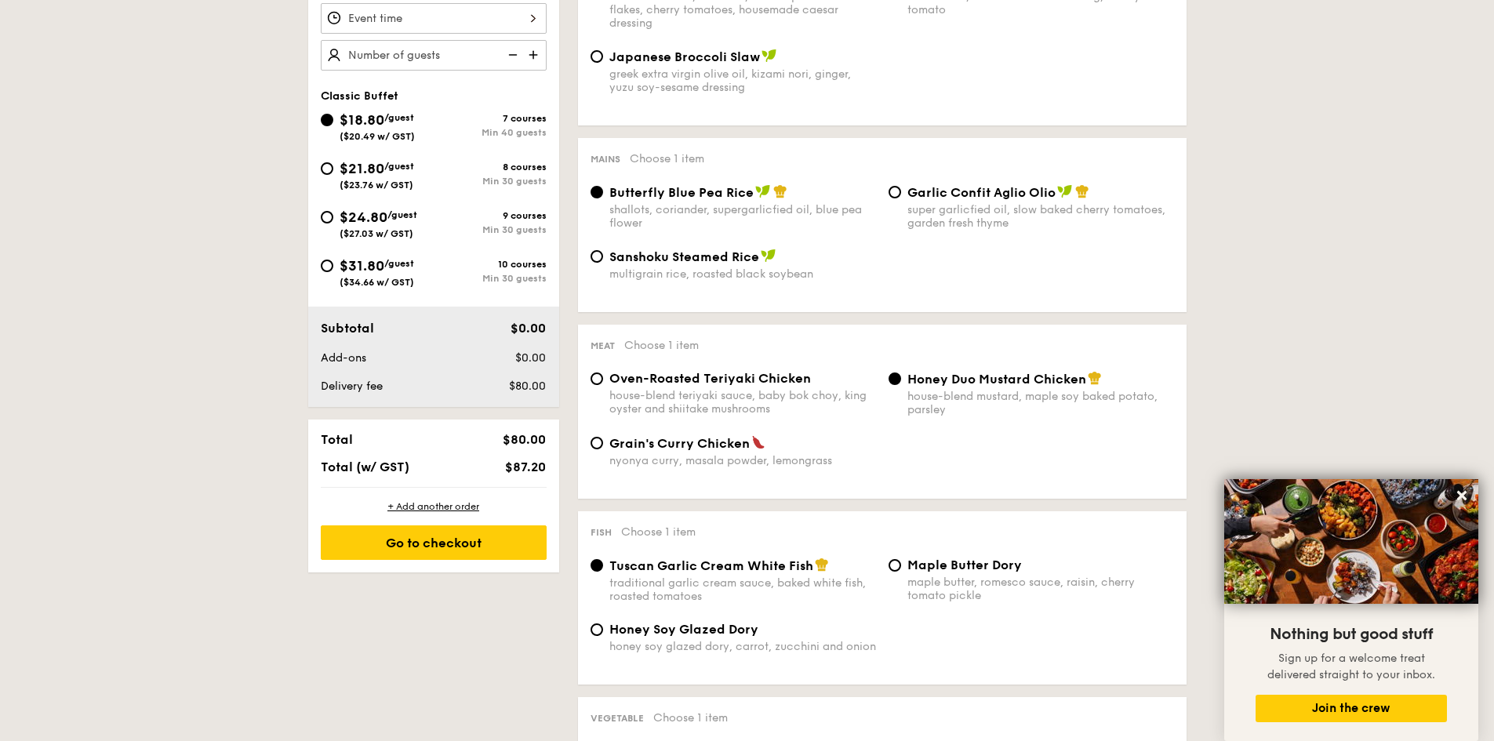
click at [452, 183] on div "Min 30 guests" at bounding box center [490, 181] width 113 height 11
click at [333, 175] on input "$21.80 /guest ($23.76 w/ GST) 8 courses Min 30 guests" at bounding box center [327, 168] width 13 height 13
radio input "true"
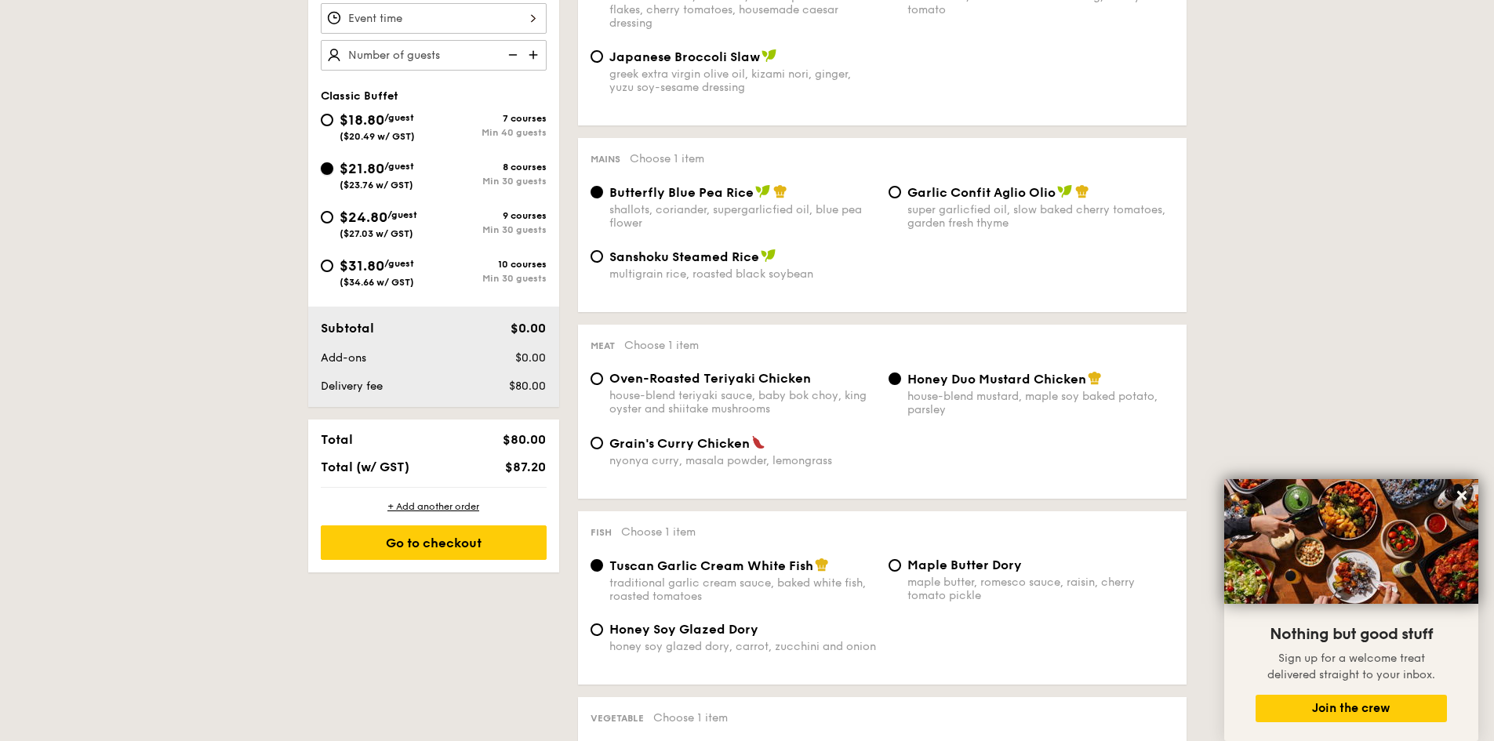
radio input "true"
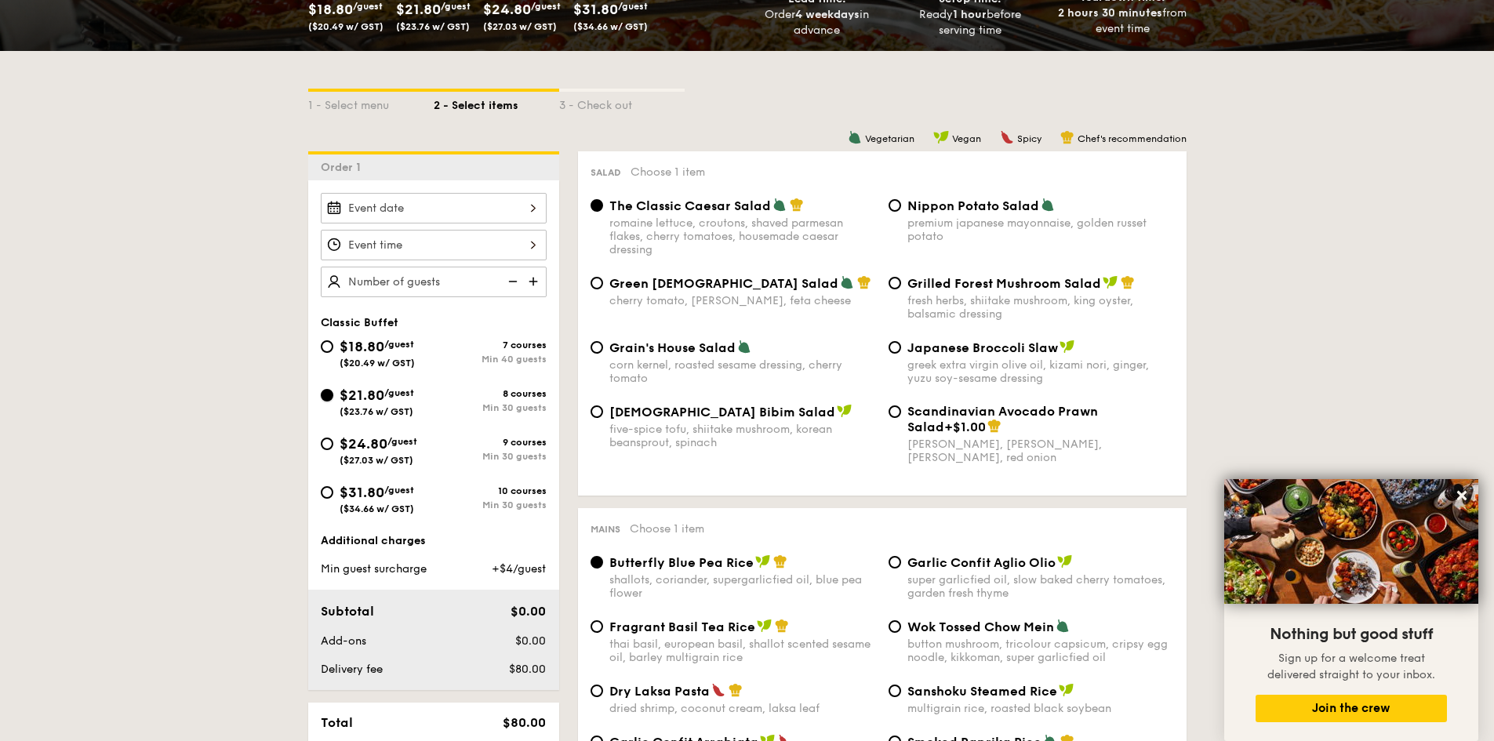
scroll to position [314, 0]
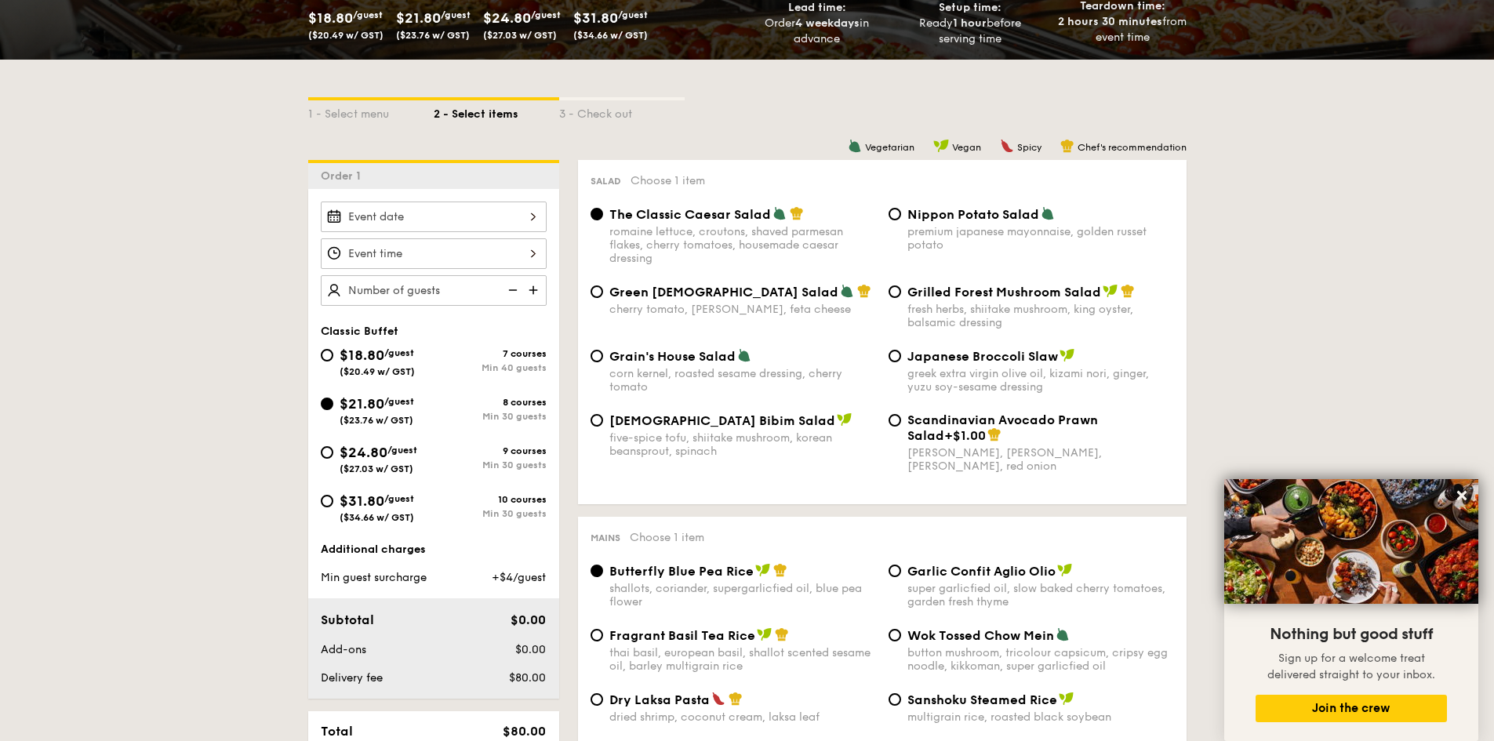
click at [997, 291] on span "Grilled Forest Mushroom Salad" at bounding box center [1004, 292] width 194 height 15
click at [901, 291] on input "Grilled Forest Mushroom Salad fresh herbs, shiitake mushroom, king oyster, bals…" at bounding box center [894, 291] width 13 height 13
radio input "true"
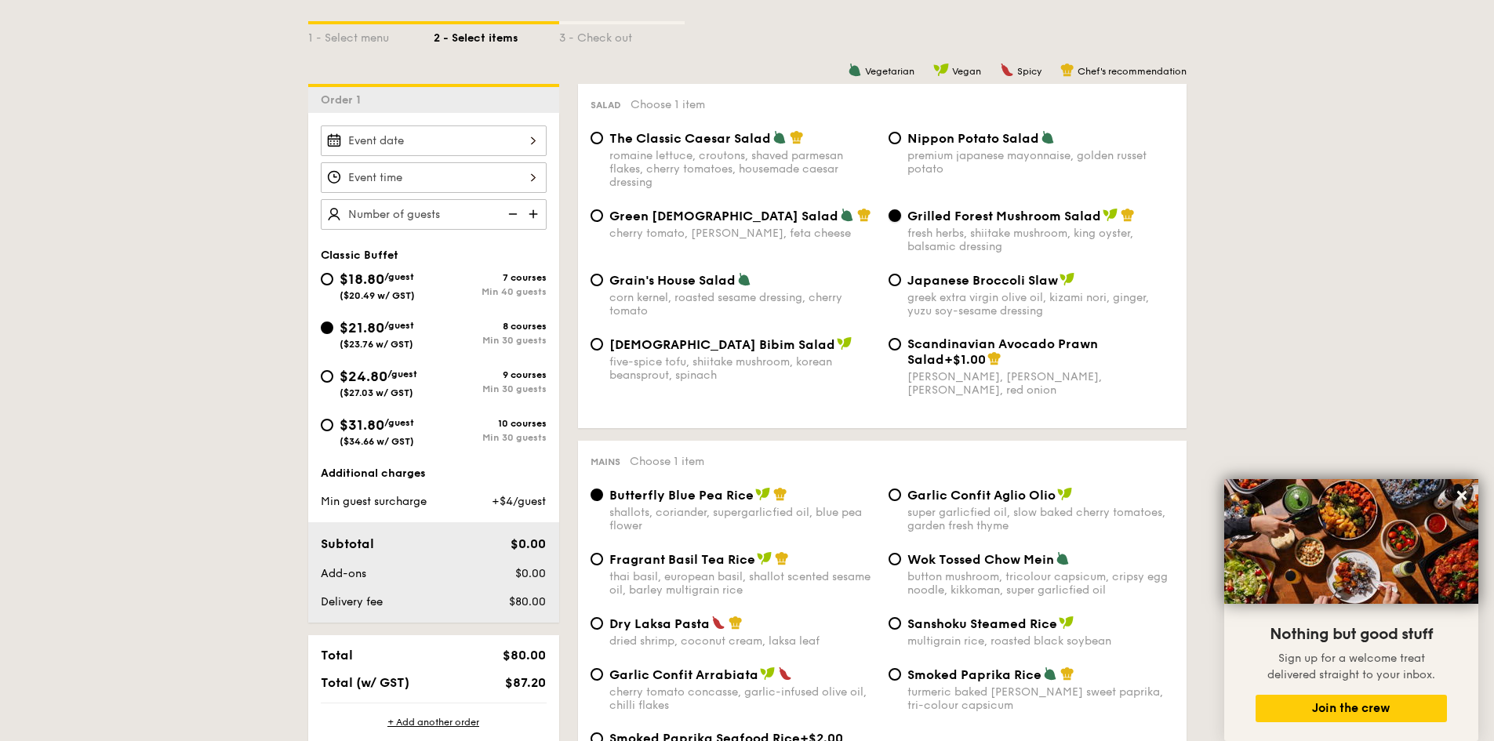
scroll to position [549, 0]
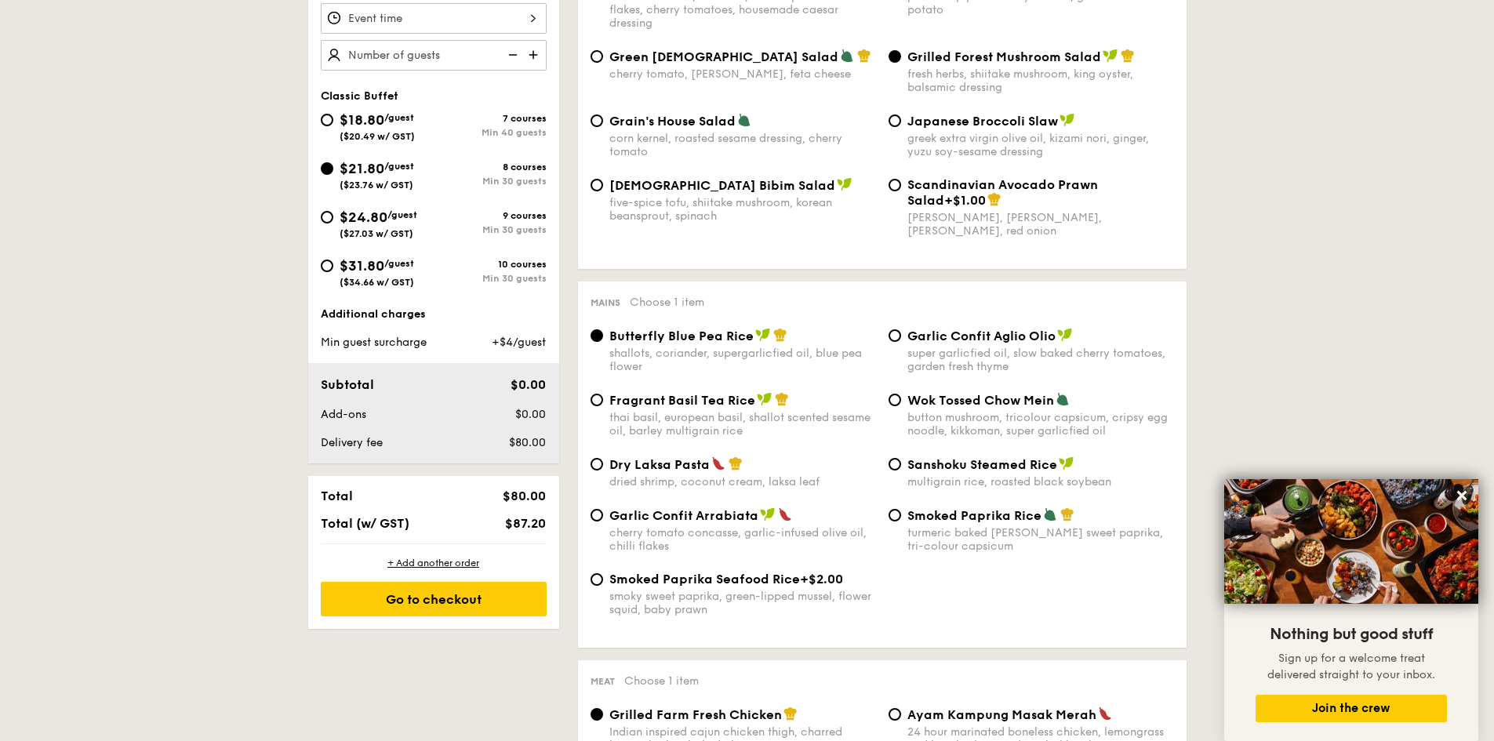
click at [680, 473] on div "Dry Laksa Pasta dried shrimp, coconut cream, laksa leaf" at bounding box center [742, 472] width 267 height 32
click at [603, 471] on input "Dry Laksa Pasta dried shrimp, coconut cream, laksa leaf" at bounding box center [596, 464] width 13 height 13
radio input "true"
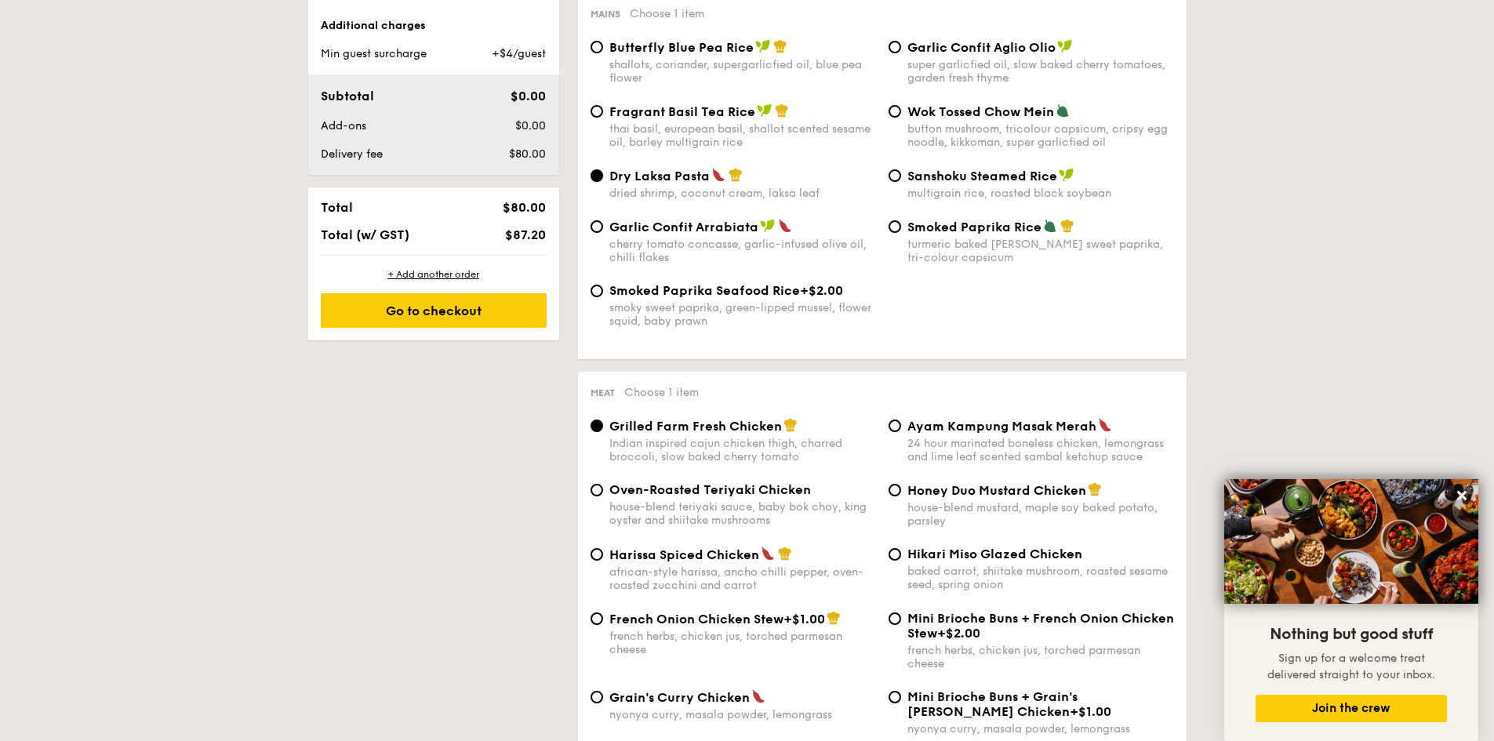
scroll to position [941, 0]
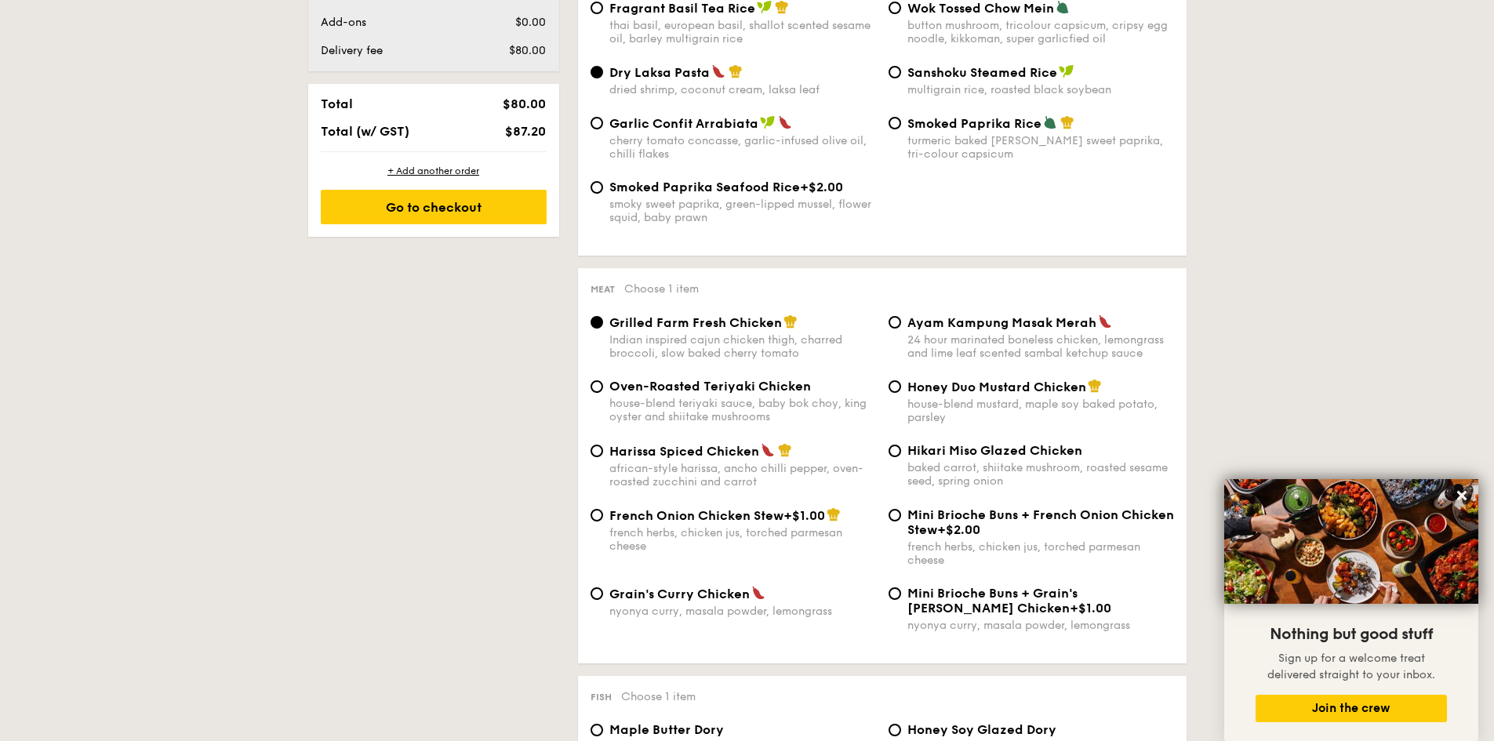
click at [685, 337] on div "Indian inspired cajun chicken thigh, charred broccoli, slow baked cherry tomato" at bounding box center [742, 346] width 267 height 27
click at [603, 329] on input "Grilled Farm Fresh Chicken Indian inspired cajun chicken thigh, charred broccol…" at bounding box center [596, 322] width 13 height 13
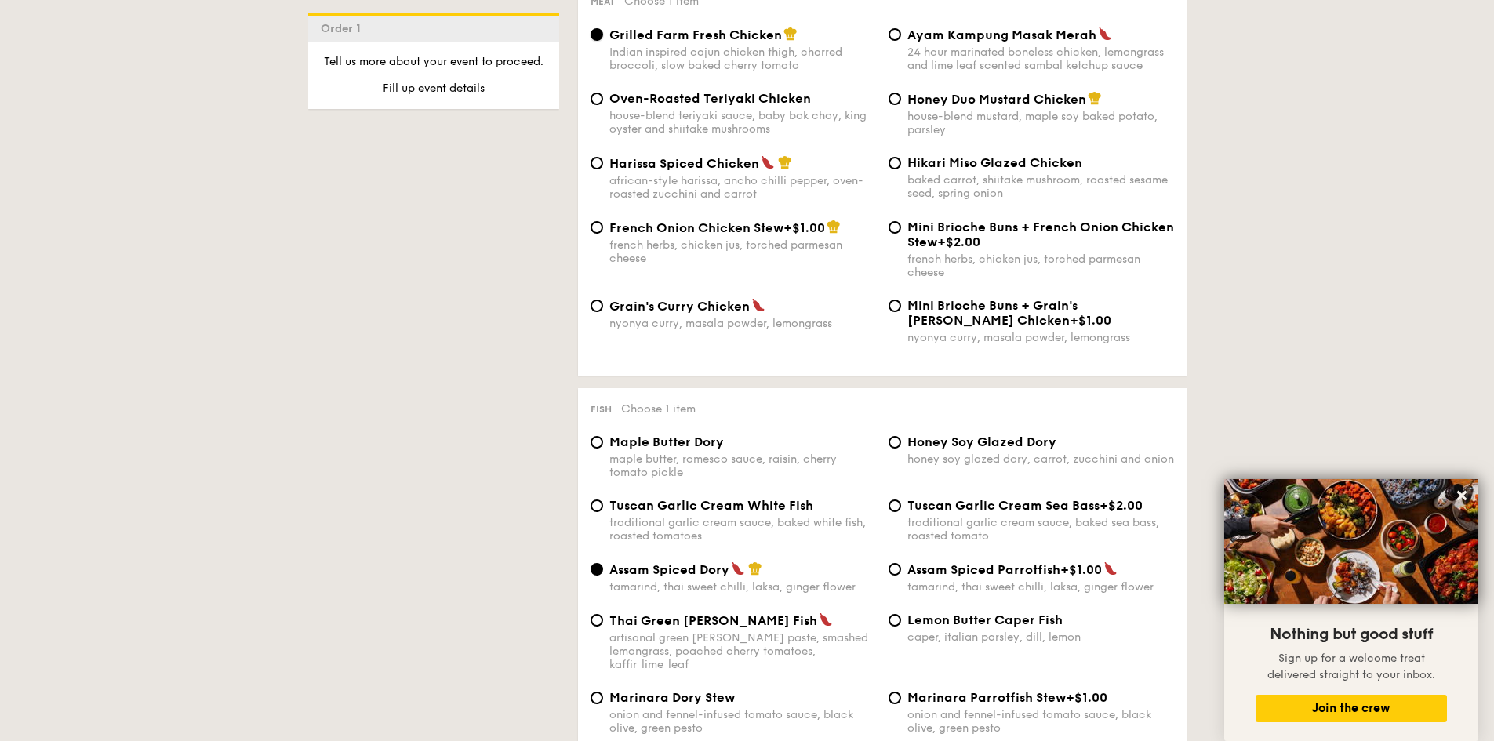
scroll to position [1255, 0]
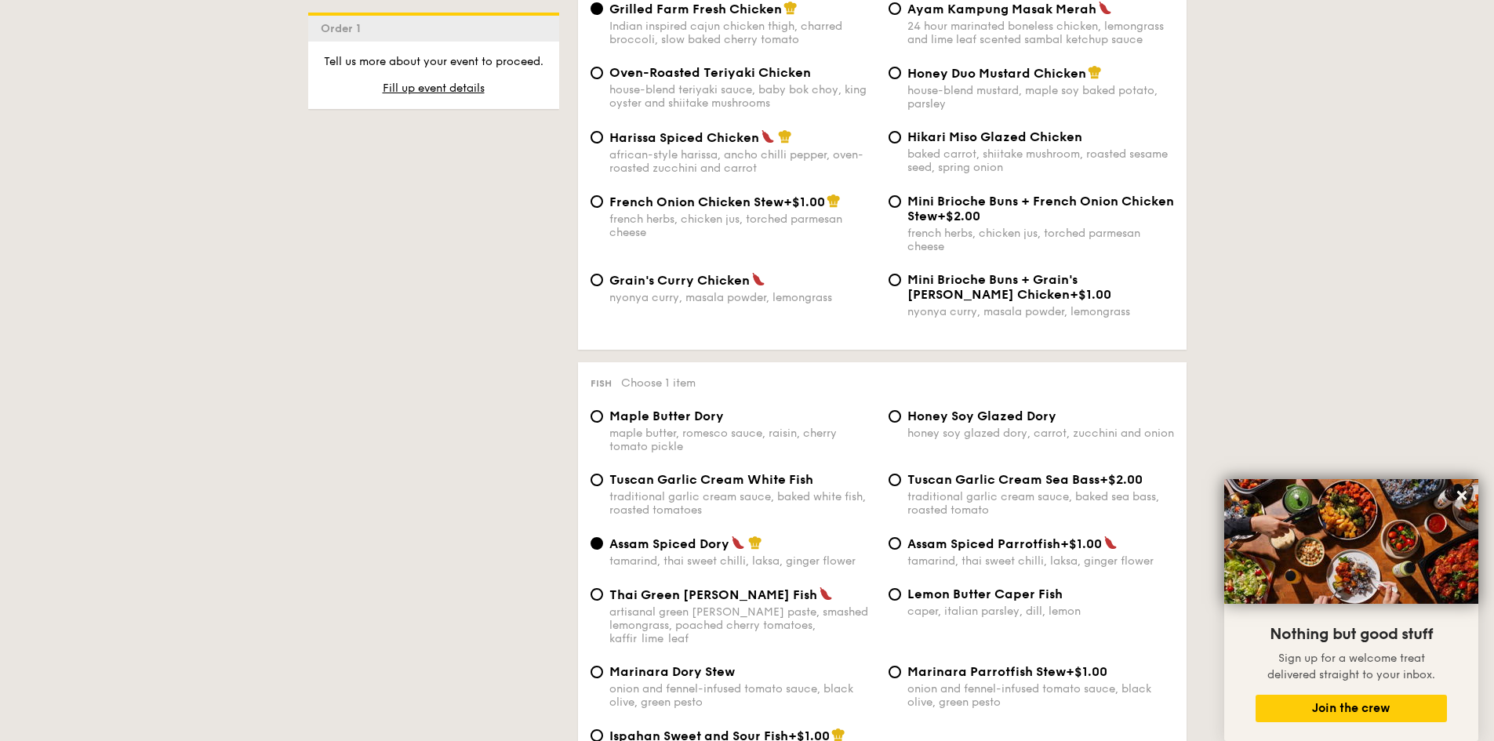
click at [724, 483] on span "Tuscan Garlic Cream White Fish" at bounding box center [711, 479] width 204 height 15
click at [603, 483] on input "Tuscan Garlic Cream White Fish traditional garlic cream sauce, baked white fish…" at bounding box center [596, 480] width 13 height 13
radio input "true"
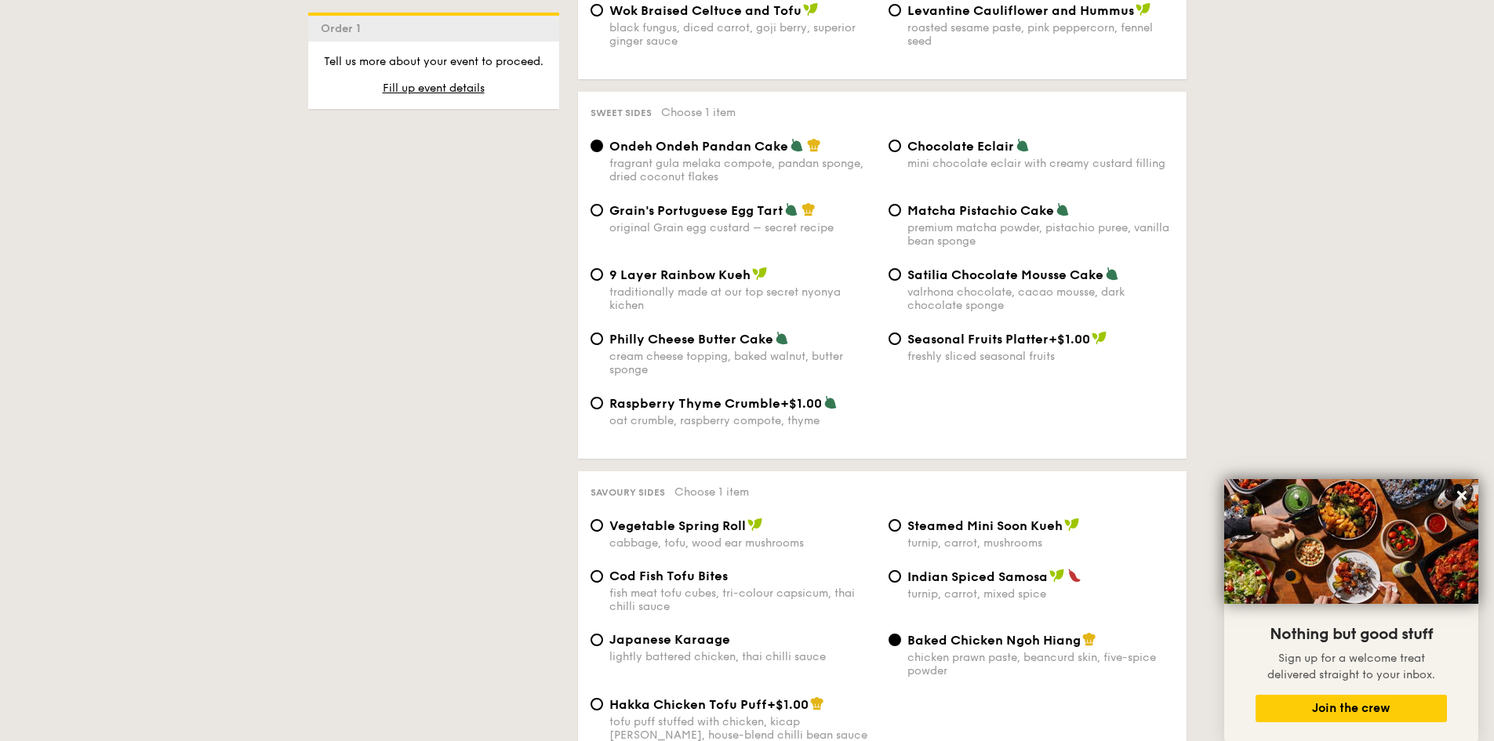
scroll to position [2353, 0]
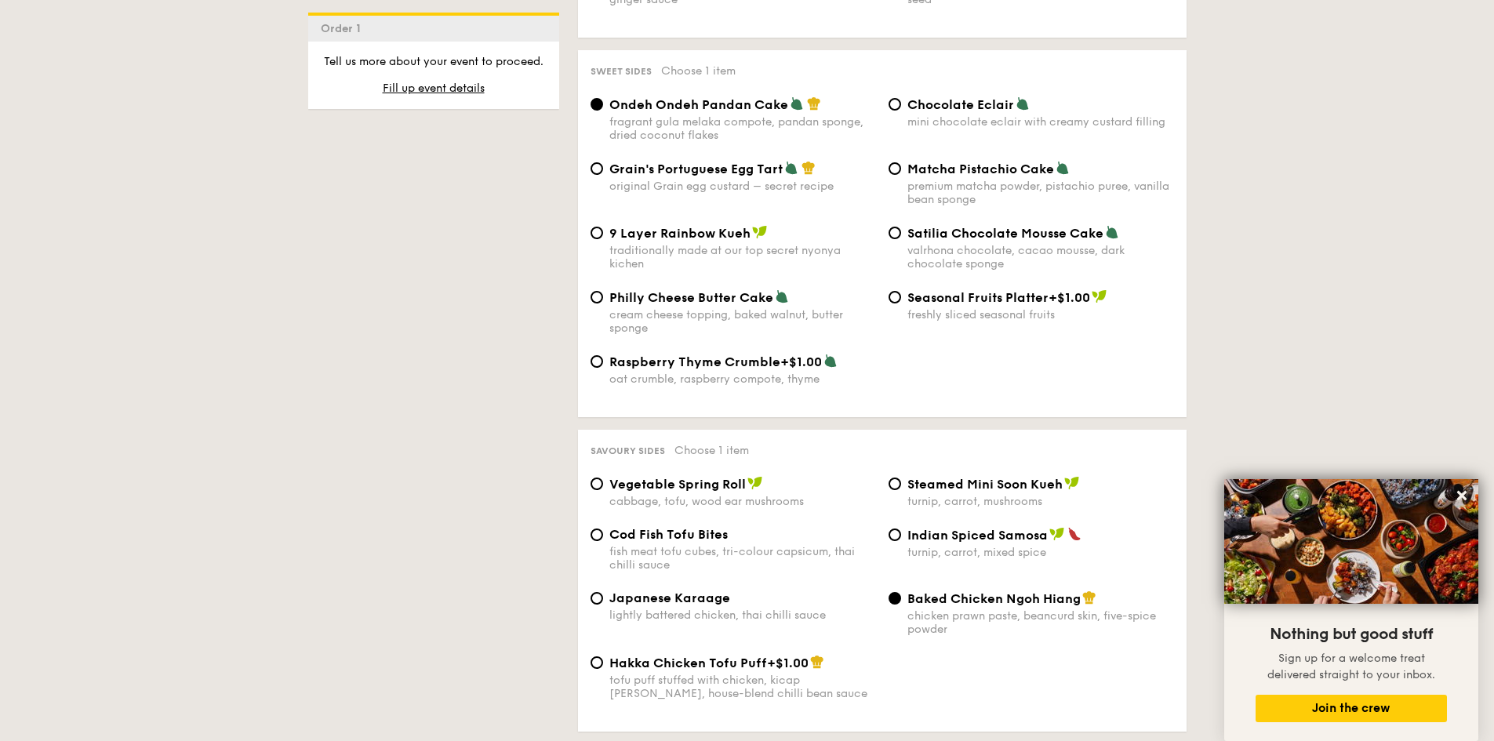
click at [928, 546] on div "turnip, carrot, mixed spice" at bounding box center [1040, 552] width 267 height 13
click at [901, 534] on input "Indian Spiced Samosa turnip, carrot, mixed spice" at bounding box center [894, 535] width 13 height 13
radio input "true"
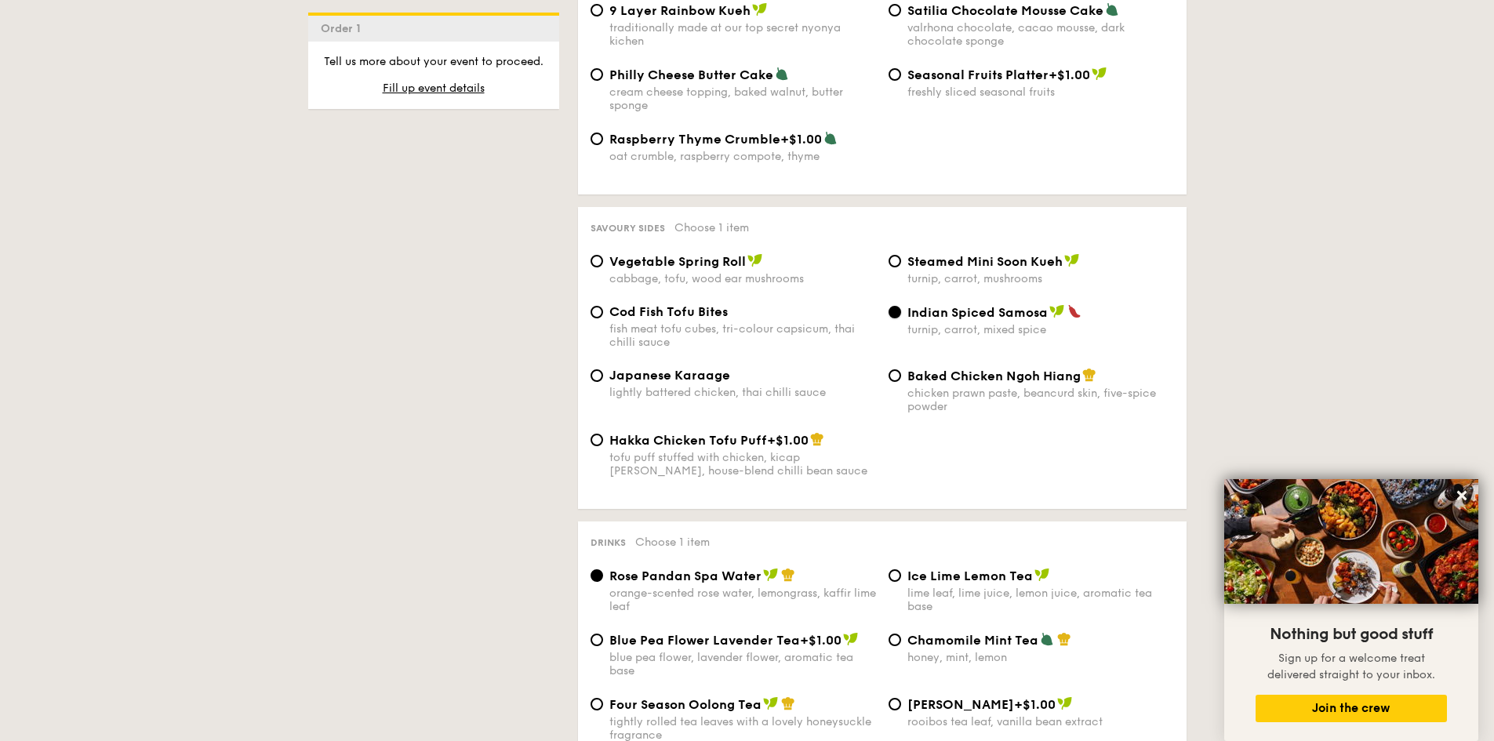
scroll to position [2666, 0]
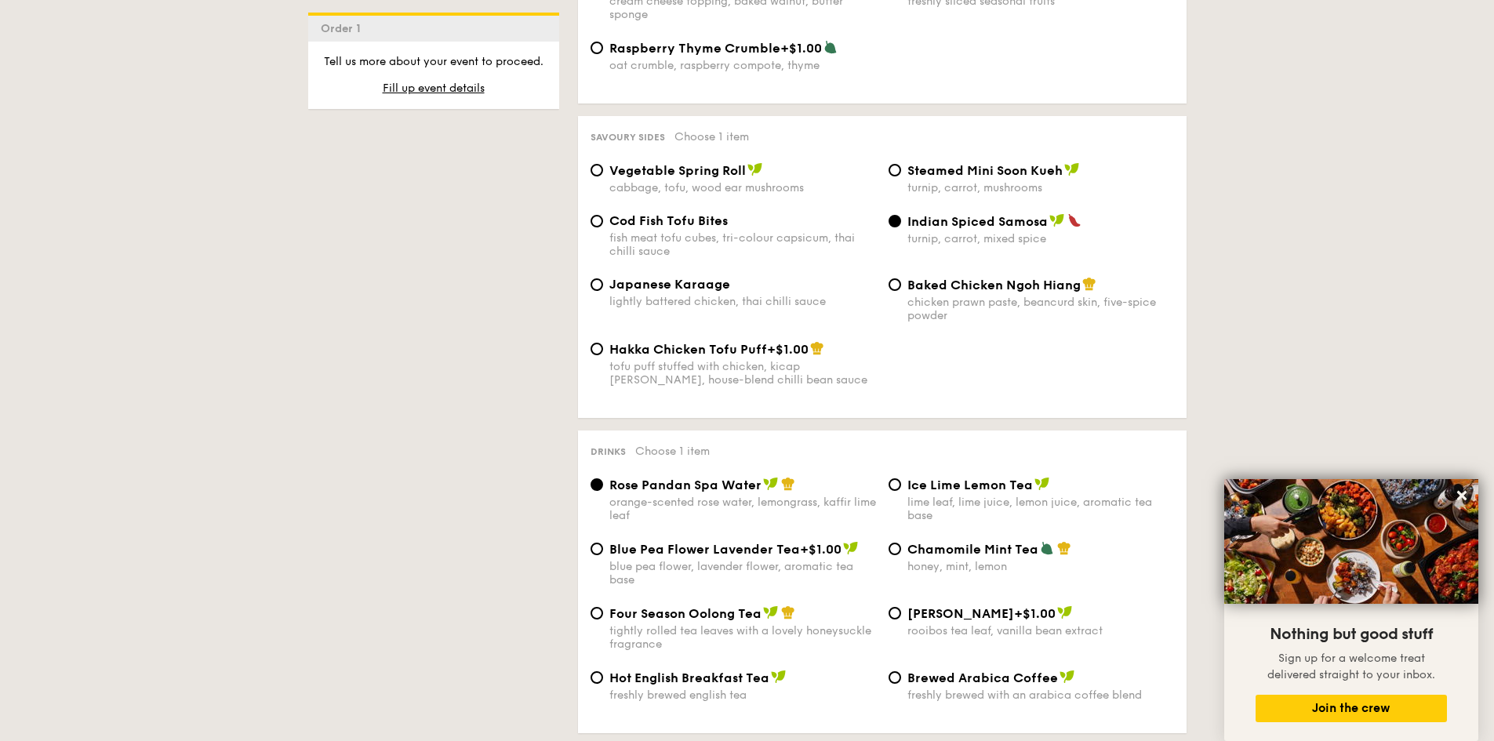
click at [634, 609] on div "Four Season Oolong Tea tightly rolled tea leaves with a lovely honeysuckle frag…" at bounding box center [742, 627] width 267 height 45
click at [603, 609] on input "Four Season Oolong Tea tightly rolled tea leaves with a lovely honeysuckle frag…" at bounding box center [596, 613] width 13 height 13
radio input "true"
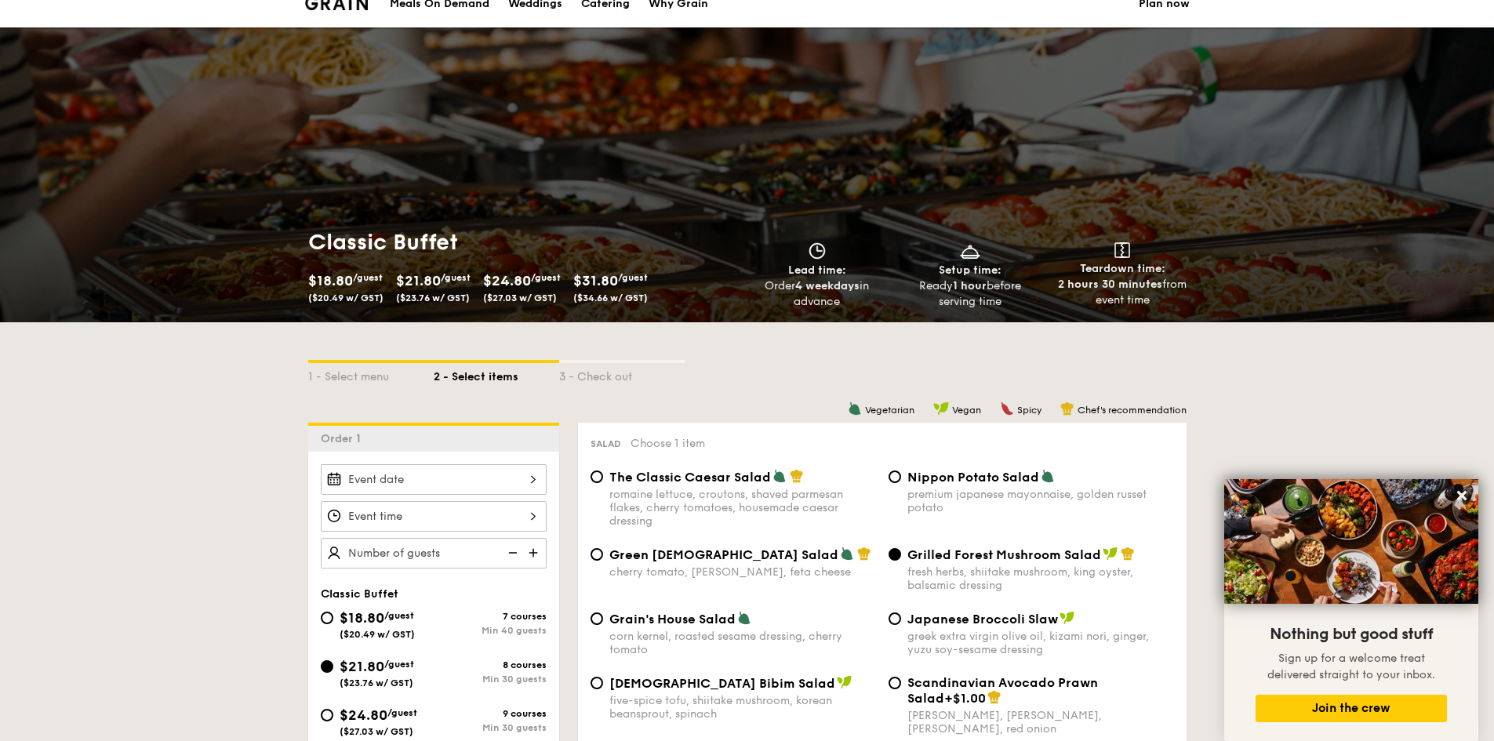
scroll to position [46, 0]
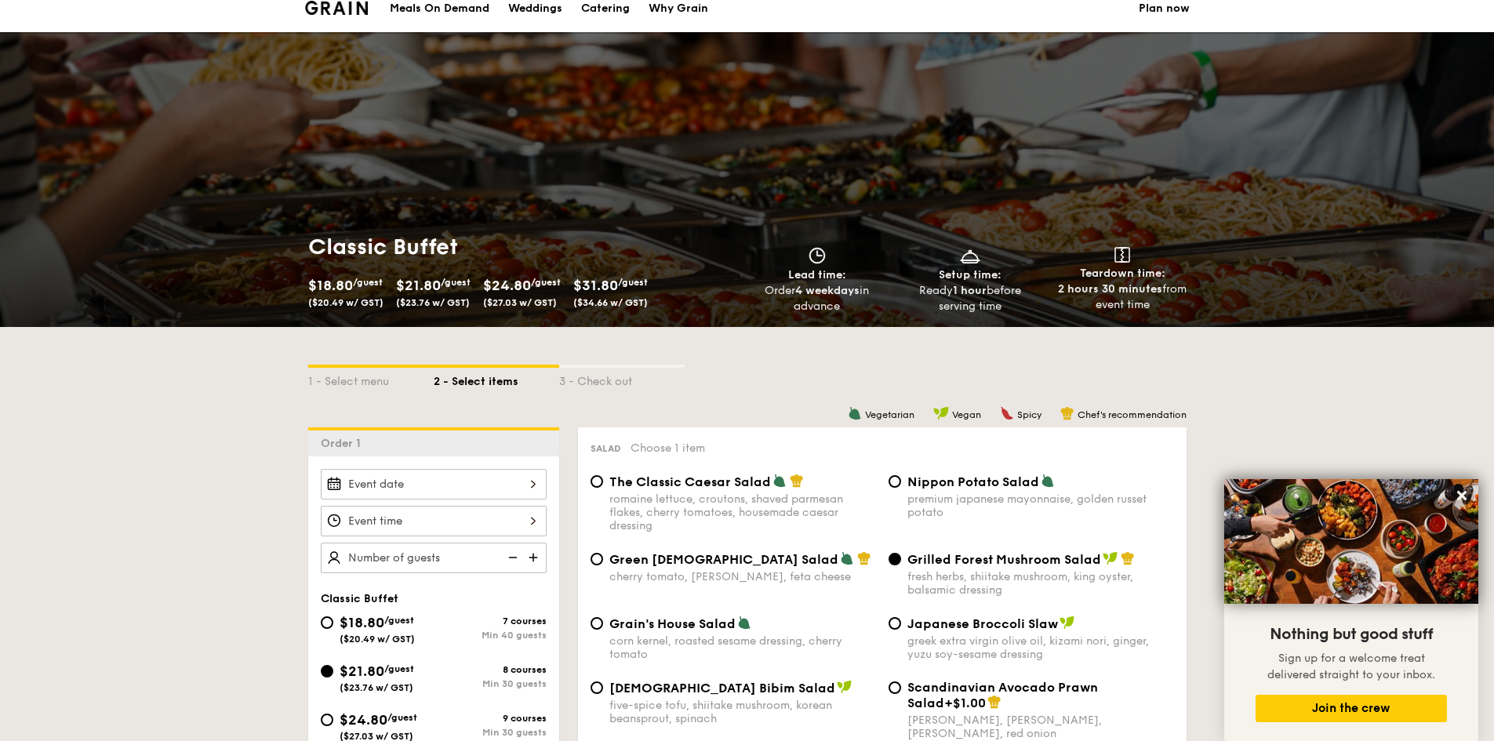
click at [525, 491] on div at bounding box center [434, 484] width 226 height 31
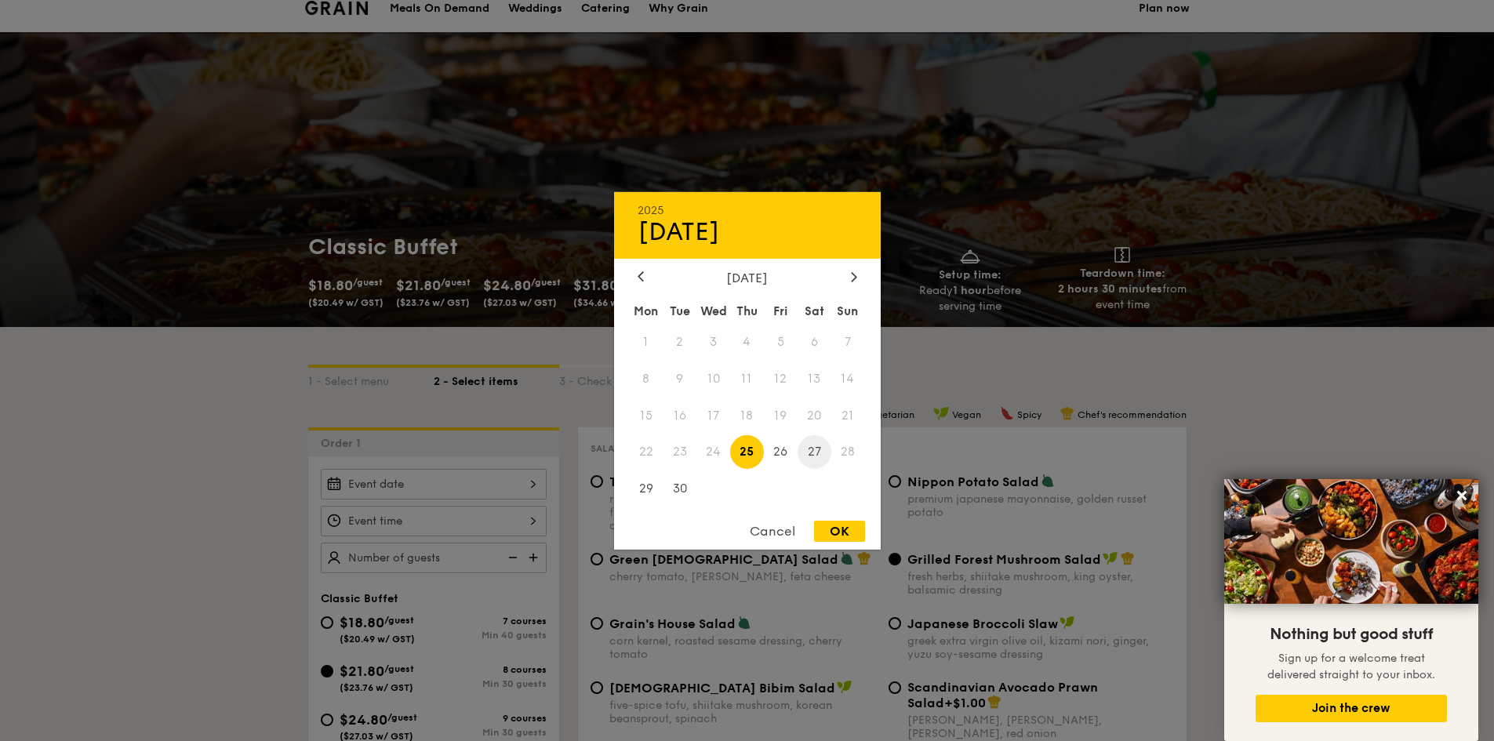
click at [814, 451] on span "27" at bounding box center [815, 452] width 34 height 34
click at [843, 529] on div "OK" at bounding box center [839, 531] width 51 height 21
type input "Sep 27, 2025"
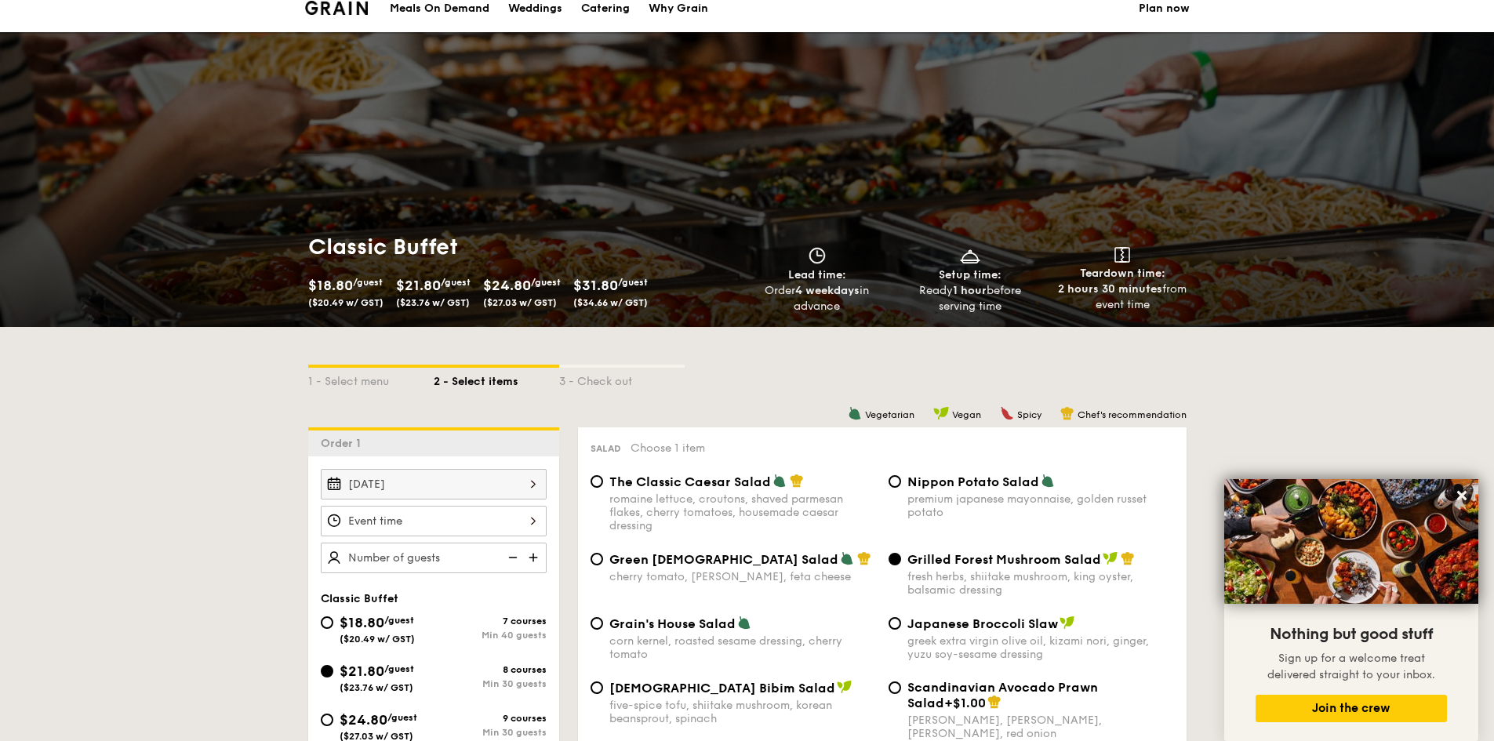
click at [476, 520] on div at bounding box center [434, 521] width 226 height 31
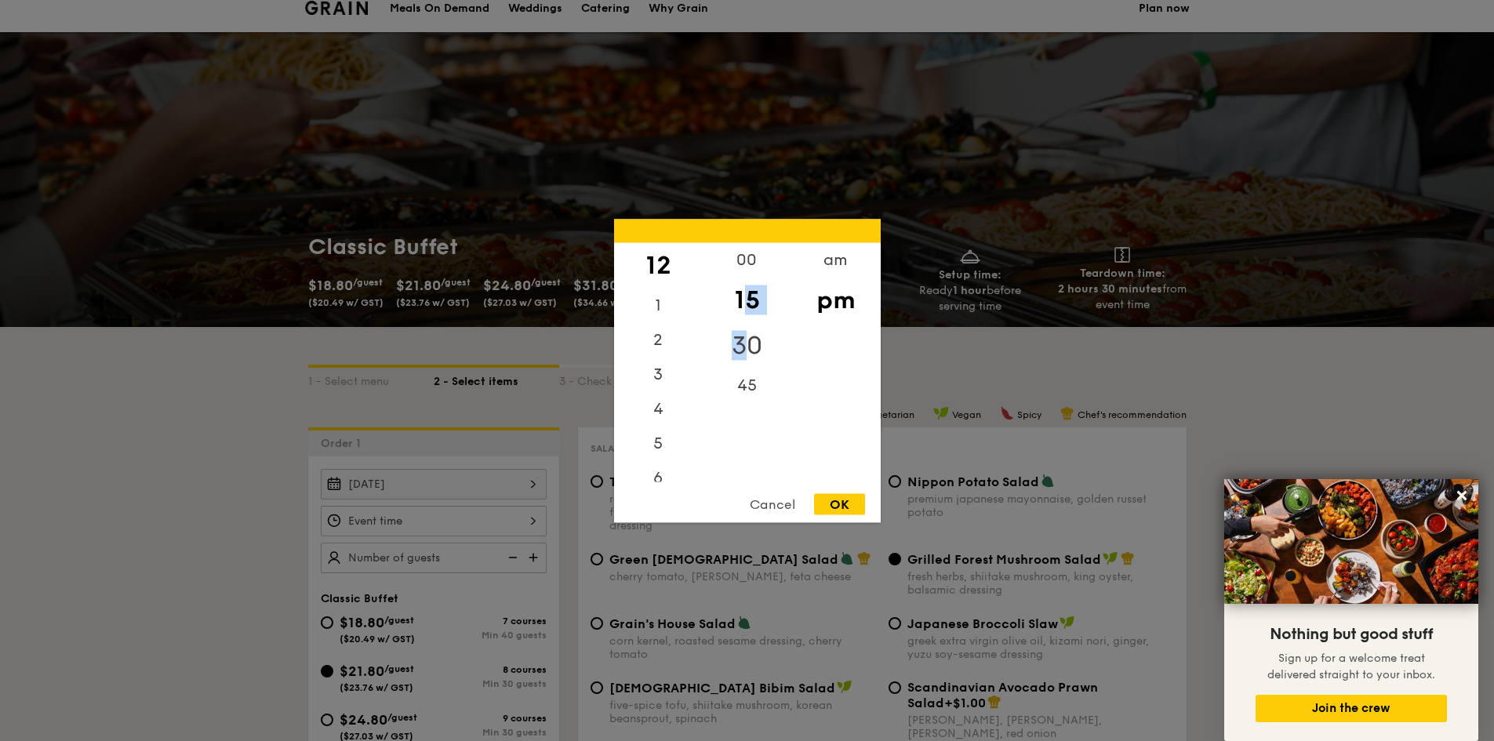
drag, startPoint x: 741, startPoint y: 289, endPoint x: 743, endPoint y: 343, distance: 54.9
click at [743, 343] on div "00 15 30 45" at bounding box center [747, 361] width 89 height 239
click at [747, 254] on div "00" at bounding box center [747, 264] width 89 height 45
click at [848, 503] on div "OK" at bounding box center [839, 503] width 51 height 21
type input "12:00PM"
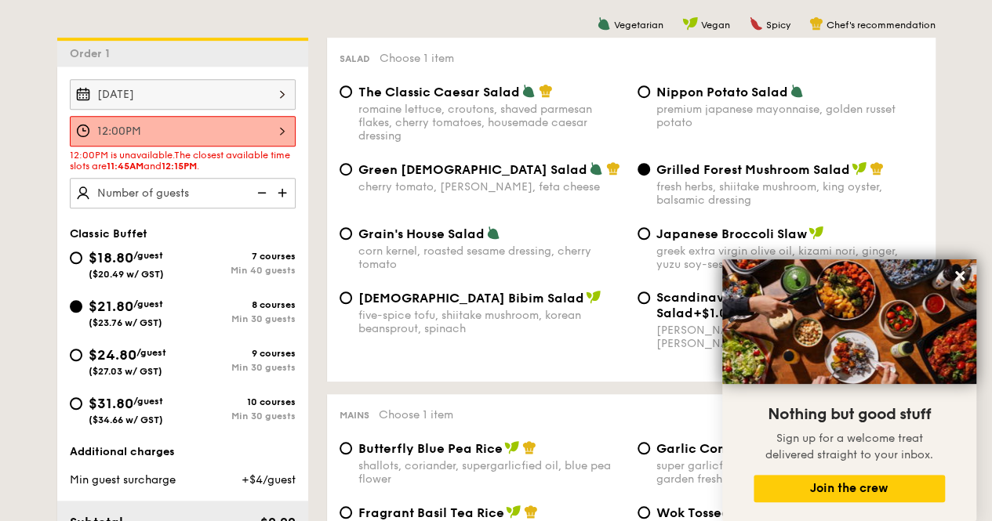
scroll to position [125, 0]
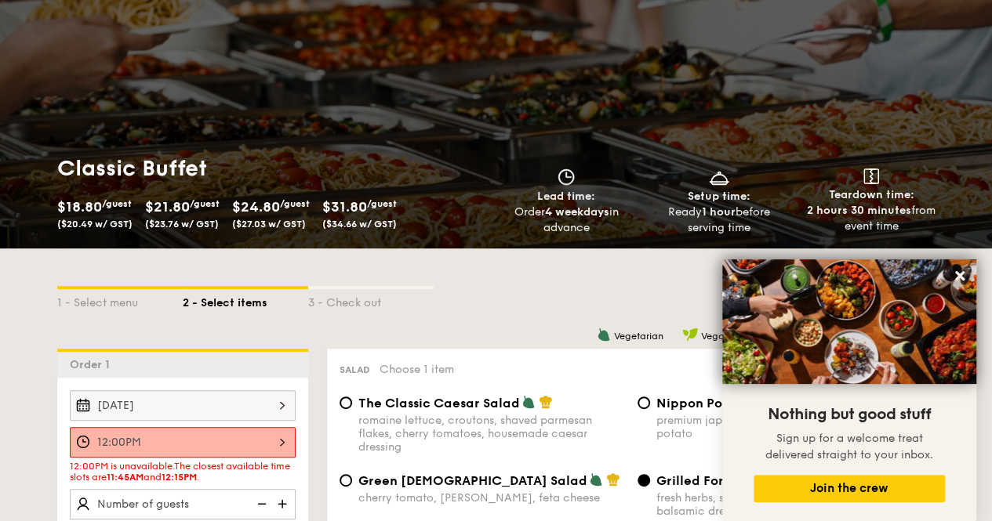
select select
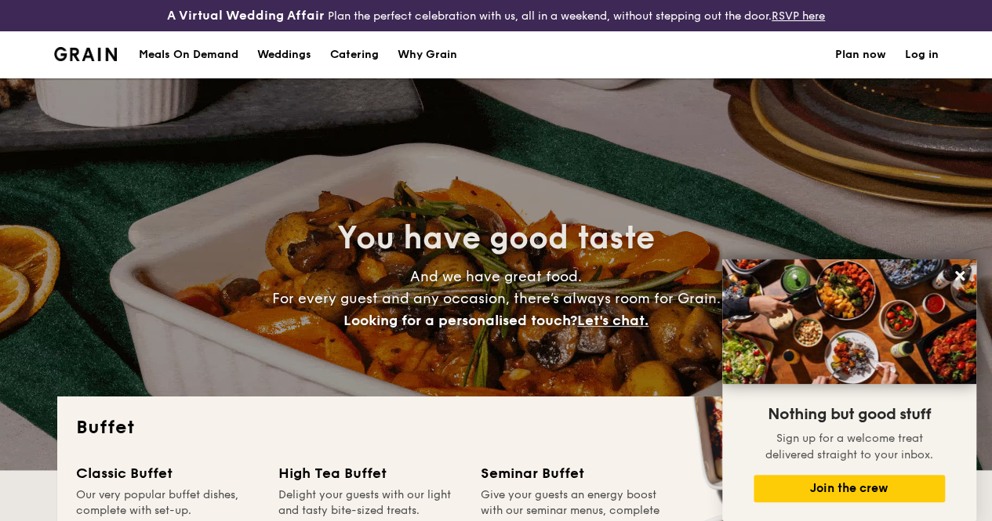
click at [184, 67] on div "Meals On Demand" at bounding box center [189, 54] width 100 height 47
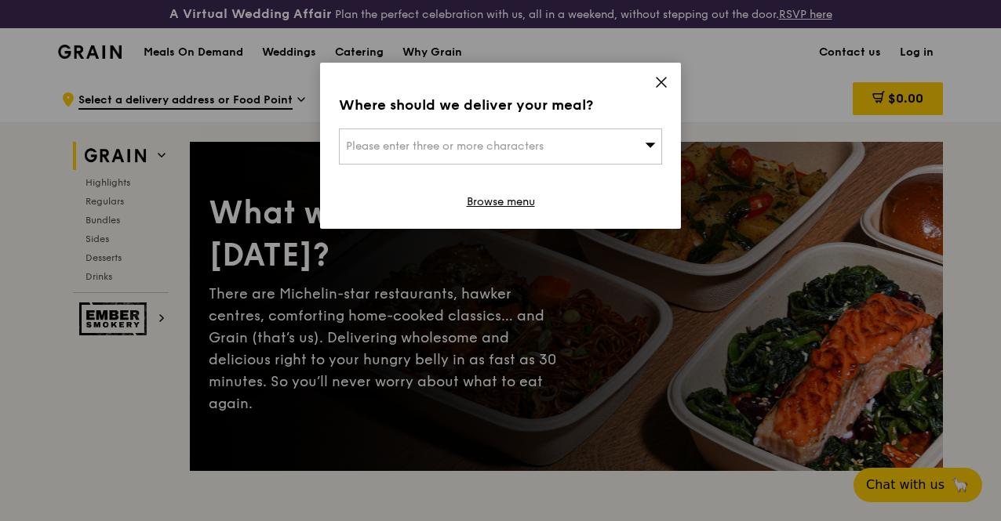
click at [656, 84] on icon at bounding box center [661, 82] width 14 height 14
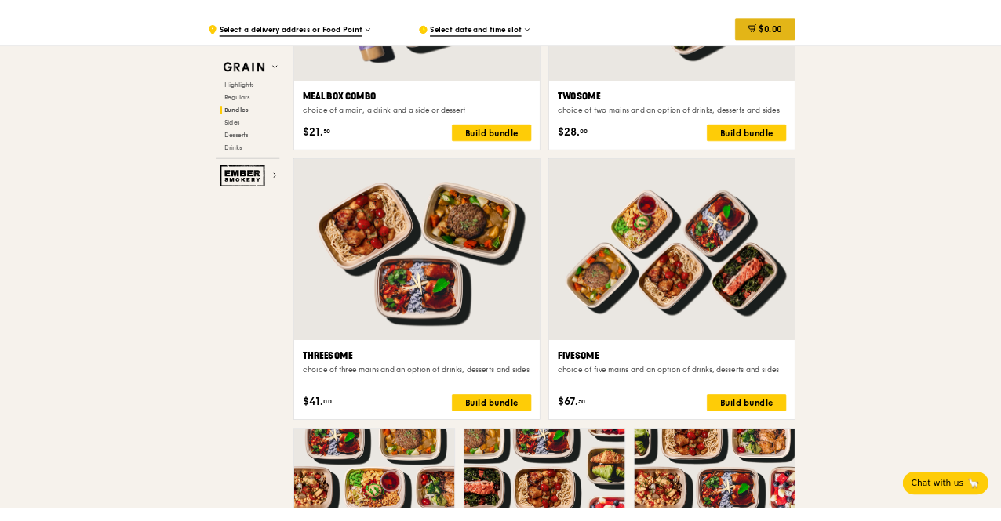
scroll to position [2585, 0]
